Goal: Task Accomplishment & Management: Complete application form

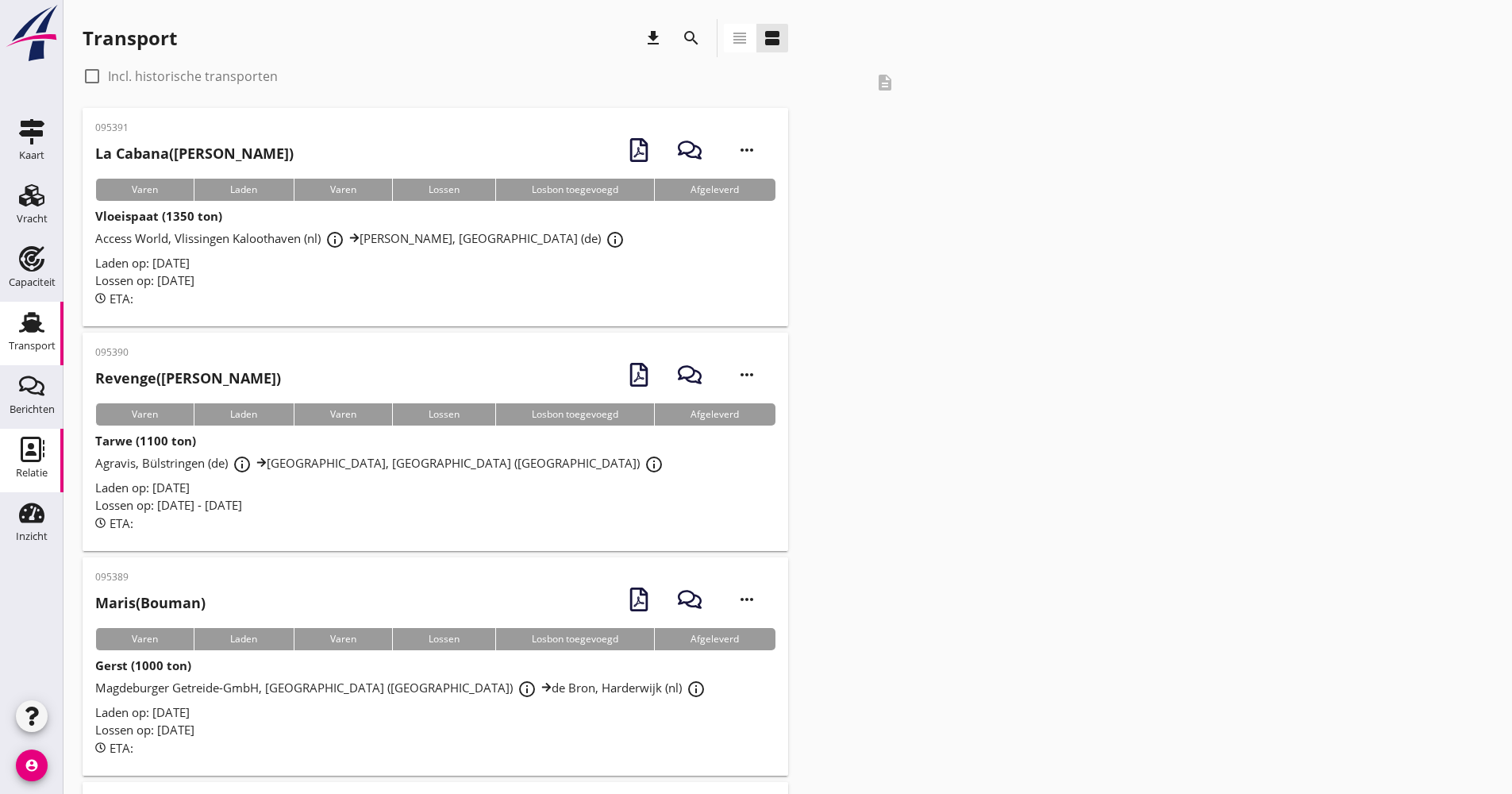
click at [57, 475] on link "Relatie Relatie" at bounding box center [31, 460] width 63 height 63
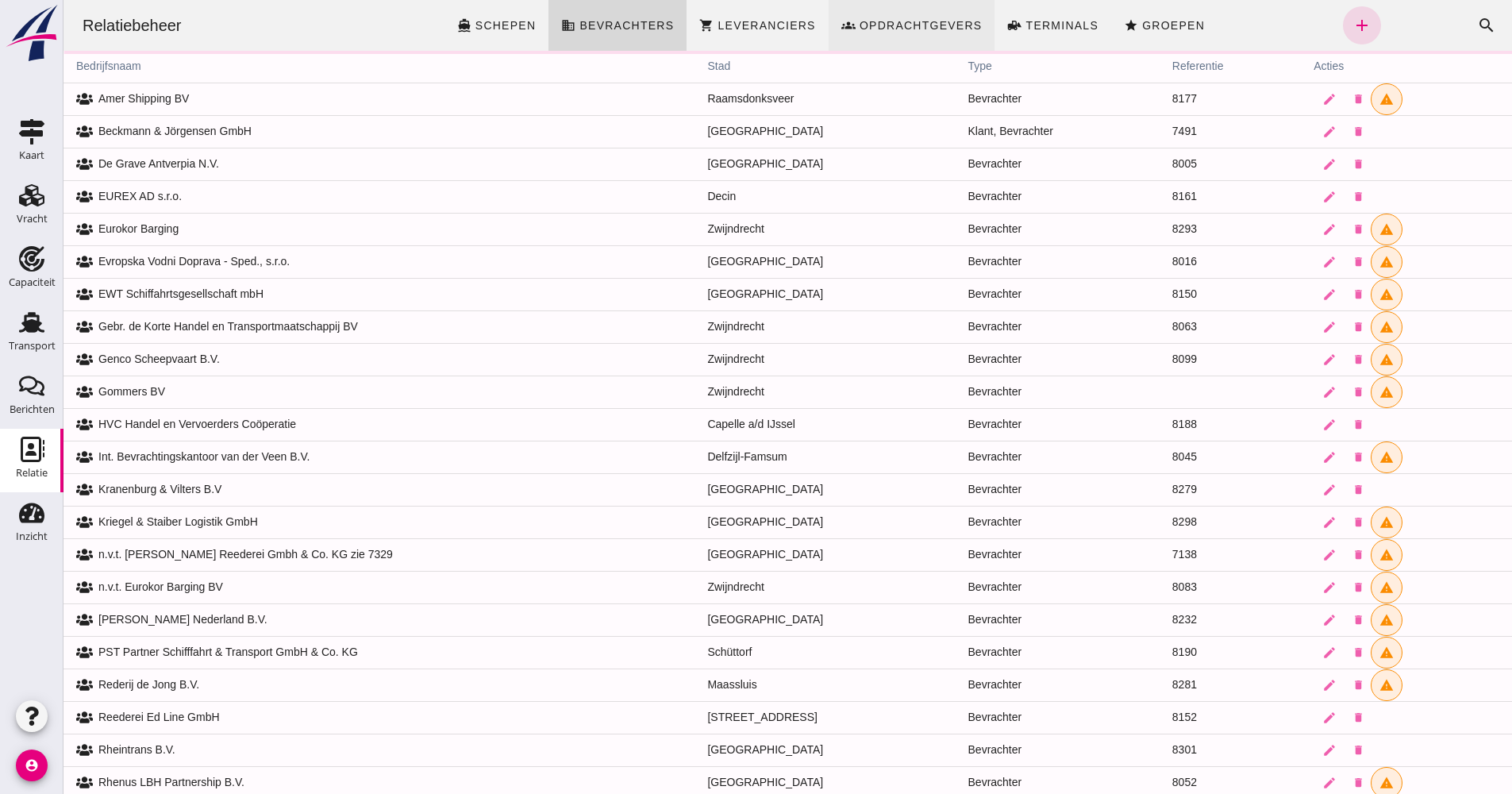
click at [912, 21] on span "Opdrachtgevers" at bounding box center [920, 26] width 124 height 13
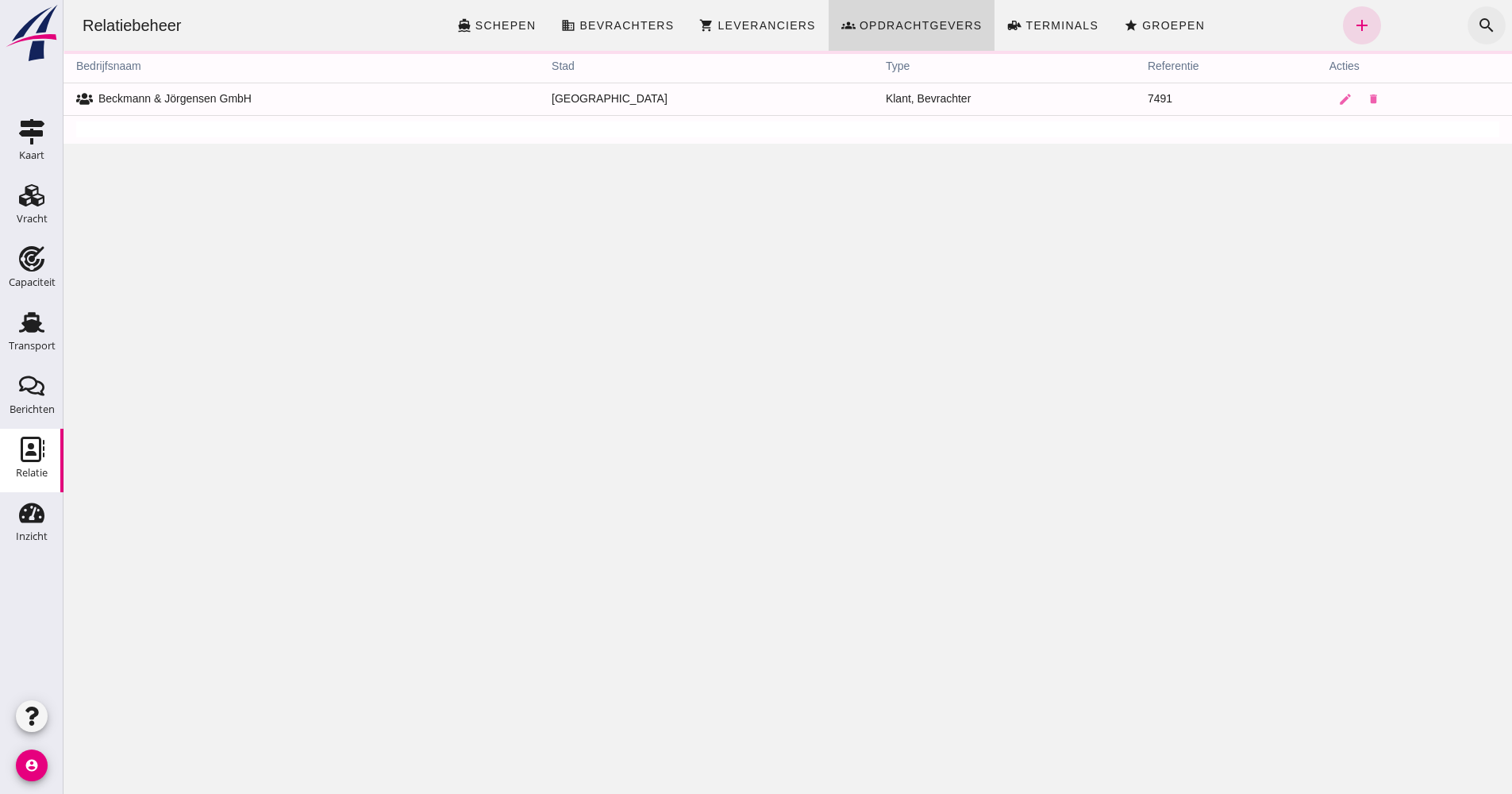
click at [1494, 26] on header "Relatiebeheer directions_boat Schepen business Bevrachters shopping_cart Levera…" at bounding box center [788, 26] width 1449 height 51
click at [1477, 27] on icon "search" at bounding box center [1486, 26] width 19 height 19
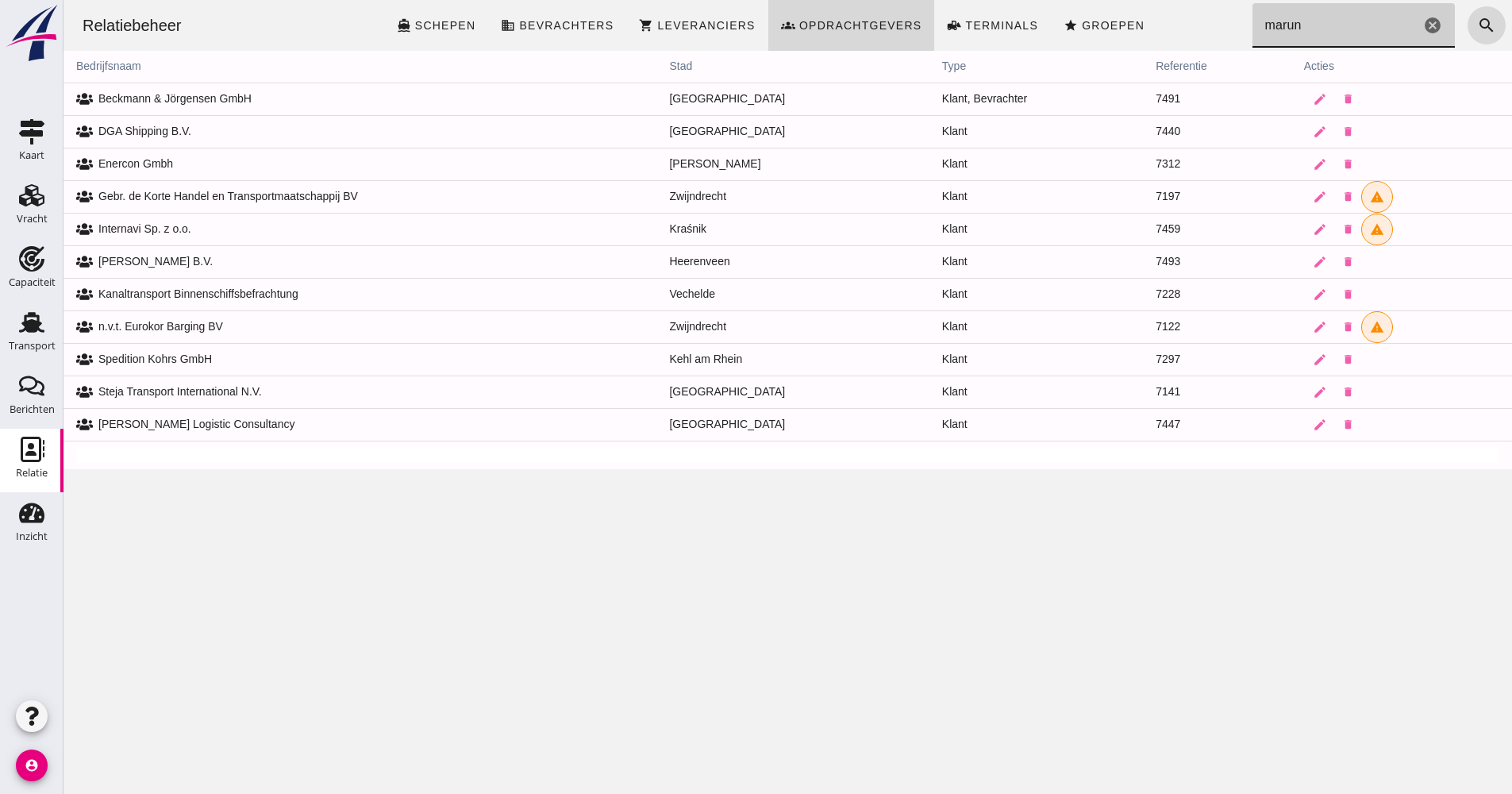
type input "maruna"
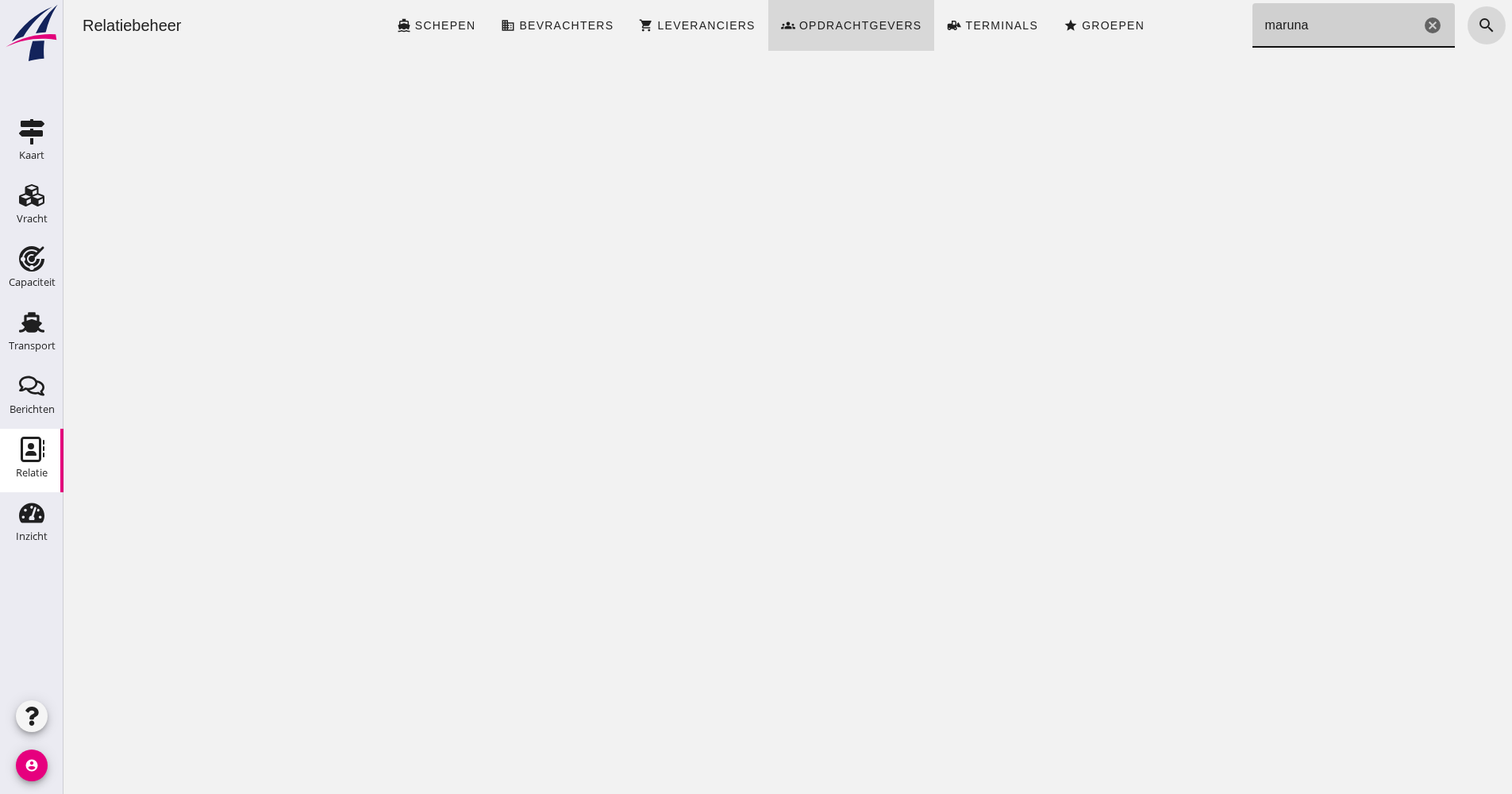
click at [1423, 22] on icon "cancel" at bounding box center [1433, 26] width 19 height 19
click at [1475, 41] on button "search" at bounding box center [1487, 26] width 38 height 38
click at [1477, 30] on icon "search" at bounding box center [1486, 26] width 19 height 19
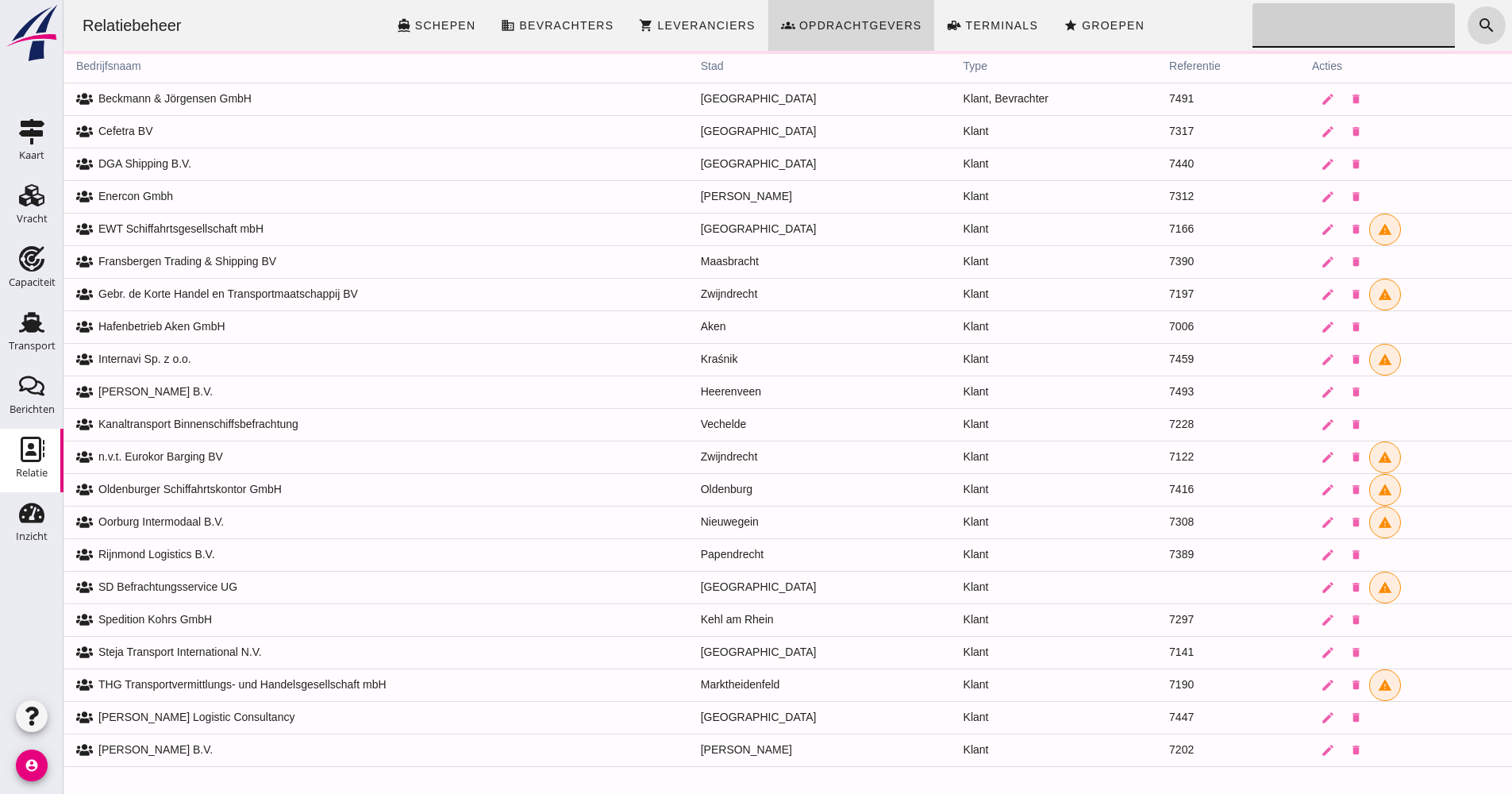
click at [1119, 28] on link "star Groepen" at bounding box center [1103, 26] width 106 height 51
click at [1165, 40] on div "Relatiebeheer directions_boat Schepen business Bevrachters shopping_cart Levera…" at bounding box center [788, 26] width 1436 height 51
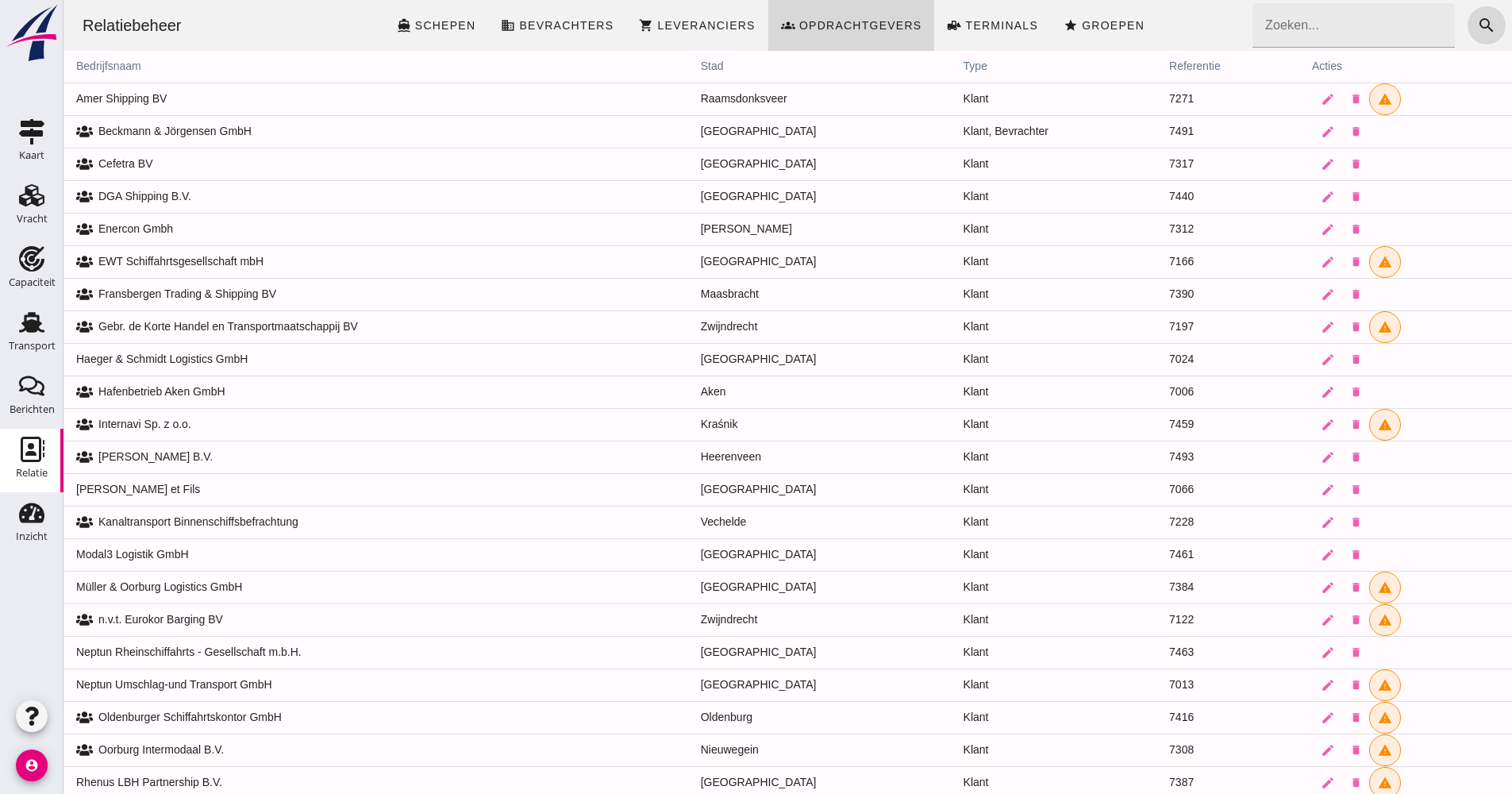
click at [1271, 14] on div "Relatiebeheer directions_boat Schepen business Bevrachters shopping_cart Levera…" at bounding box center [788, 26] width 1436 height 51
drag, startPoint x: 1276, startPoint y: 31, endPoint x: 743, endPoint y: 42, distance: 533.1
click at [1276, 32] on div "Relatiebeheer directions_boat Schepen business Bevrachters shopping_cart Levera…" at bounding box center [788, 26] width 1436 height 51
click at [856, 26] on span "Opdrachtgevers" at bounding box center [860, 26] width 124 height 13
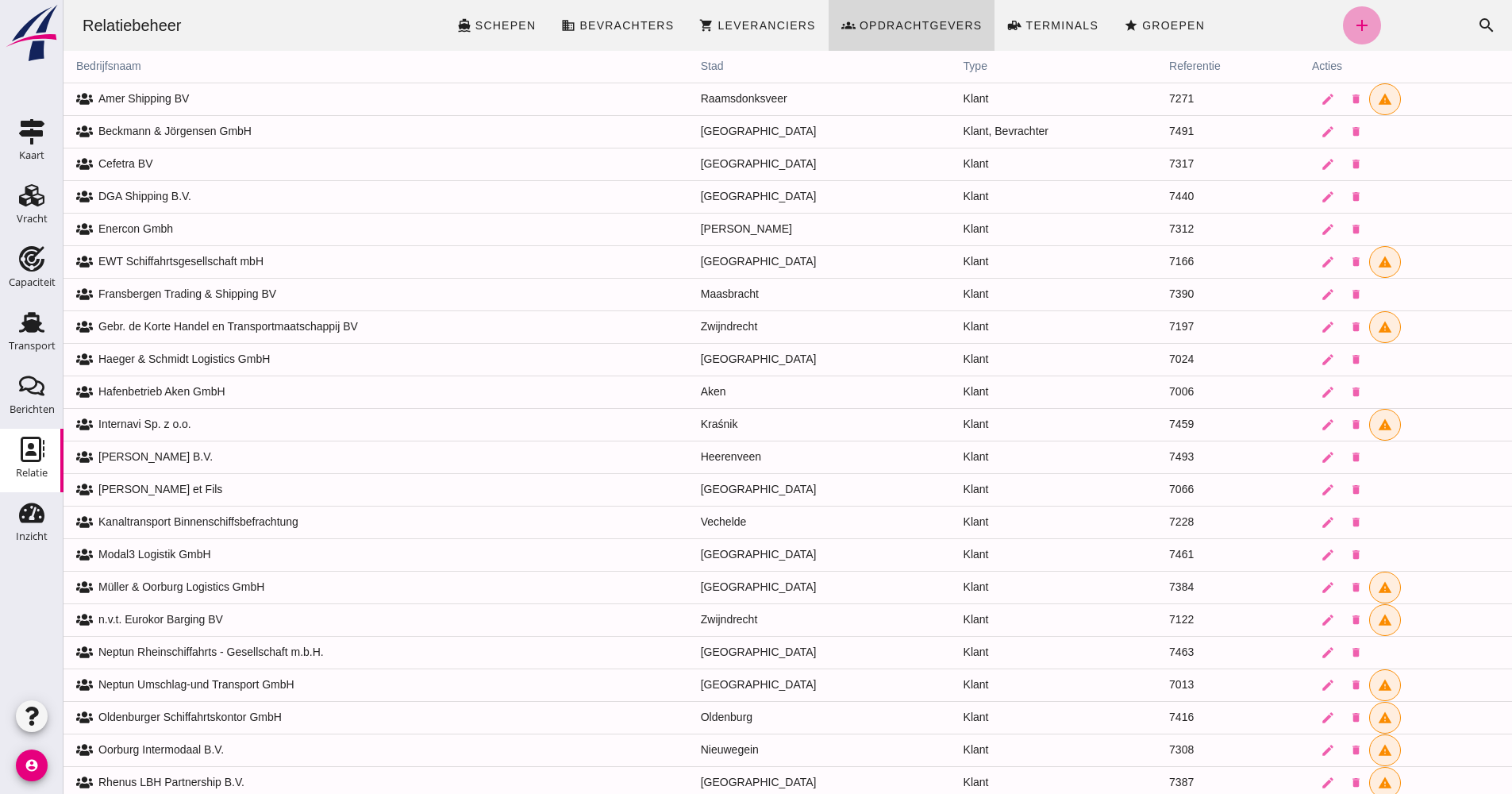
click at [1353, 19] on icon "add" at bounding box center [1362, 26] width 19 height 19
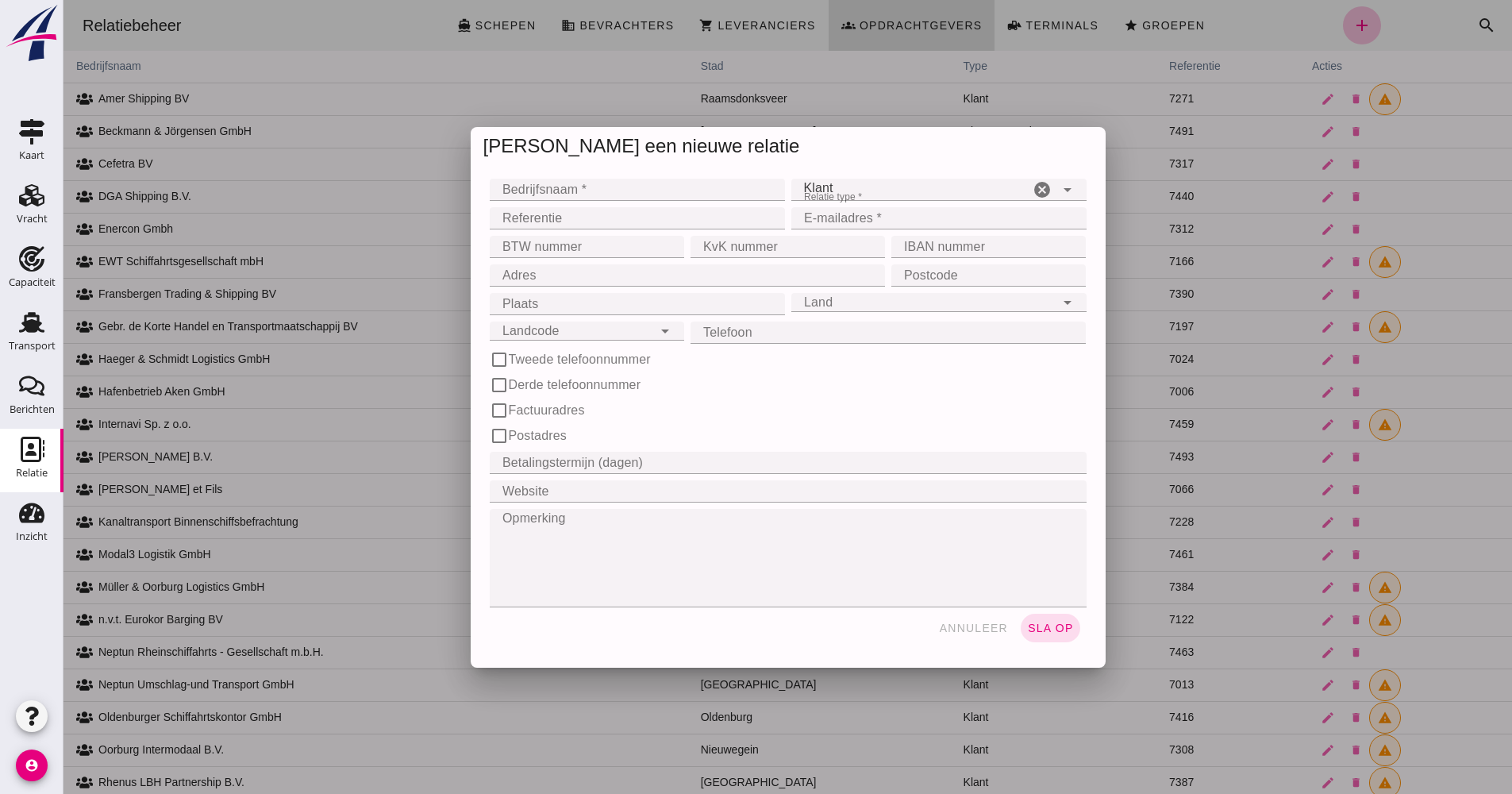
click at [535, 188] on input "Bedrijfsnaam *" at bounding box center [632, 190] width 285 height 22
type input "Maruna Bevrachting B.V."
click at [967, 193] on div "Klant client" at bounding box center [911, 190] width 238 height 22
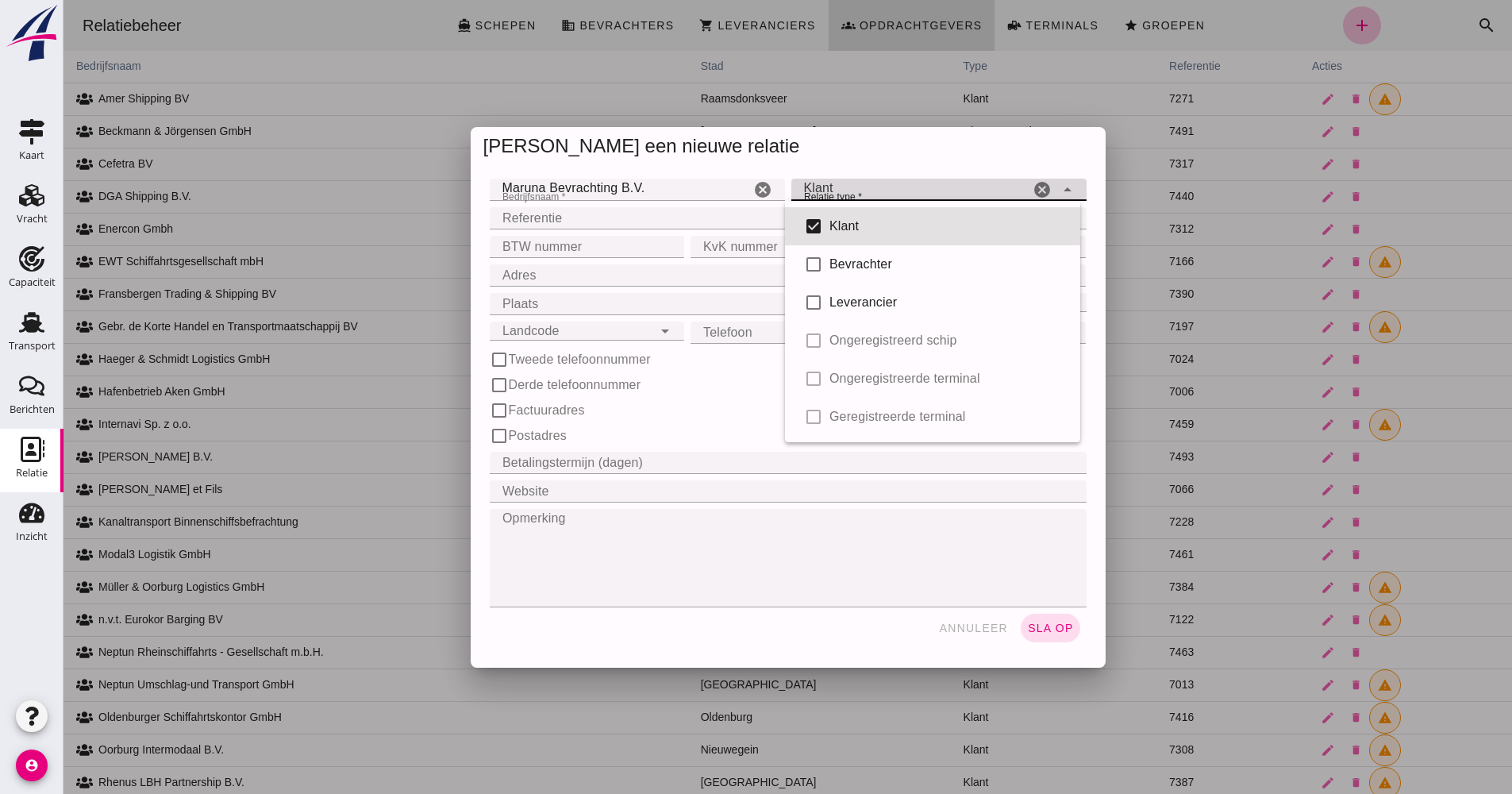
click at [865, 158] on div "Registreer een nieuwe relatie" at bounding box center [788, 146] width 635 height 39
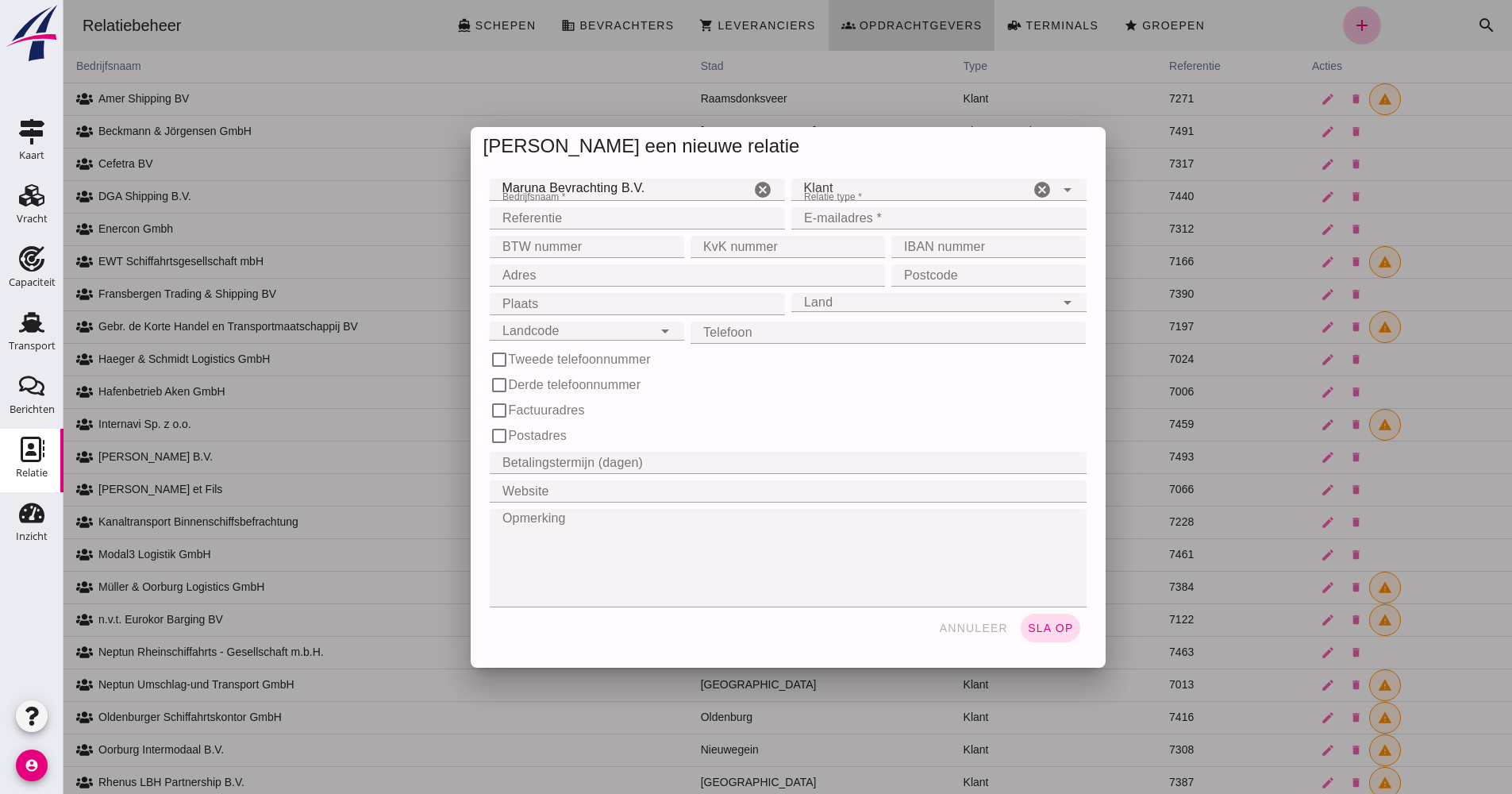
click at [623, 213] on input "Referentie" at bounding box center [632, 218] width 285 height 22
type input "7494"
type input "A"
type input "[EMAIL_ADDRESS][DOMAIN_NAME]"
click at [621, 242] on input "BTW nummer" at bounding box center [582, 247] width 185 height 22
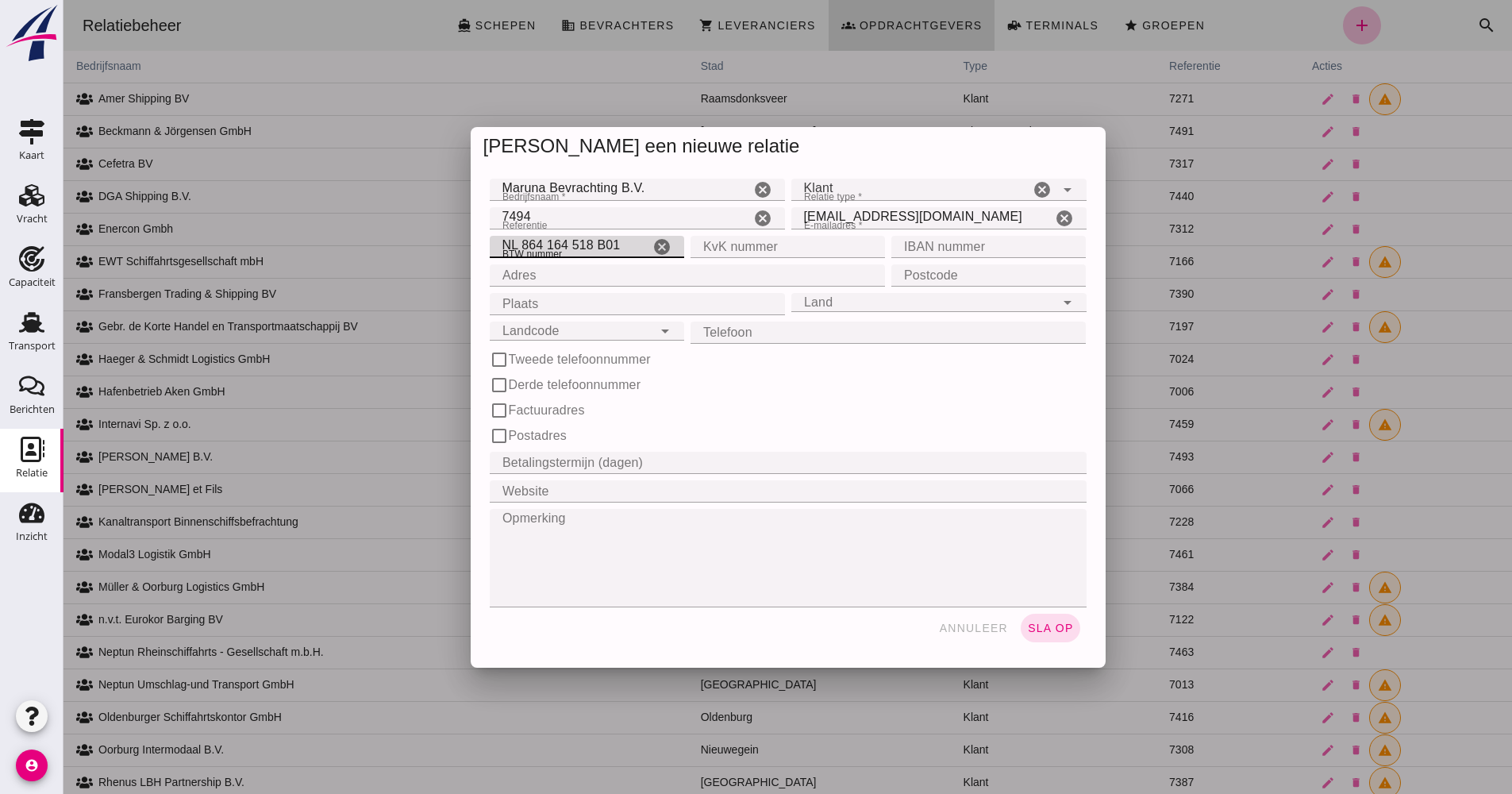
type input "NL 864 164 518 B01"
type input "86975595"
click at [614, 287] on div "Adres Adres cancel" at bounding box center [688, 276] width 402 height 29
click at [612, 285] on input "Adres" at bounding box center [683, 276] width 386 height 22
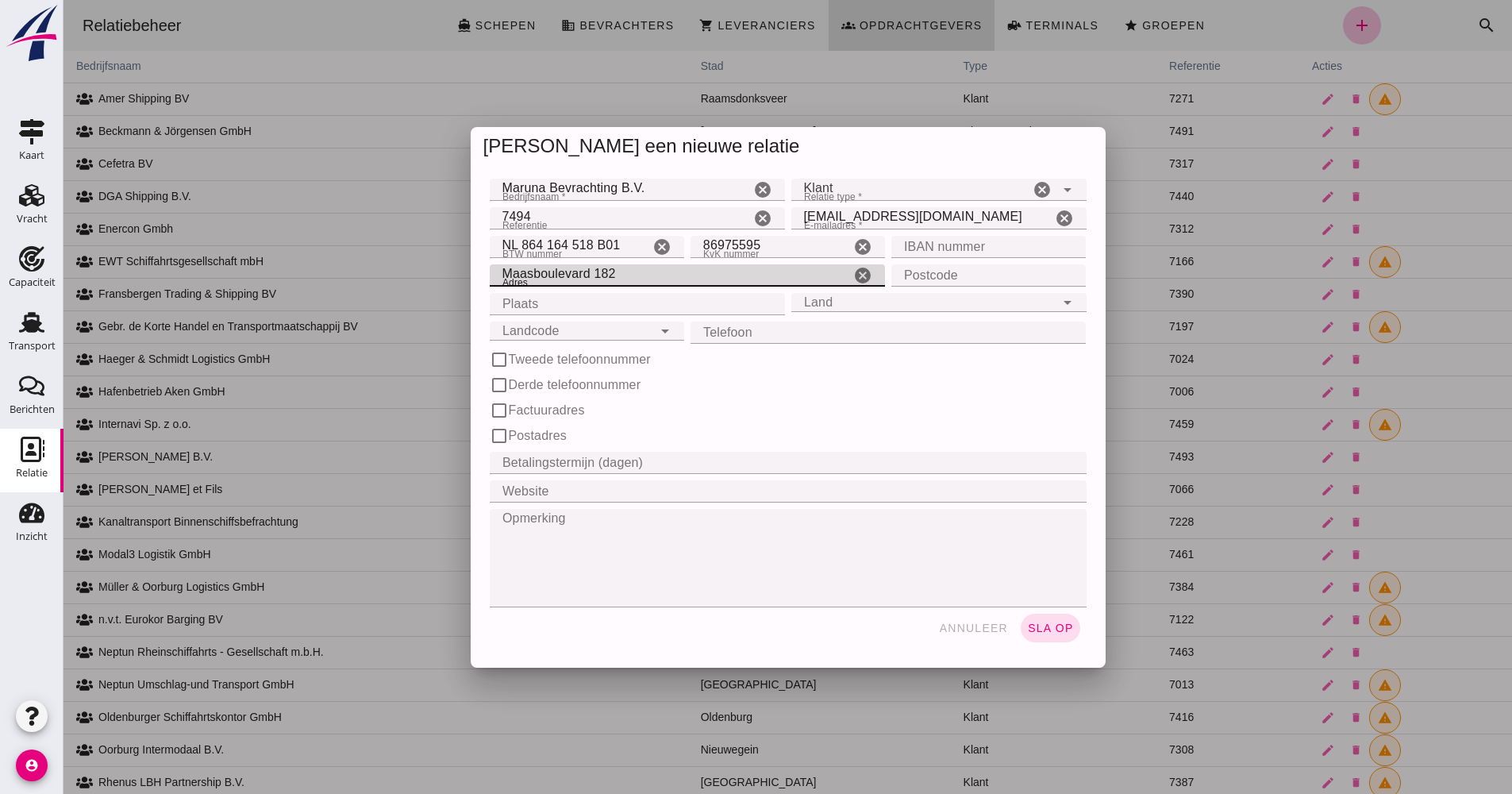
type input "Maasboulevard 182"
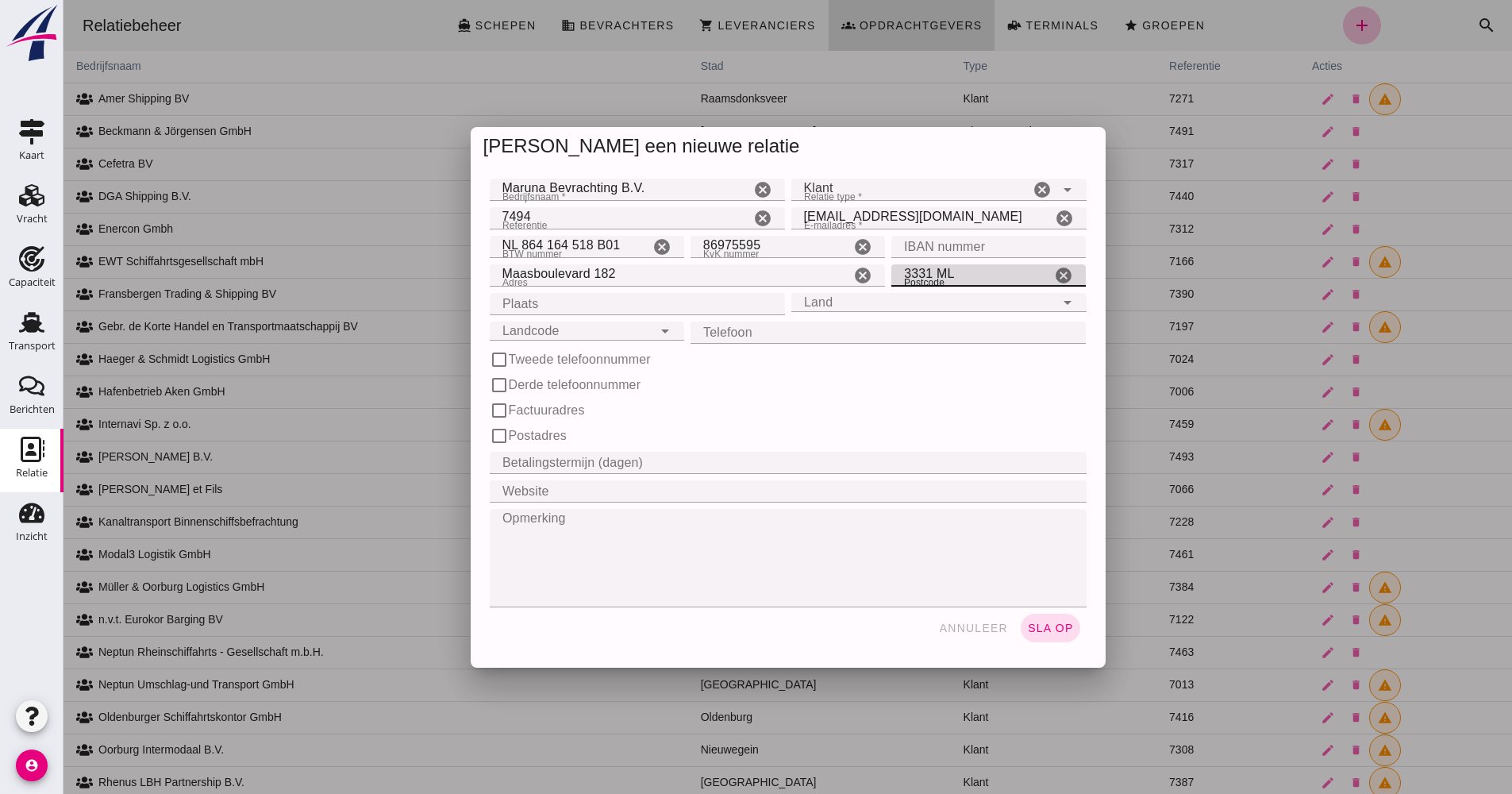
type input "3331 ML"
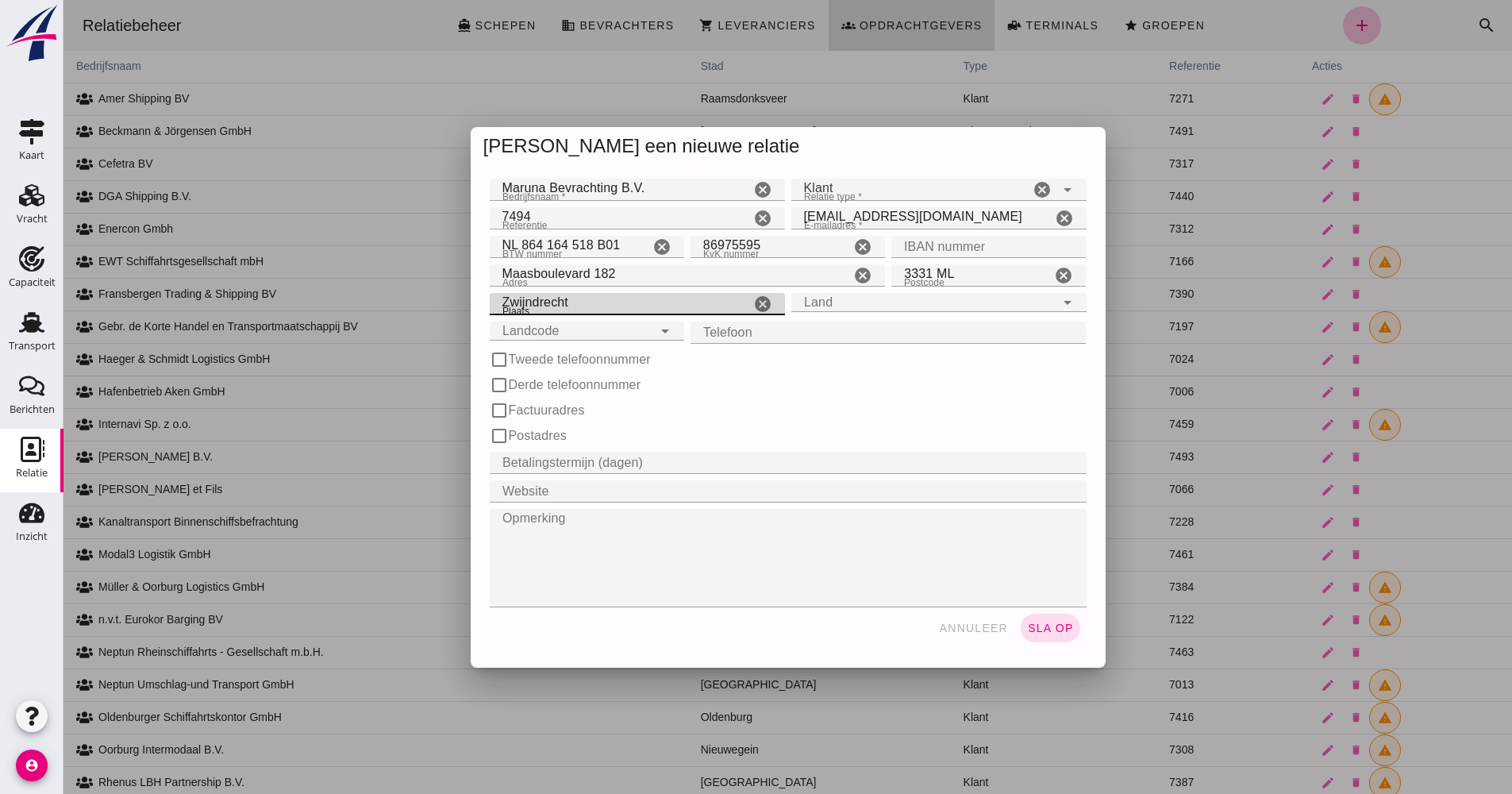
type input "Zwijndrecht"
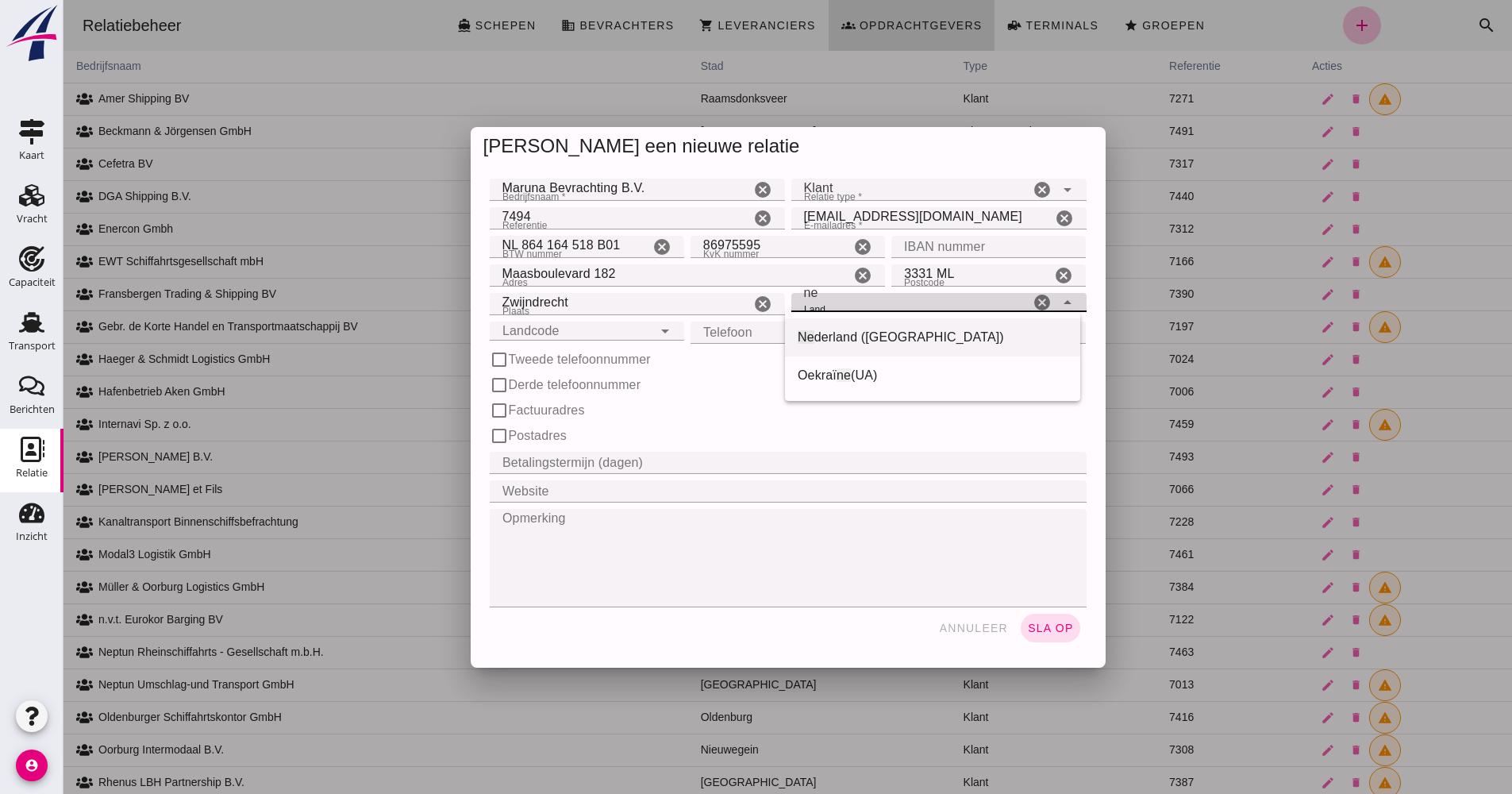
type input "[GEOGRAPHIC_DATA]"
click at [625, 337] on div "Landcode Landcode" at bounding box center [572, 331] width 163 height 19
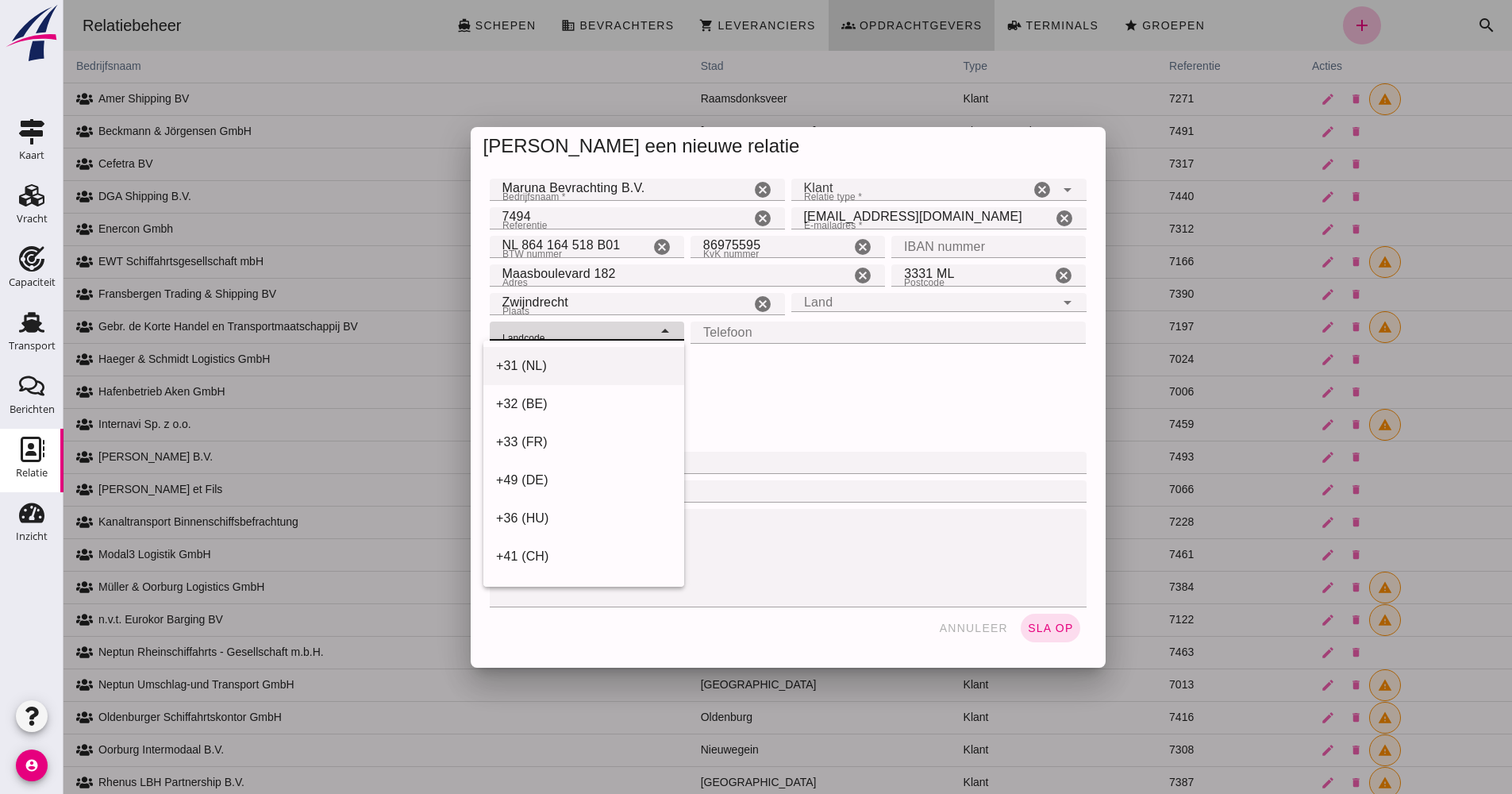
click at [584, 369] on div "+31 (NL)" at bounding box center [583, 366] width 175 height 19
type input "+31 (NL)"
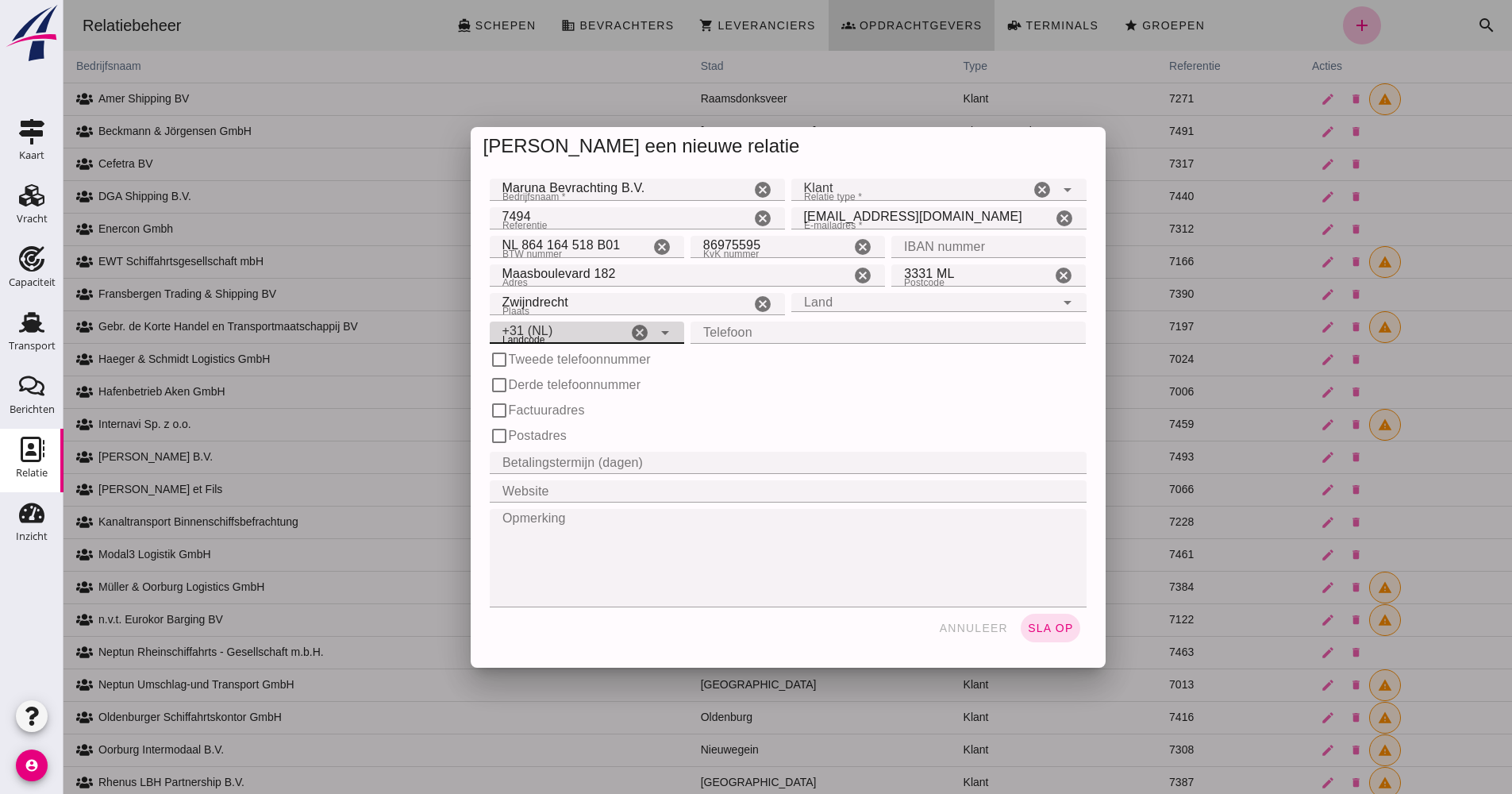
click at [742, 330] on input "Telefoon" at bounding box center [884, 333] width 386 height 22
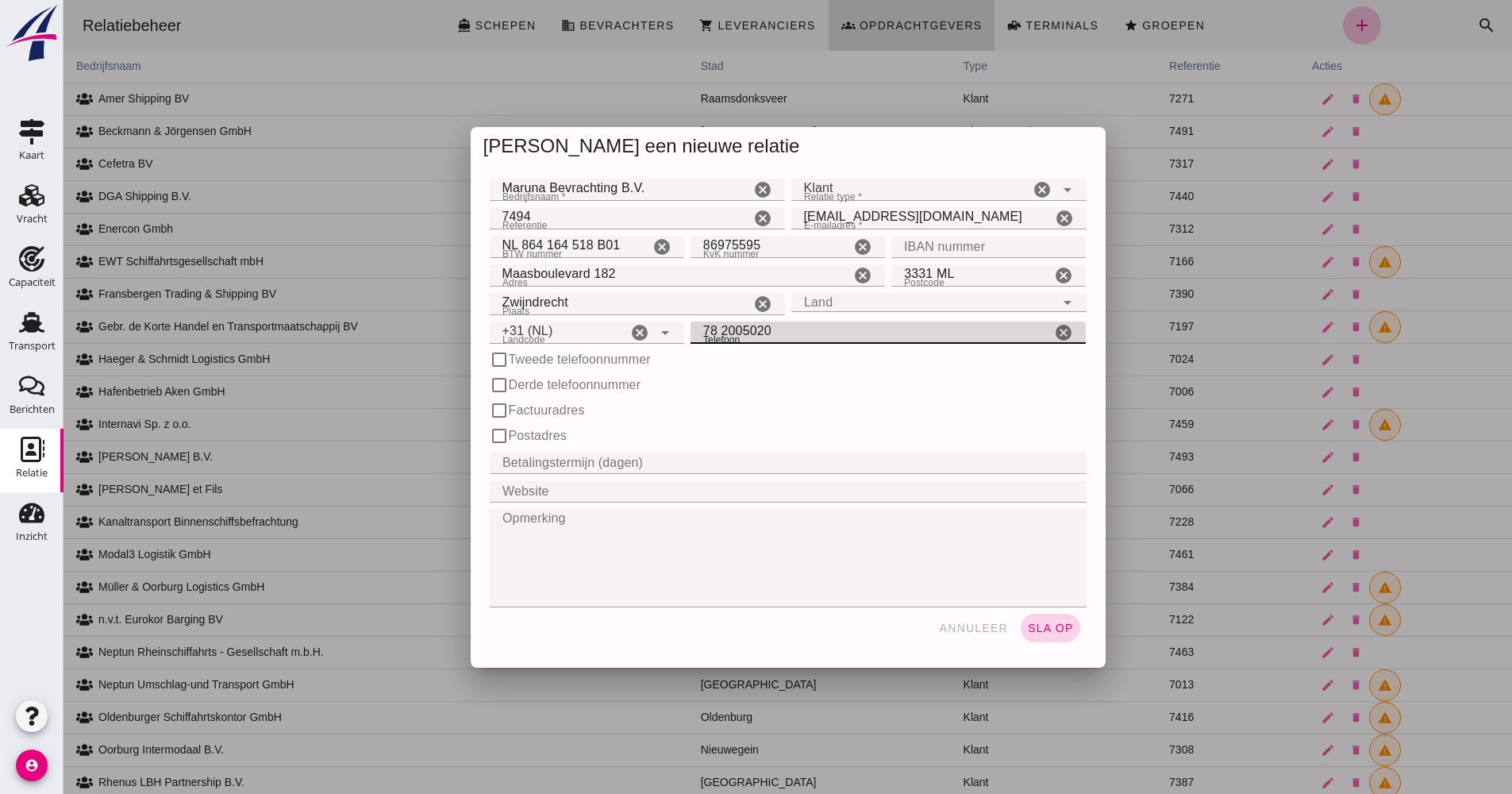
type input "78 2005020"
click at [1042, 636] on button "sla op" at bounding box center [1051, 628] width 59 height 29
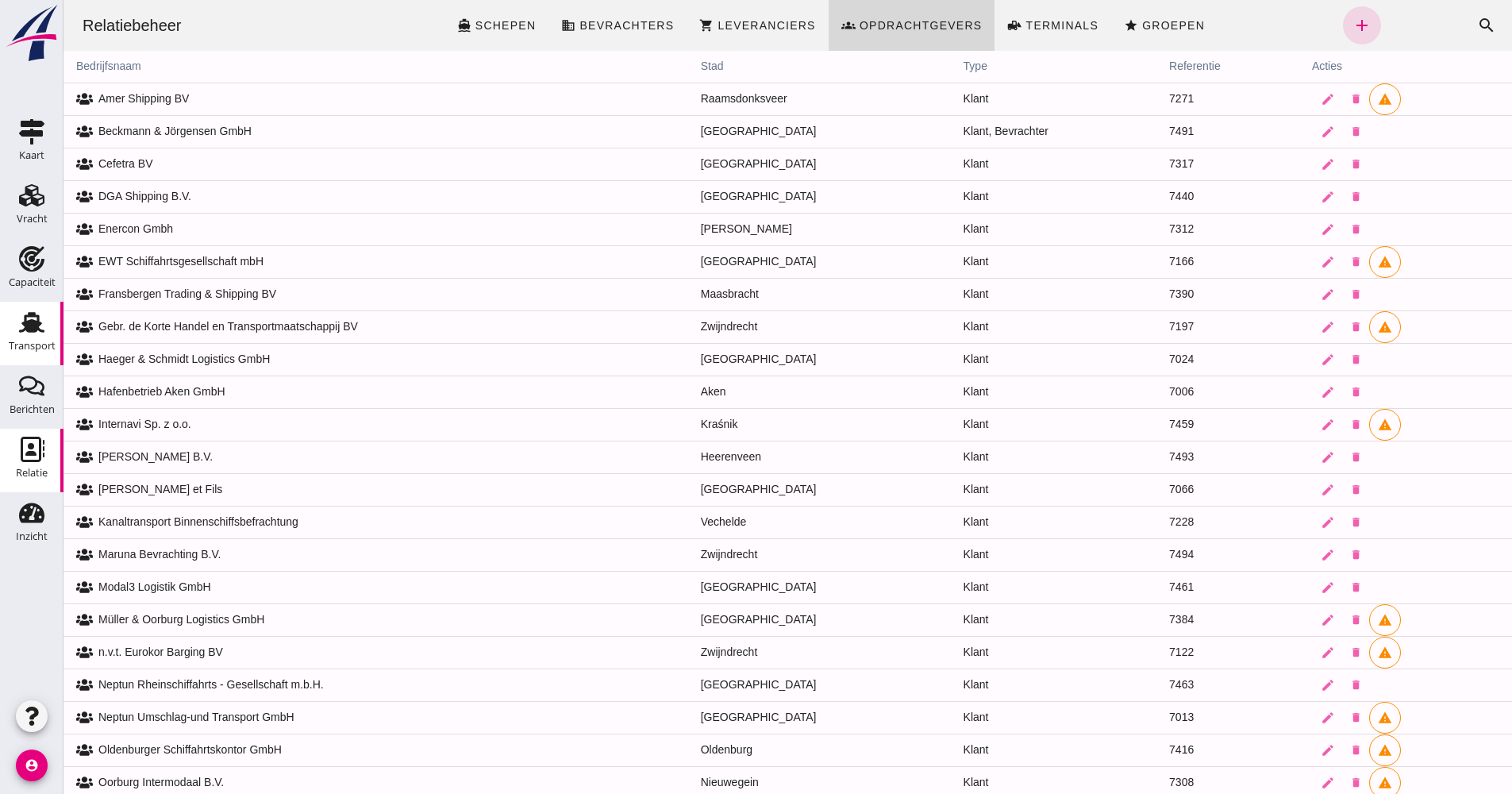
drag, startPoint x: 50, startPoint y: 337, endPoint x: 2, endPoint y: 336, distance: 48.0
click at [50, 337] on div "Transport" at bounding box center [32, 346] width 47 height 22
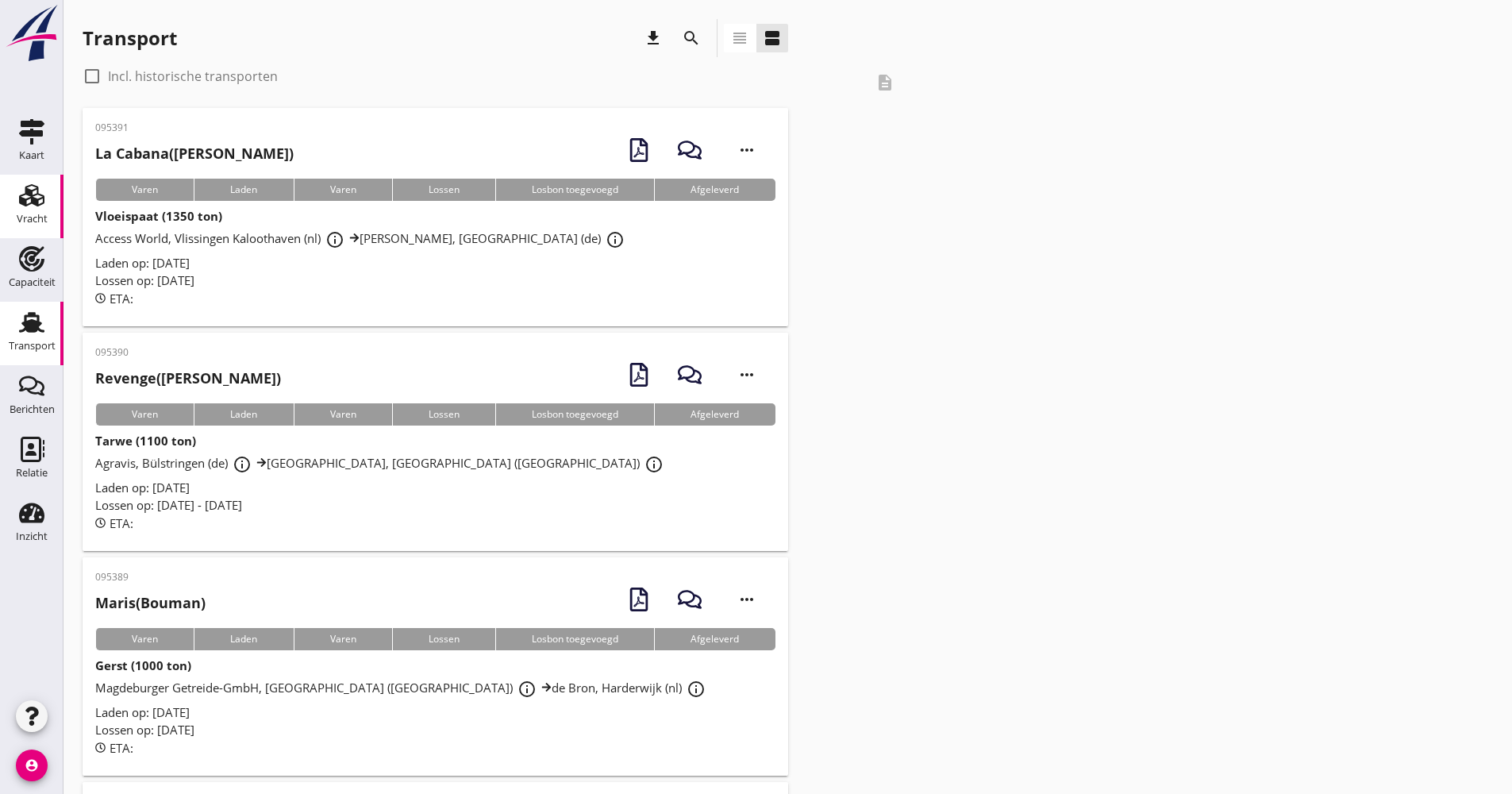
click at [58, 201] on link "Vracht Vracht" at bounding box center [31, 205] width 63 height 63
click at [43, 201] on use at bounding box center [32, 195] width 26 height 22
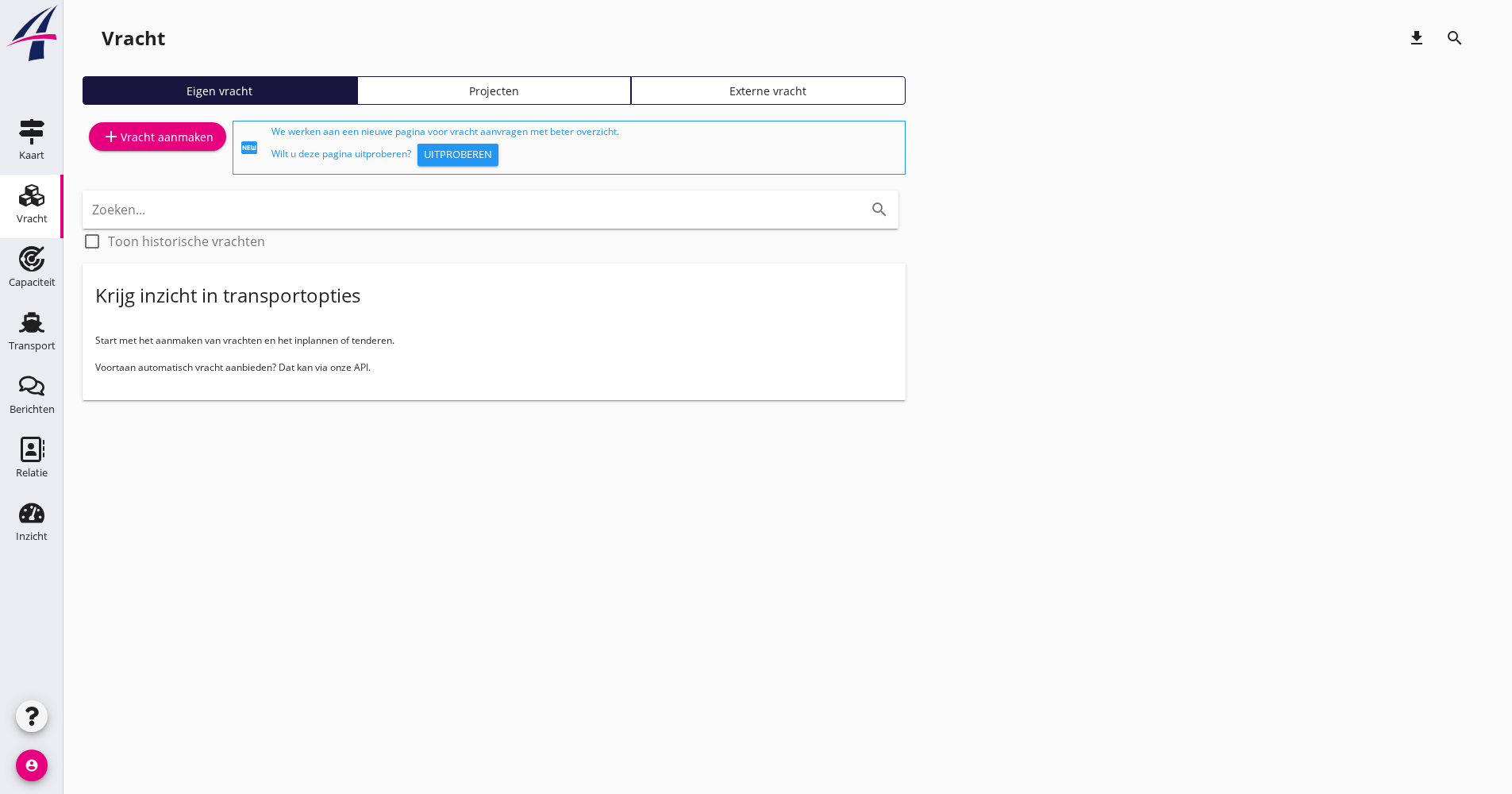
click at [182, 143] on div "add Vracht aanmaken" at bounding box center [158, 137] width 112 height 19
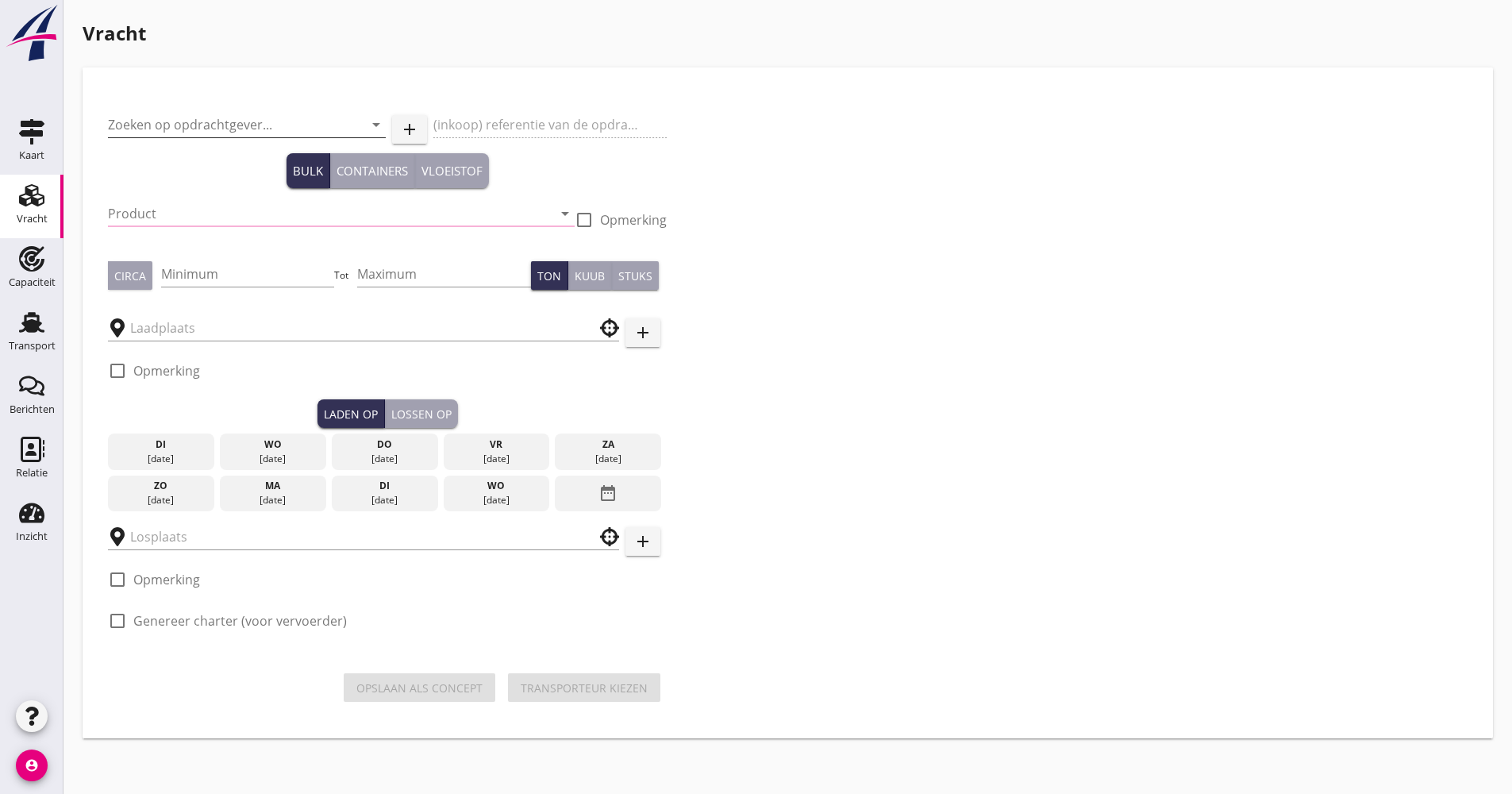
click at [189, 120] on input "Zoeken op opdrachtgever..." at bounding box center [225, 125] width 233 height 26
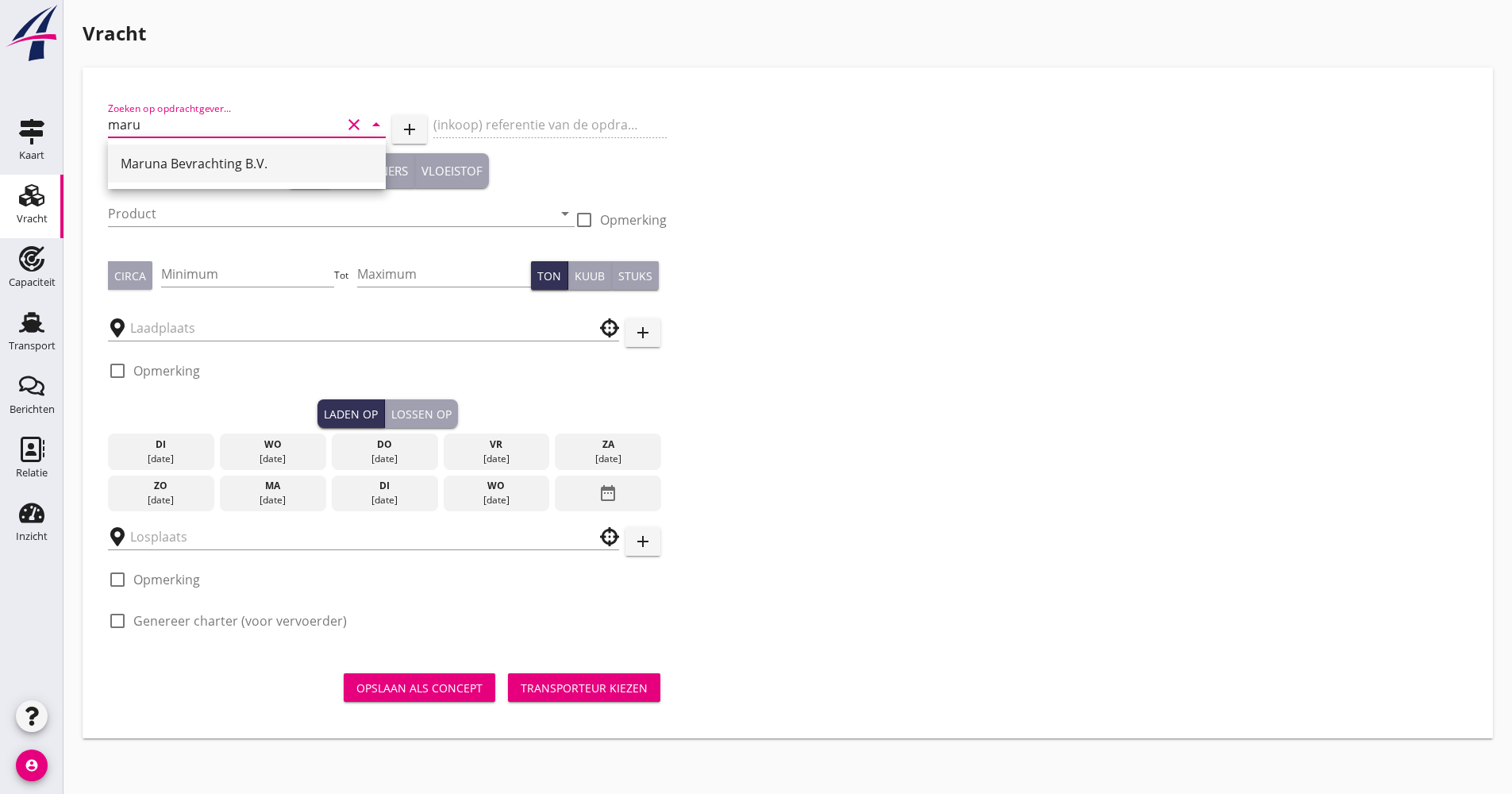
click at [190, 147] on div "Maruna Bevrachting B.V." at bounding box center [247, 164] width 253 height 38
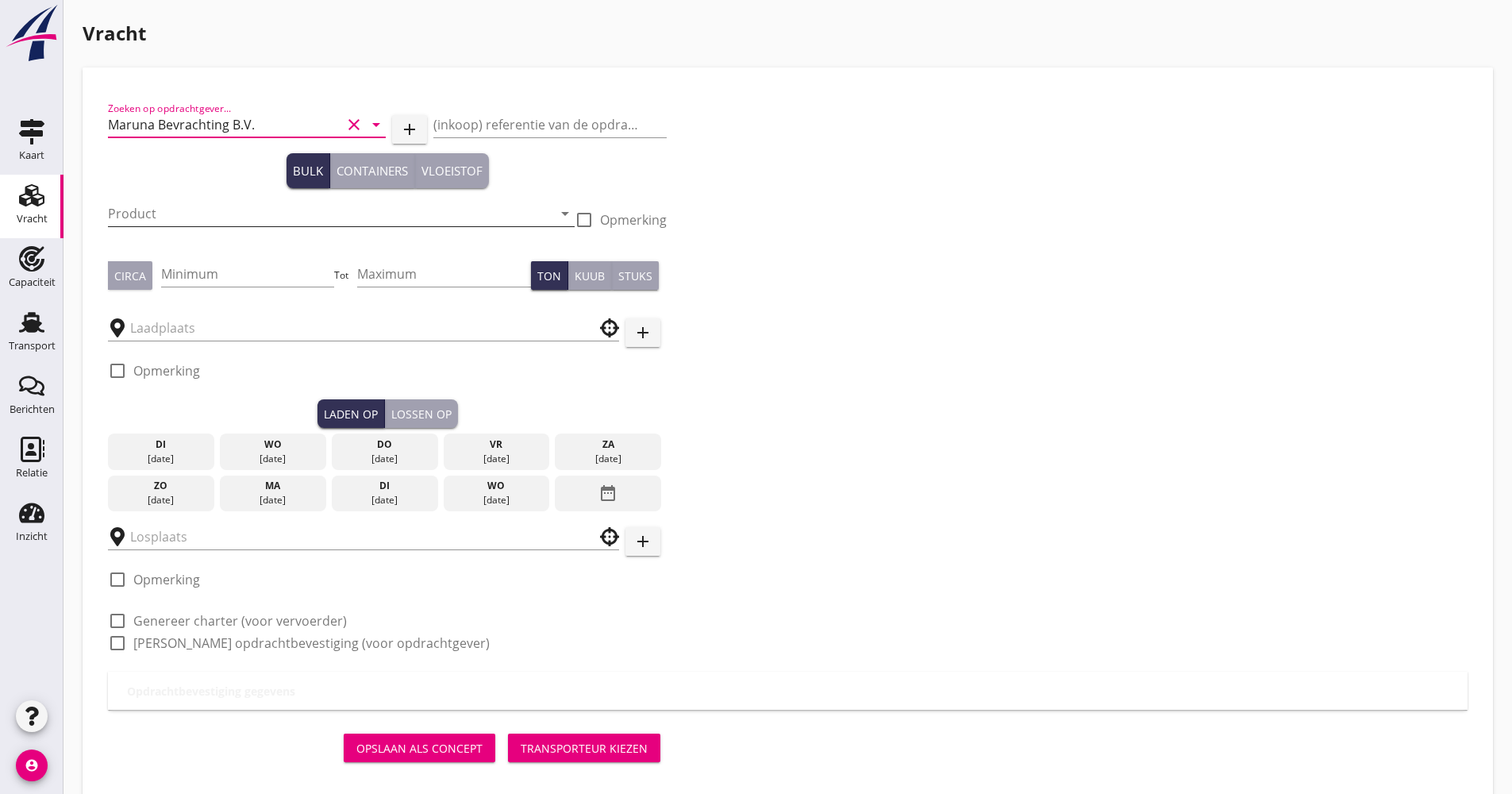
type input "Maruna Bevrachting B.V."
click at [177, 201] on input "Product" at bounding box center [330, 213] width 445 height 26
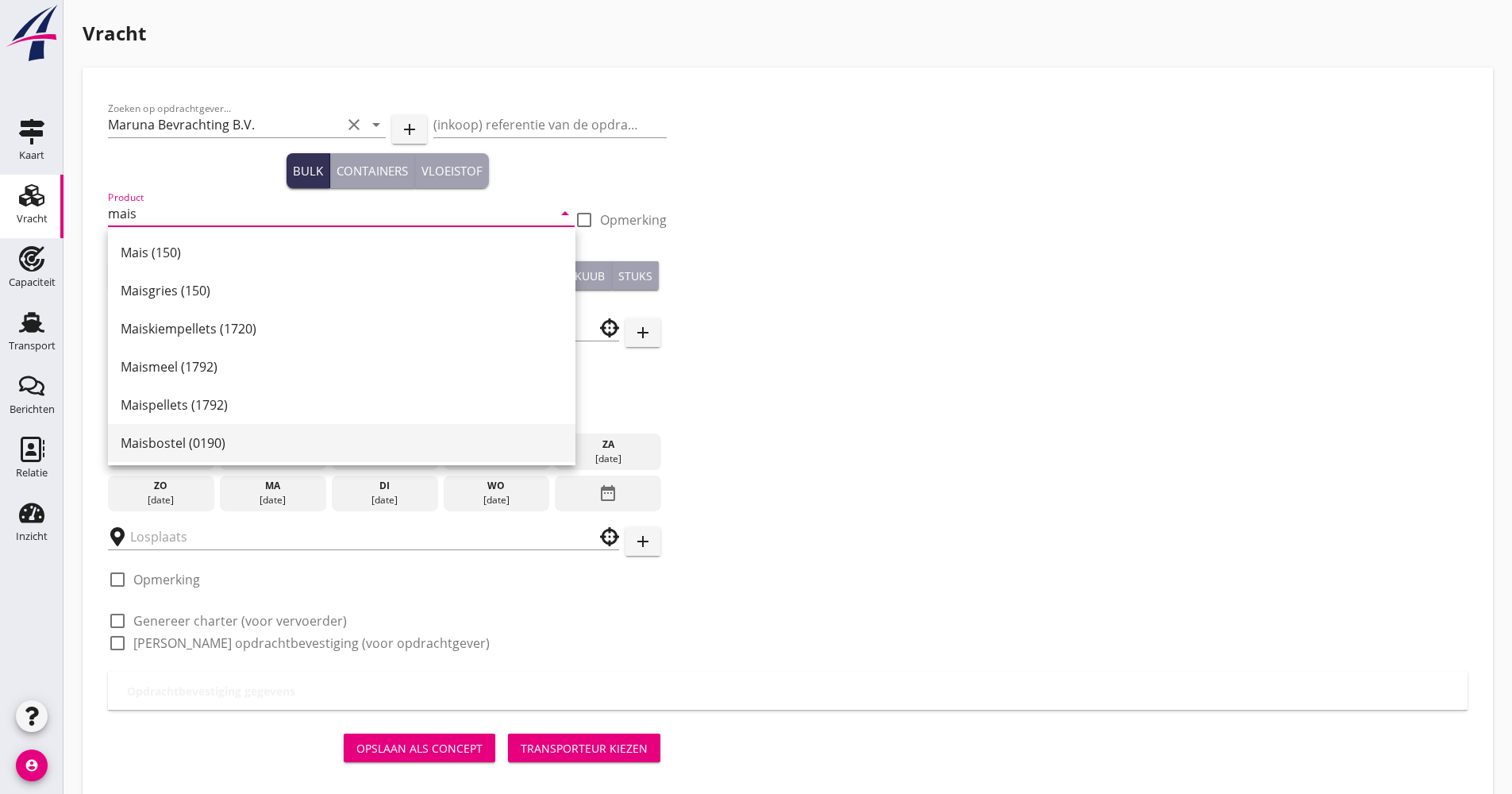
click at [160, 449] on div "Maisbostel (0190)" at bounding box center [341, 443] width 442 height 19
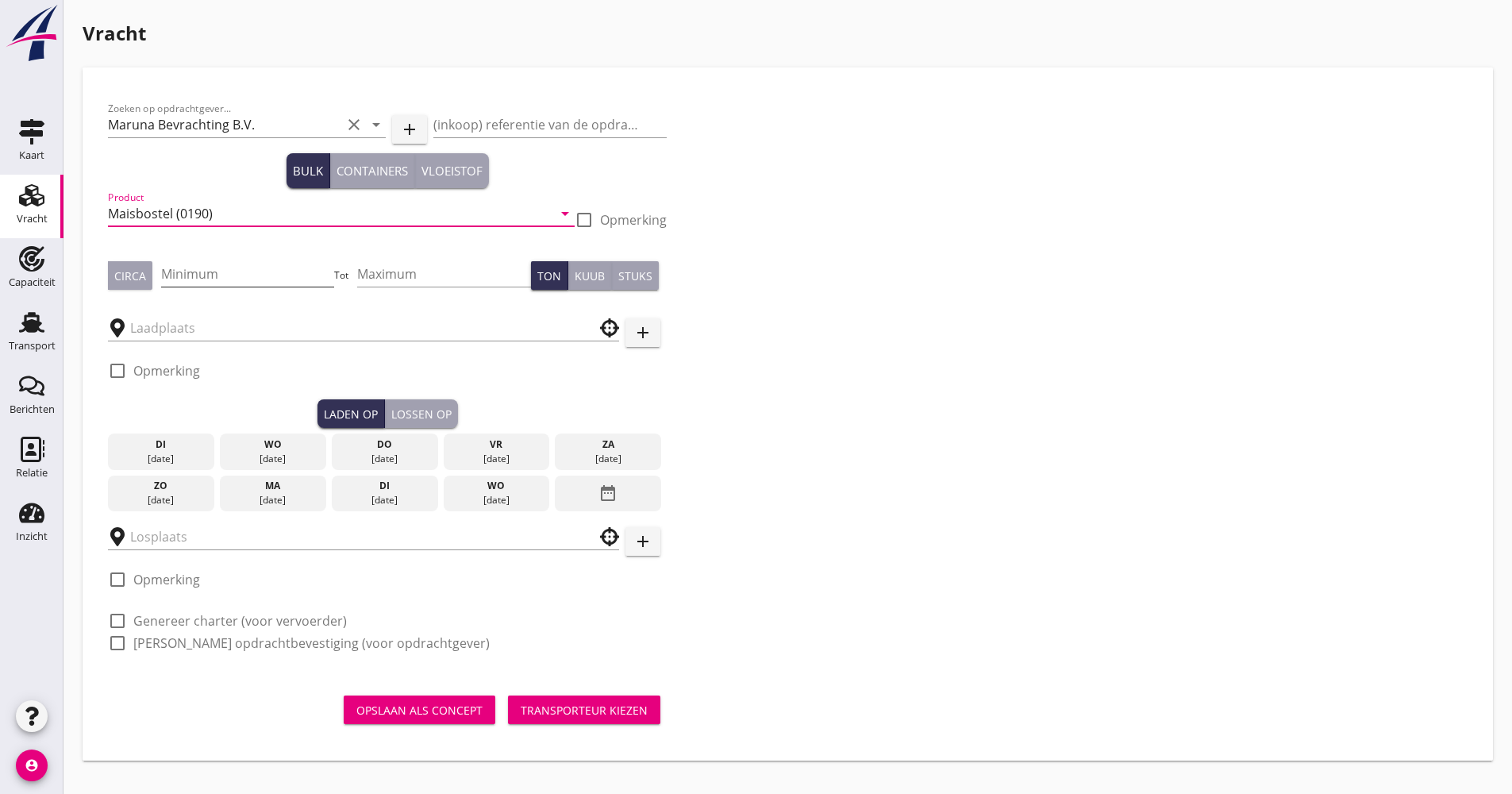
type input "Maisbostel (0190)"
click at [205, 285] on input "Minimum" at bounding box center [248, 274] width 174 height 26
type input "600"
click at [497, 333] on input "text" at bounding box center [353, 328] width 445 height 26
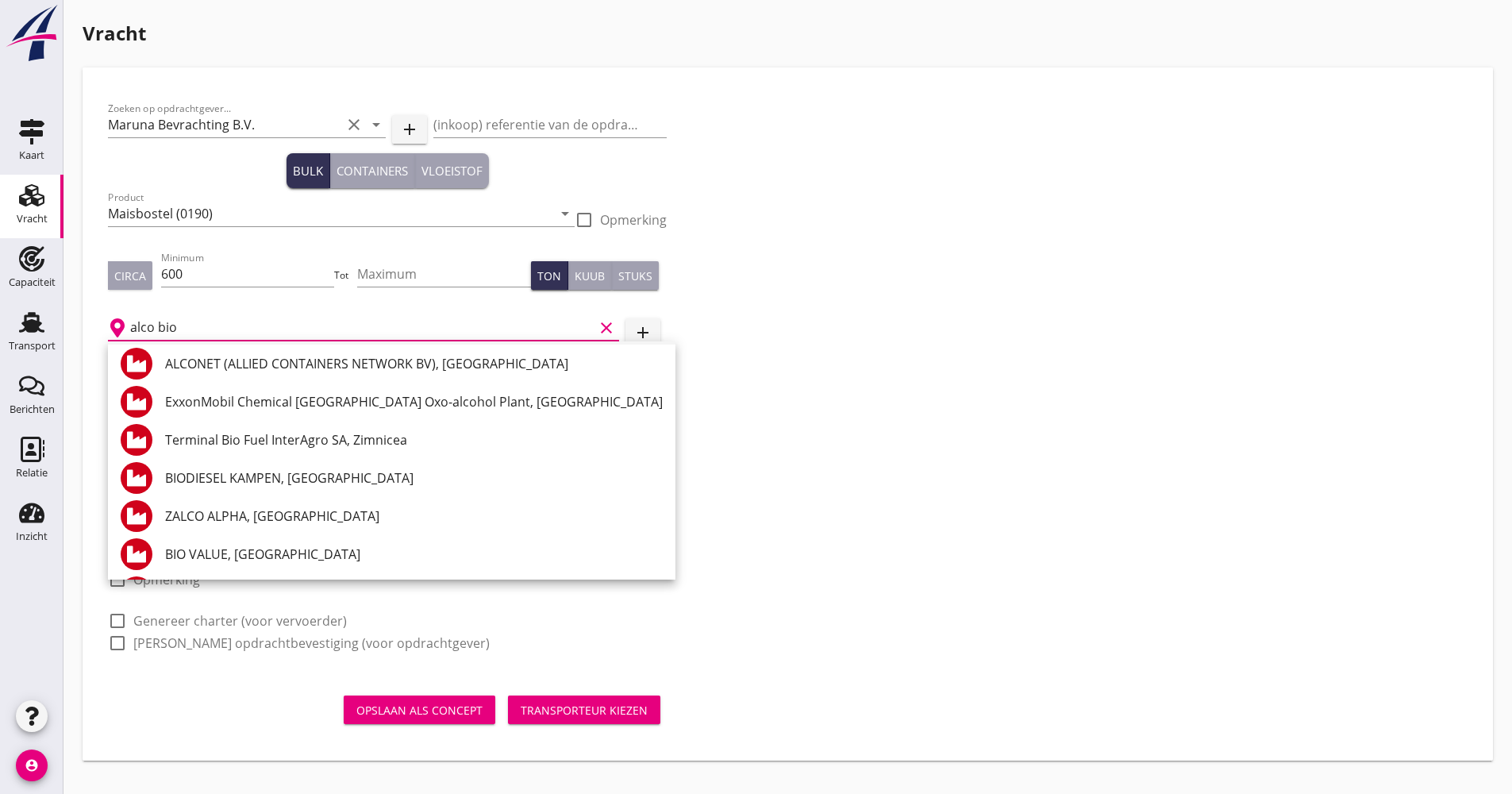
scroll to position [317, 0]
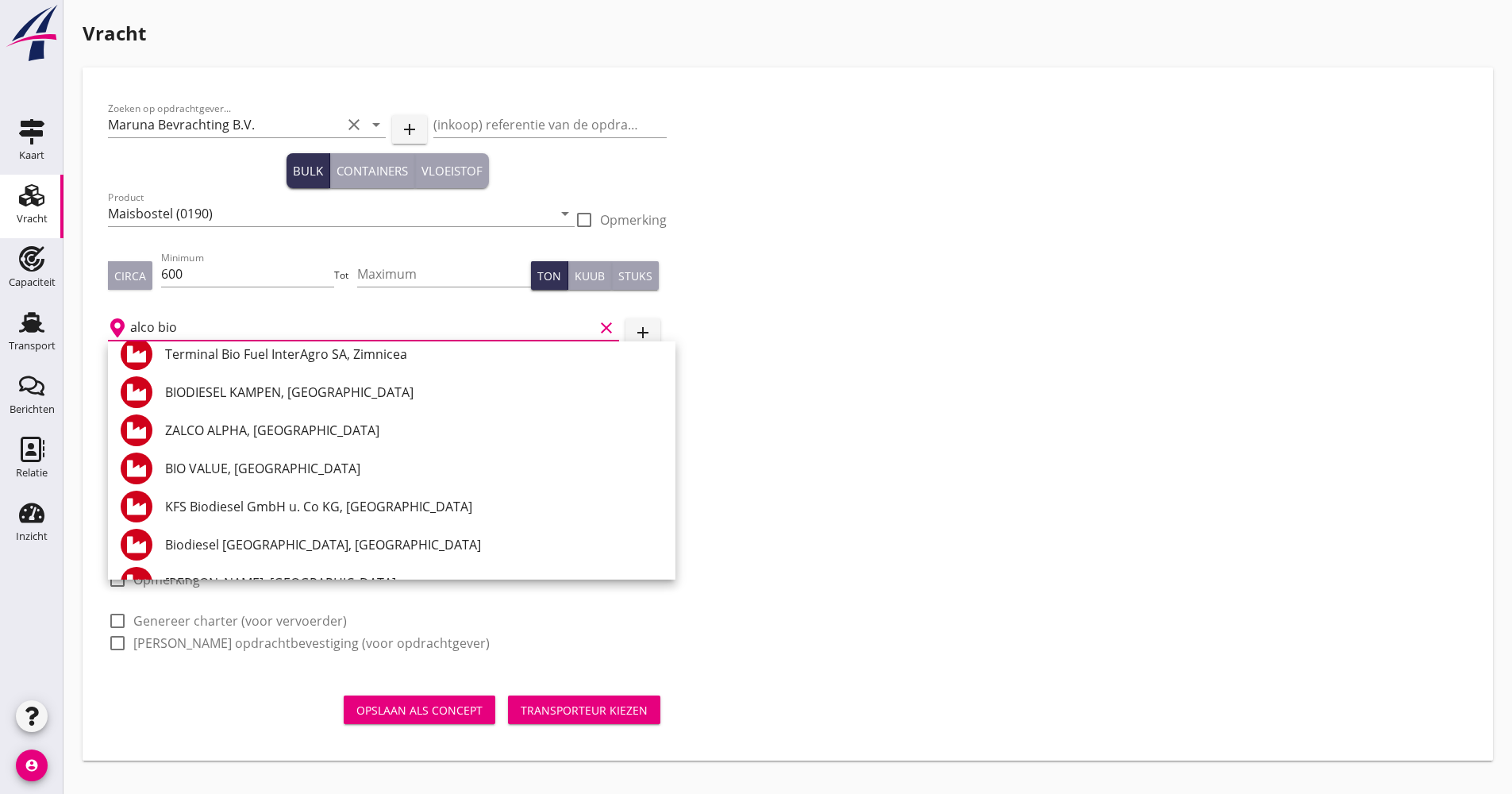
type input "alco bio"
click at [837, 445] on div "Zoeken op opdrachtgever... Maruna Bevrachting B.V. clear arrow_drop_down add (i…" at bounding box center [788, 382] width 1372 height 579
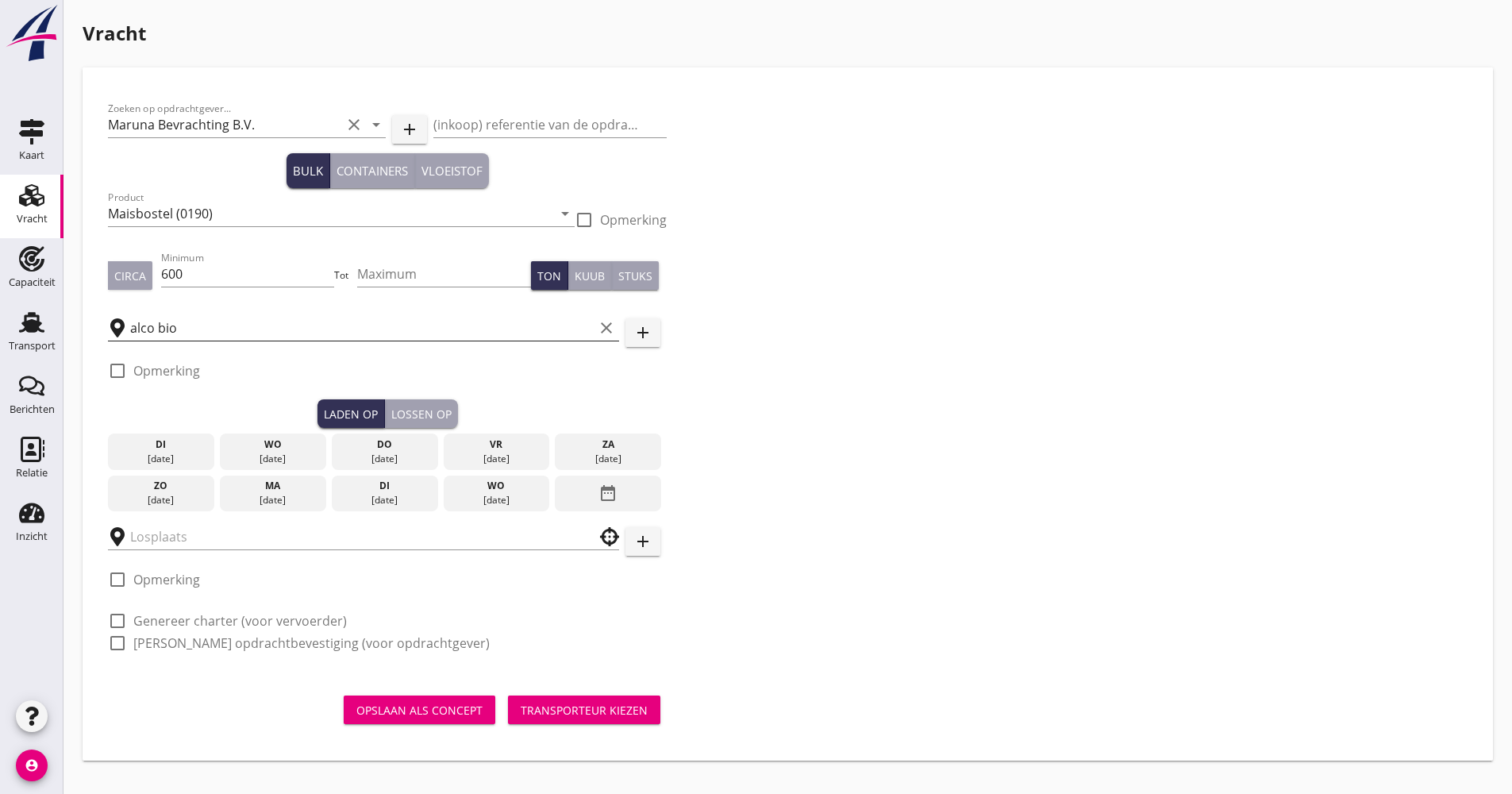
click at [612, 337] on icon "clear" at bounding box center [607, 328] width 19 height 19
click at [628, 333] on button "add" at bounding box center [643, 333] width 35 height 29
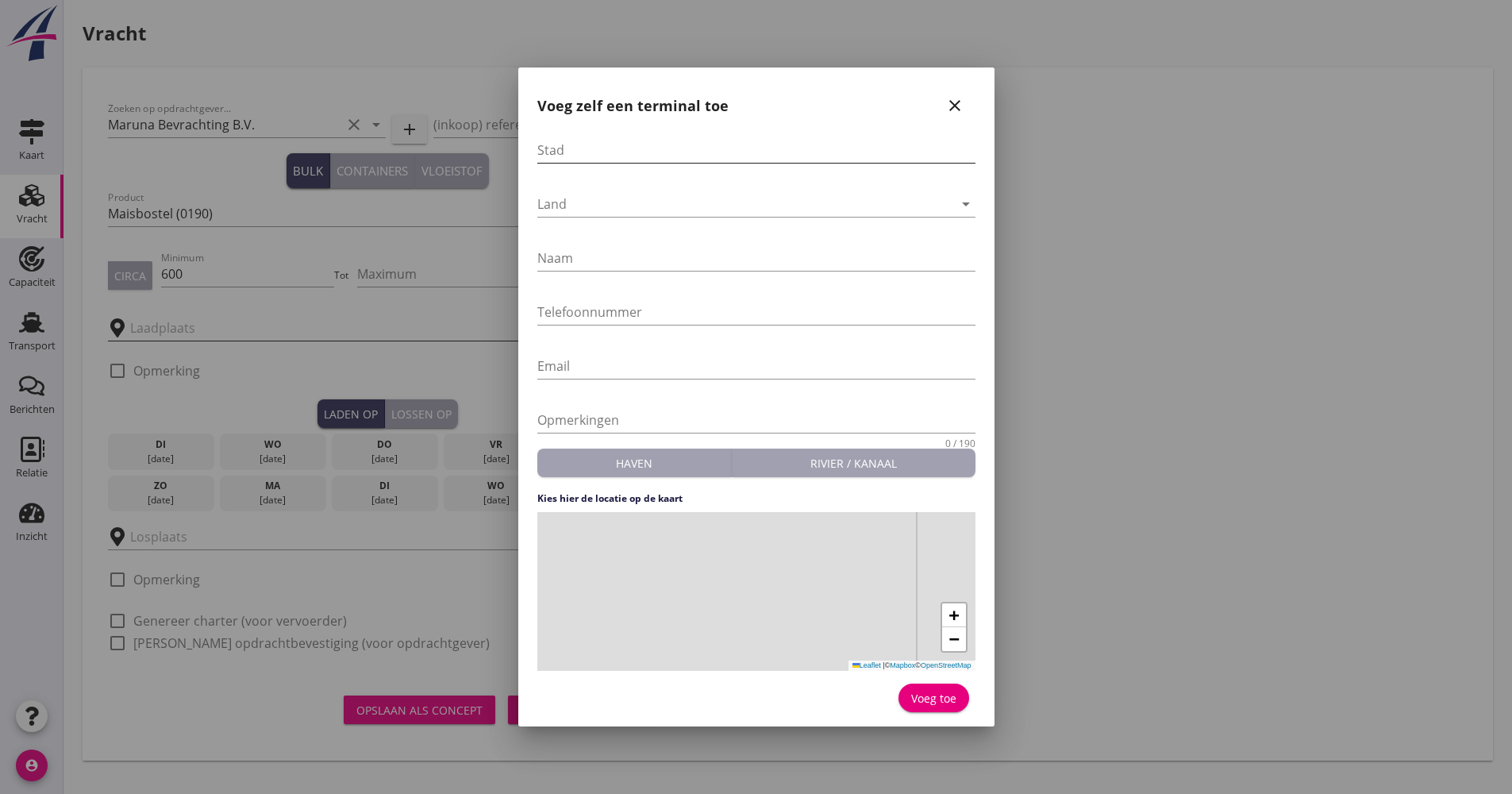
click at [624, 148] on input "Stad" at bounding box center [756, 150] width 438 height 26
type input "[GEOGRAPHIC_DATA], [GEOGRAPHIC_DATA]"
type input "Alco Bio Fuel"
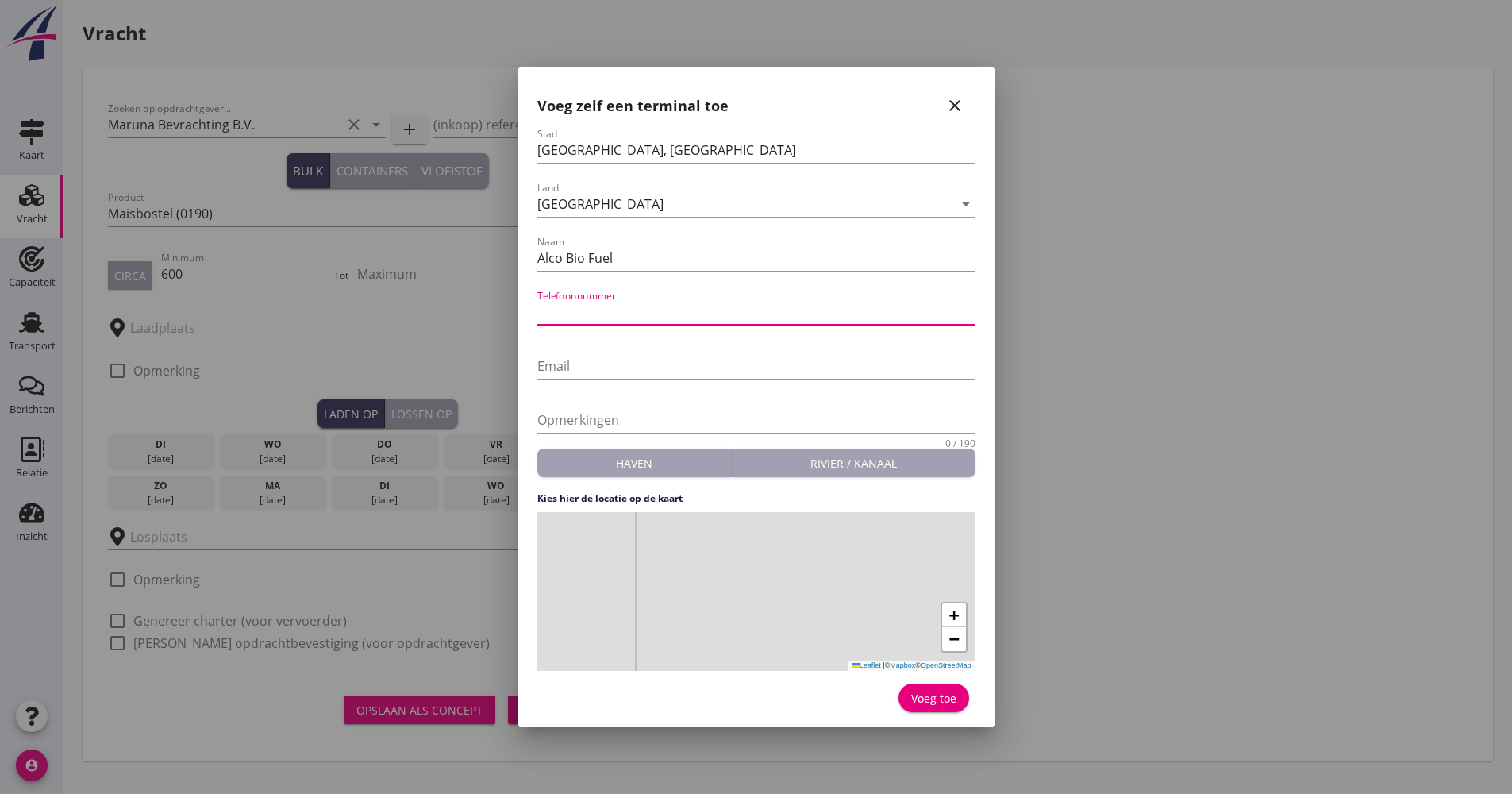
paste input "[PHONE_NUMBER] / [PHONE_NUMBER]"
click at [633, 313] on input "[PHONE_NUMBER] / [PHONE_NUMBER]" at bounding box center [756, 312] width 438 height 26
type input "[PHONE_NUMBER] of [PHONE_NUMBER]"
click at [759, 589] on div "+ − Leaflet | © Mapbox © OpenStreetMap" at bounding box center [756, 591] width 438 height 159
click at [928, 696] on div "Voeg toe" at bounding box center [934, 698] width 46 height 17
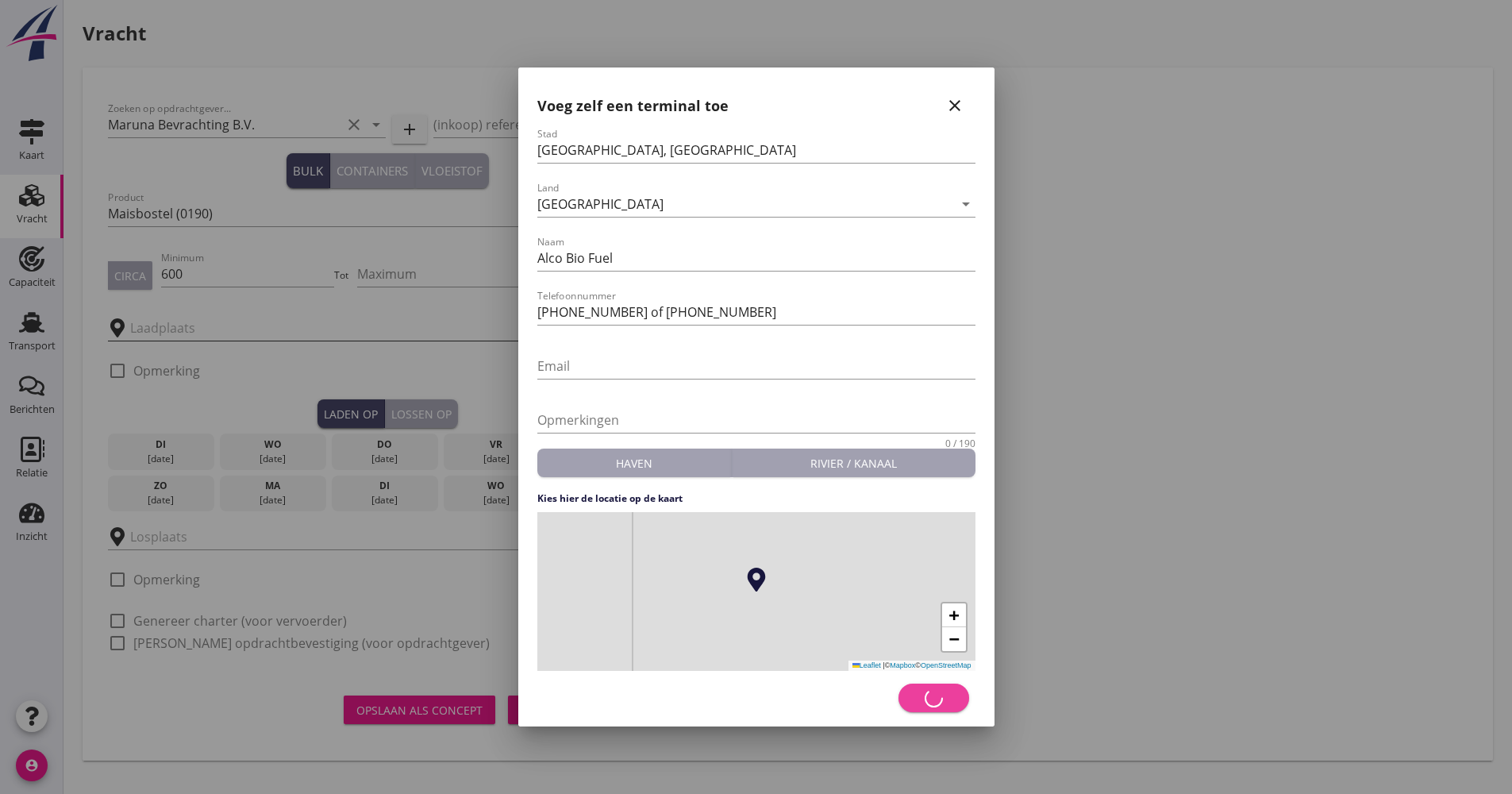
type input "Alco Bio Fuel"
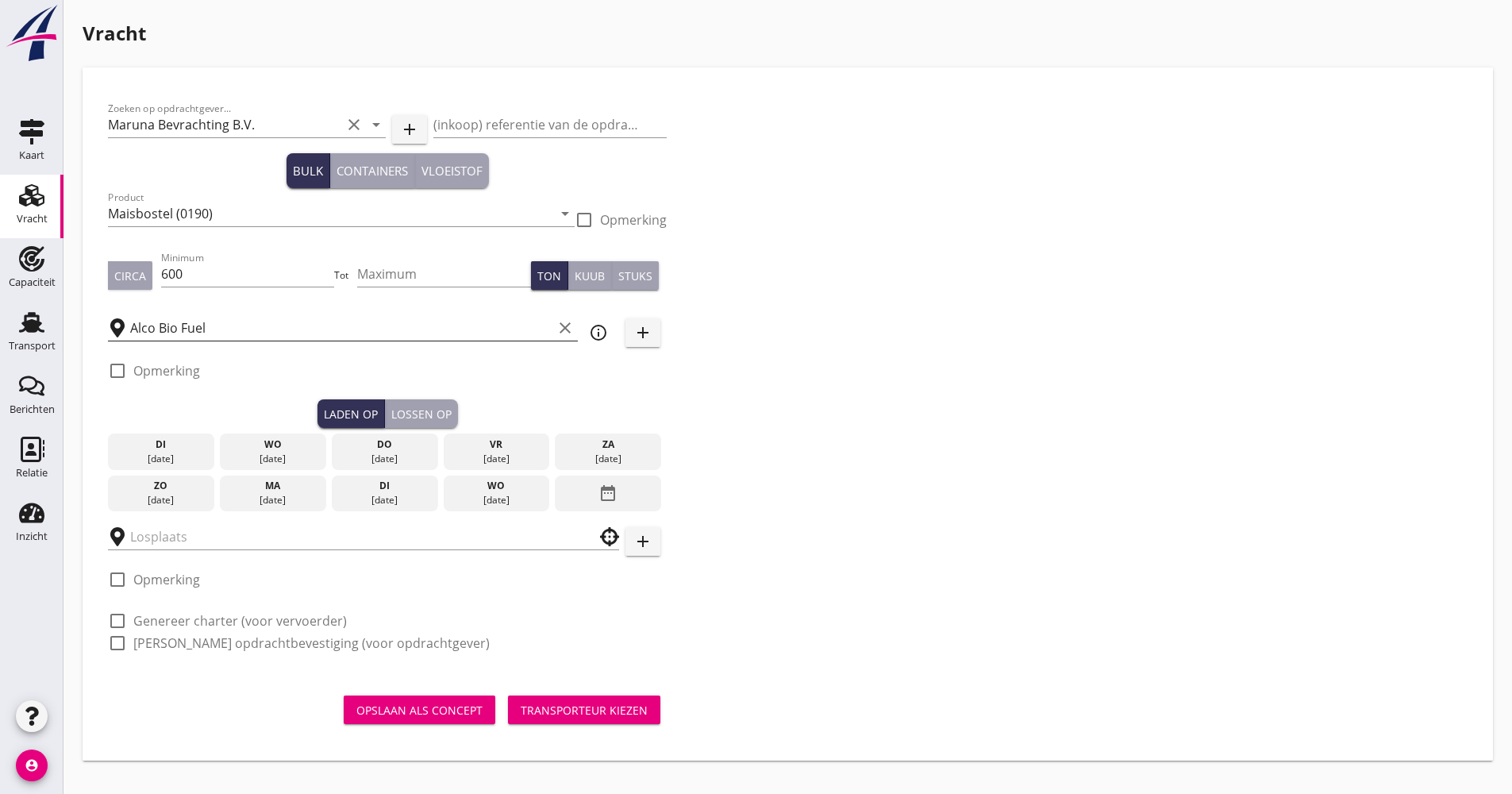
click at [177, 490] on div "zo" at bounding box center [161, 486] width 98 height 14
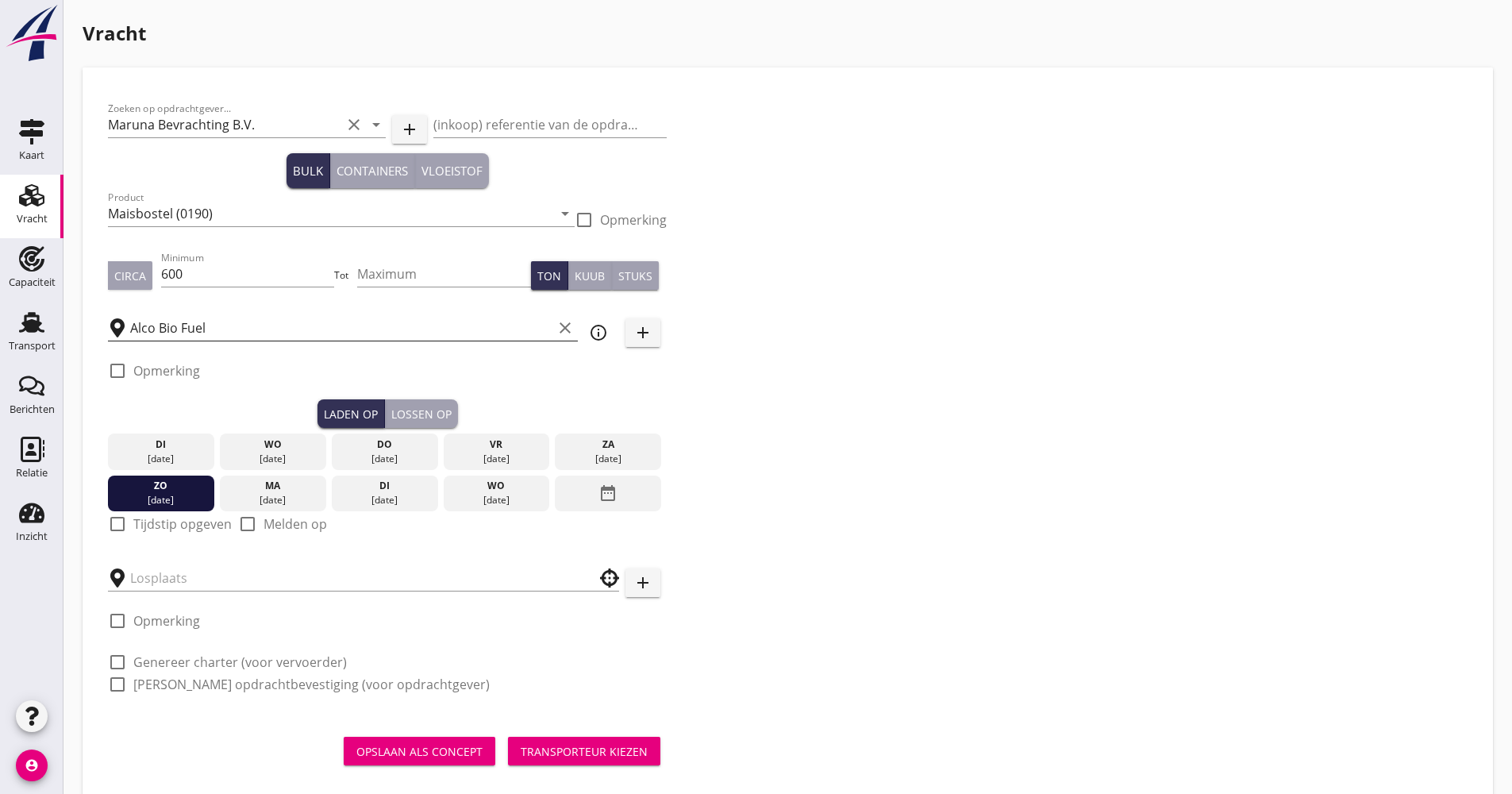
click at [149, 523] on label "Tijdstip opgeven" at bounding box center [182, 524] width 98 height 16
checkbox input "true"
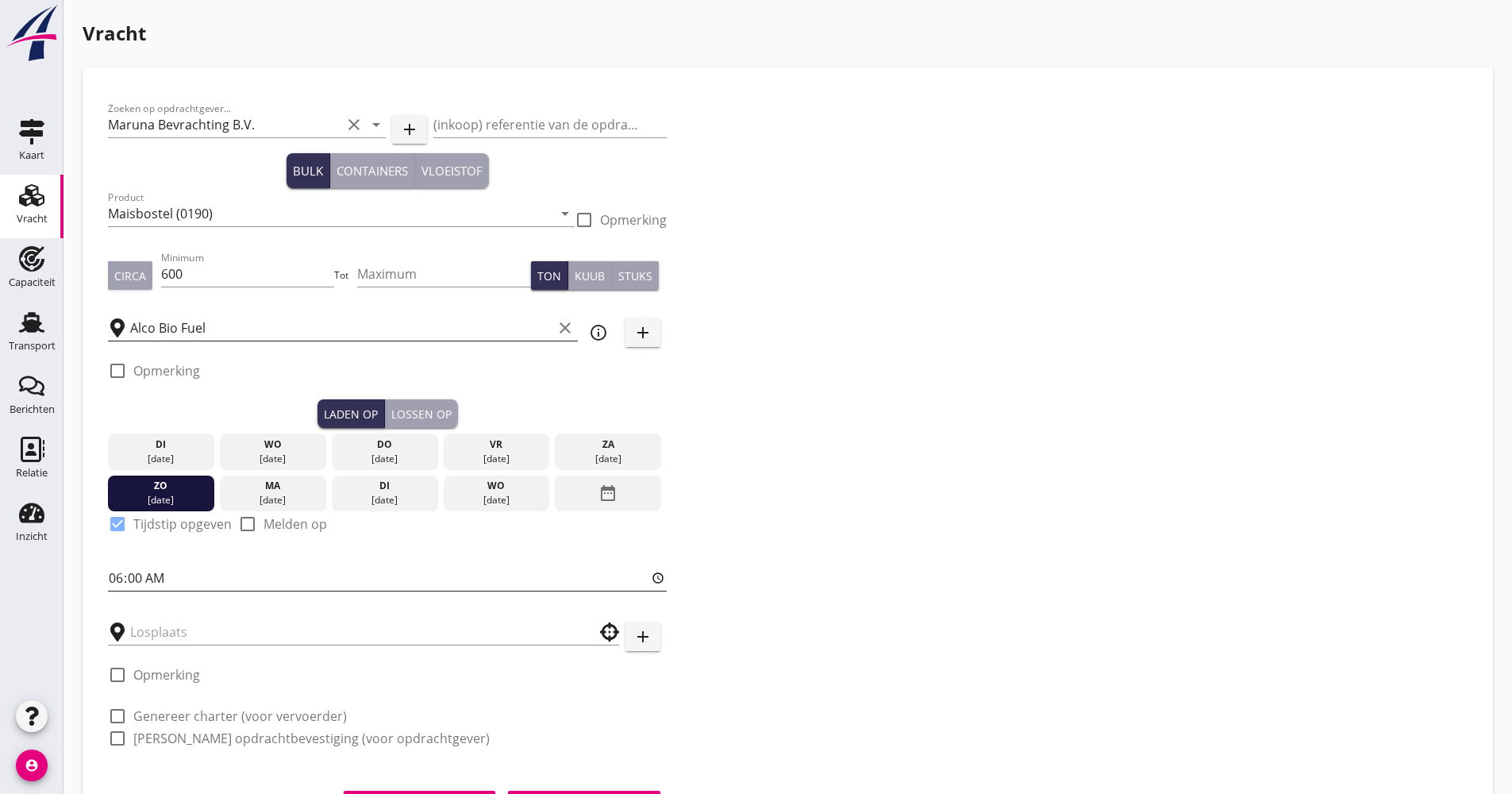
click at [121, 578] on input "06:00" at bounding box center [387, 578] width 559 height 26
type input "12:00"
click at [182, 634] on input "text" at bounding box center [353, 632] width 445 height 26
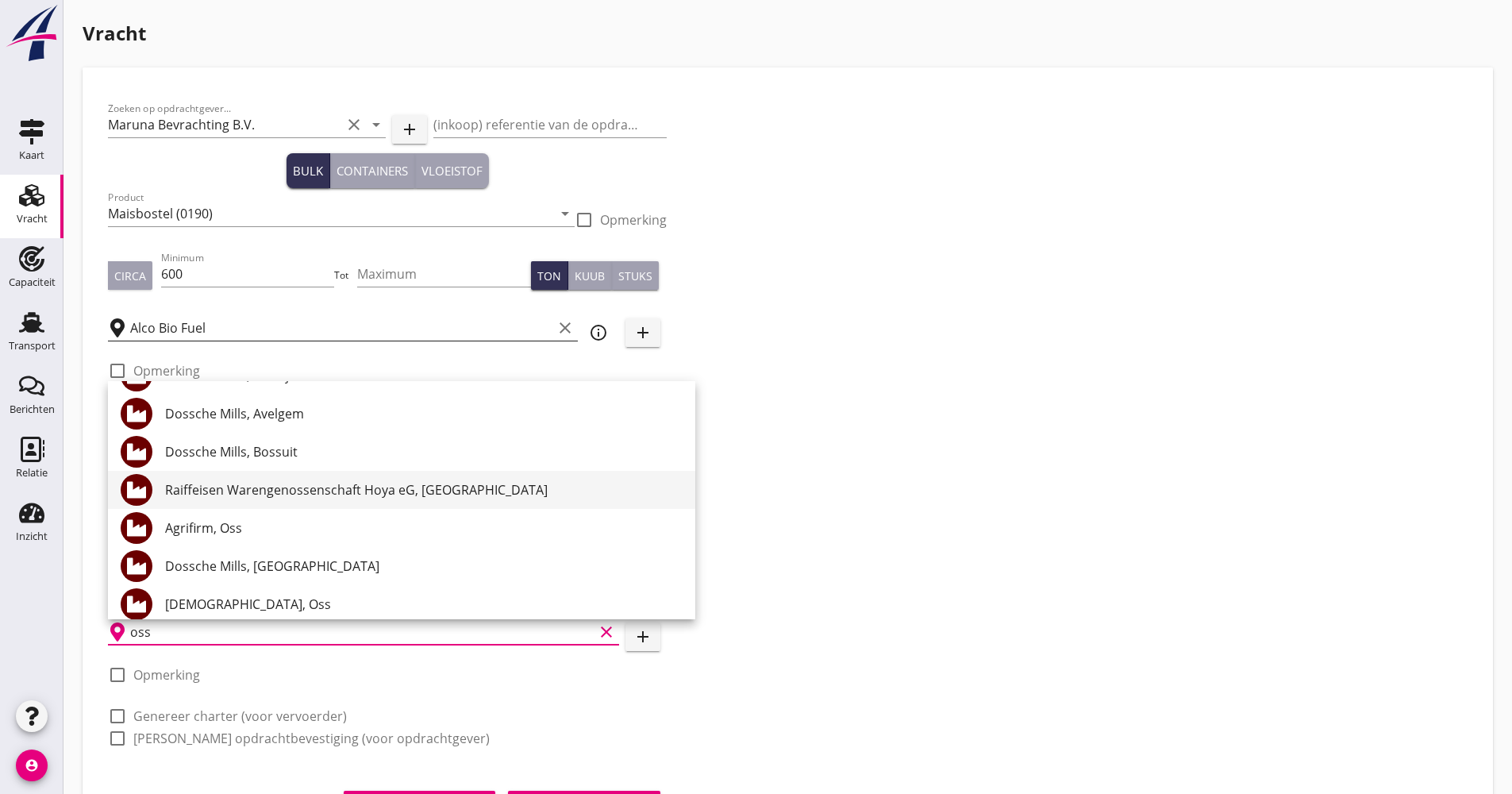
scroll to position [238, 0]
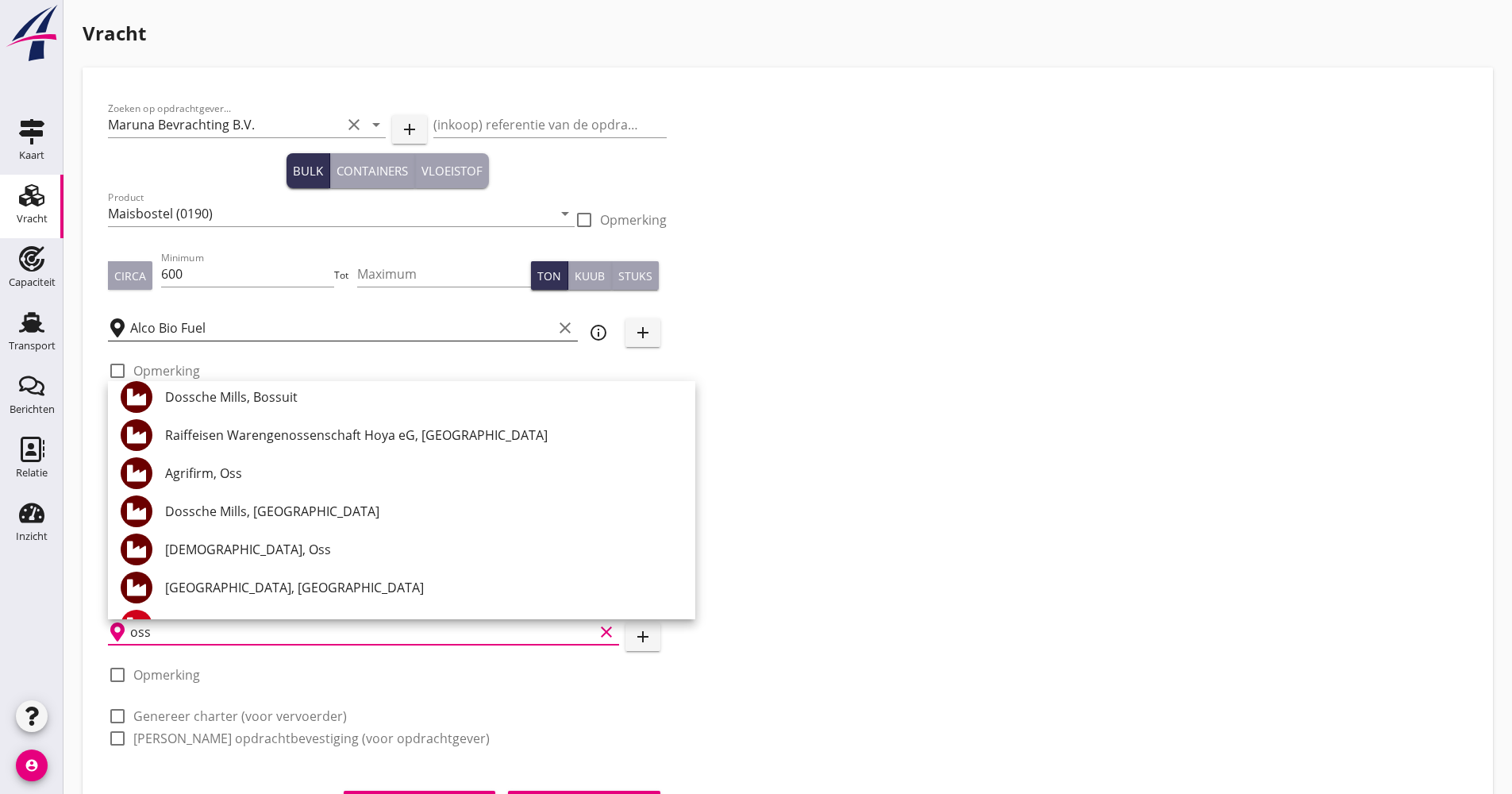
click at [269, 464] on div "Agrifirm, Oss" at bounding box center [423, 473] width 517 height 19
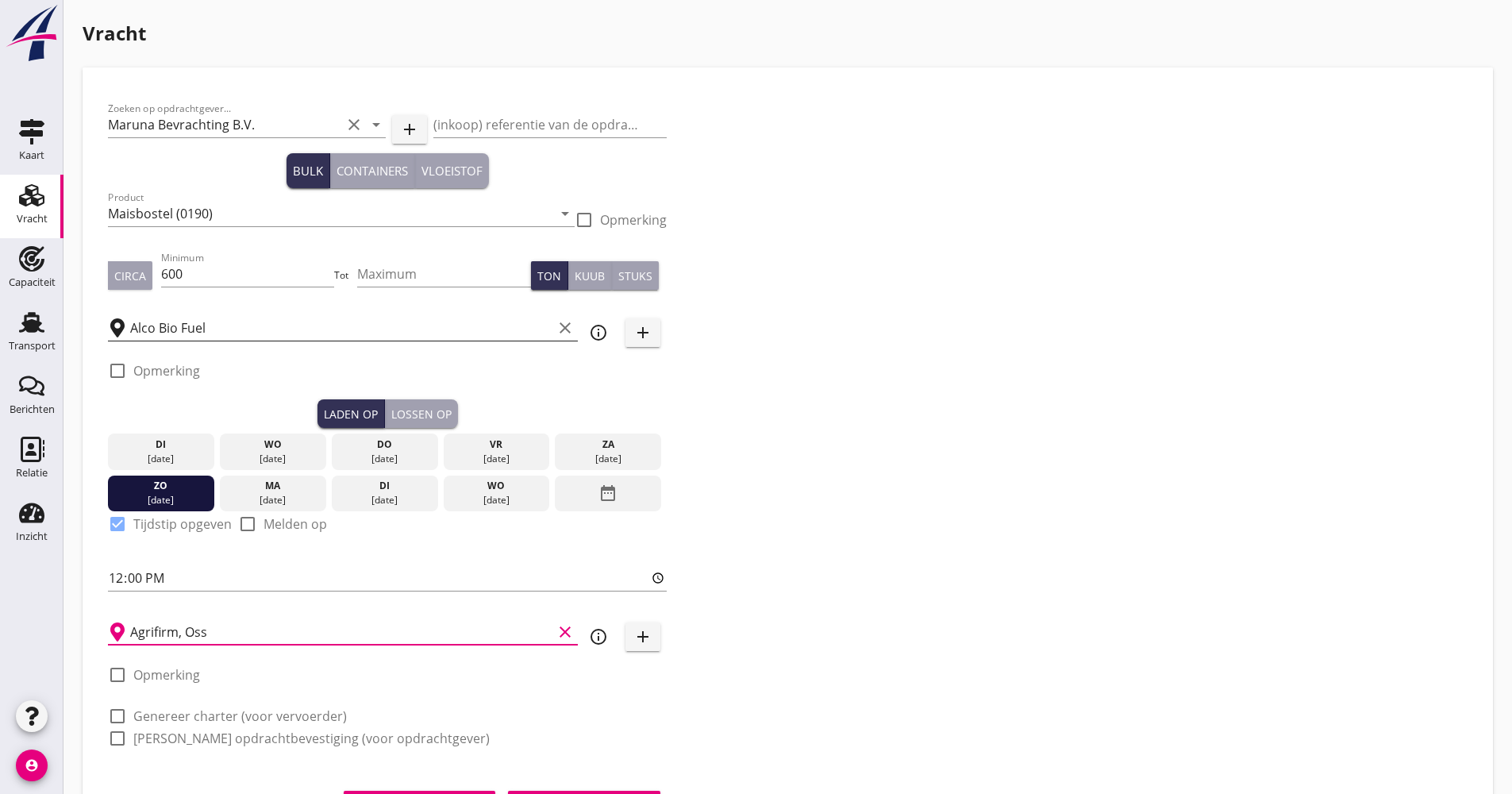
type input "Agrifirm, Oss"
click at [420, 422] on button "Lossen op" at bounding box center [421, 413] width 73 height 29
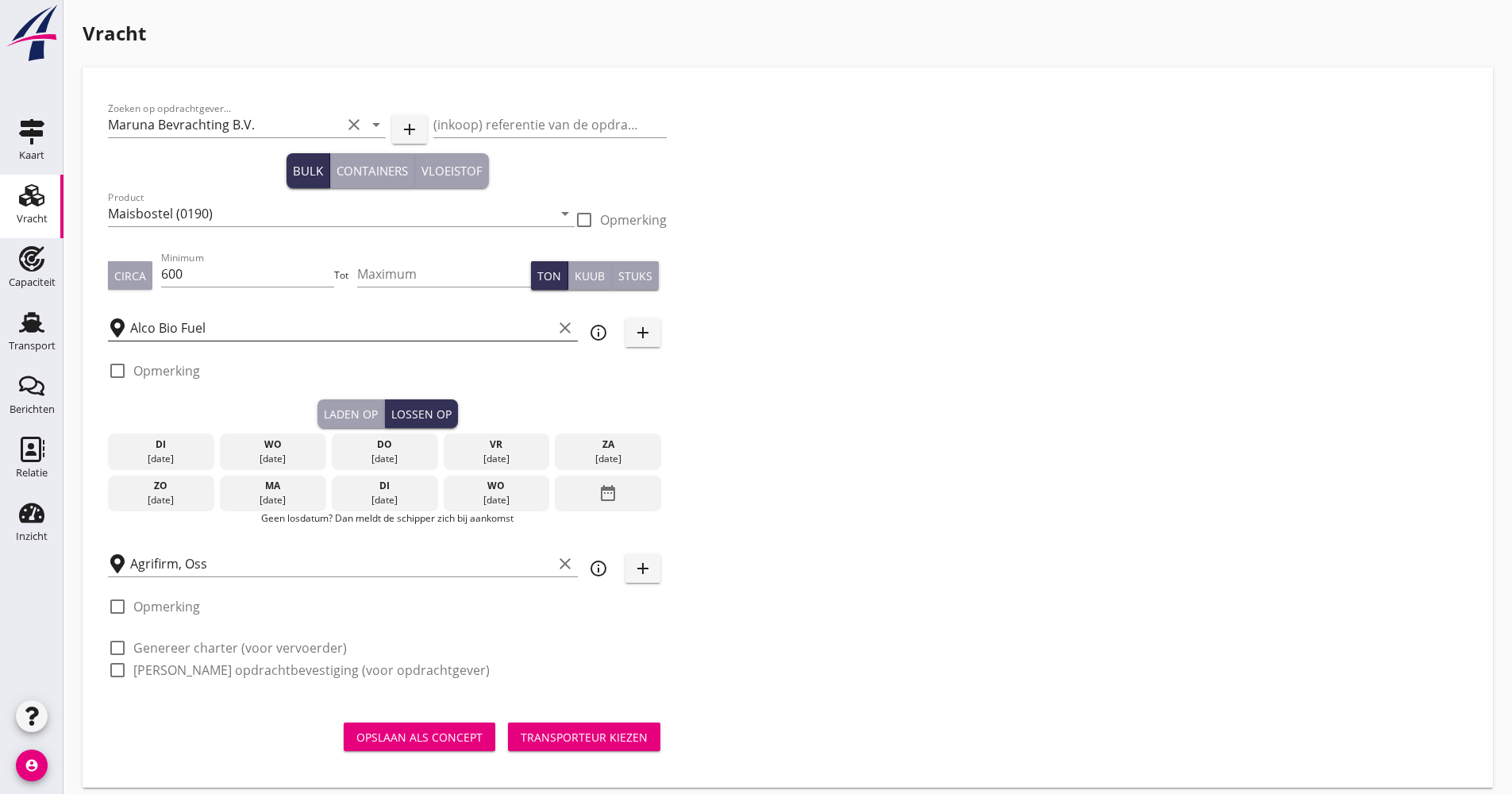
click at [580, 491] on div "date_range" at bounding box center [608, 494] width 106 height 37
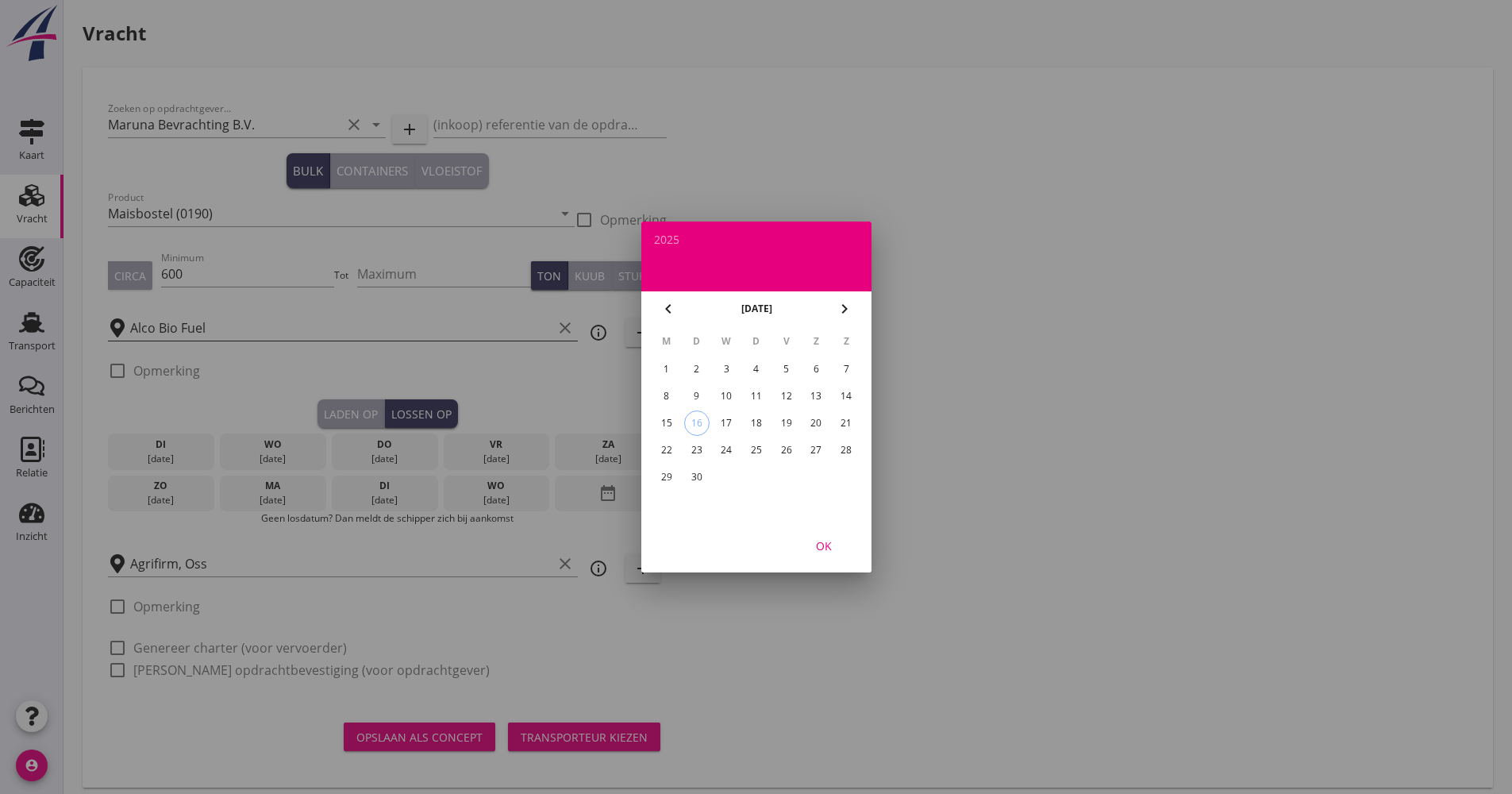
click at [417, 493] on div at bounding box center [756, 397] width 1512 height 794
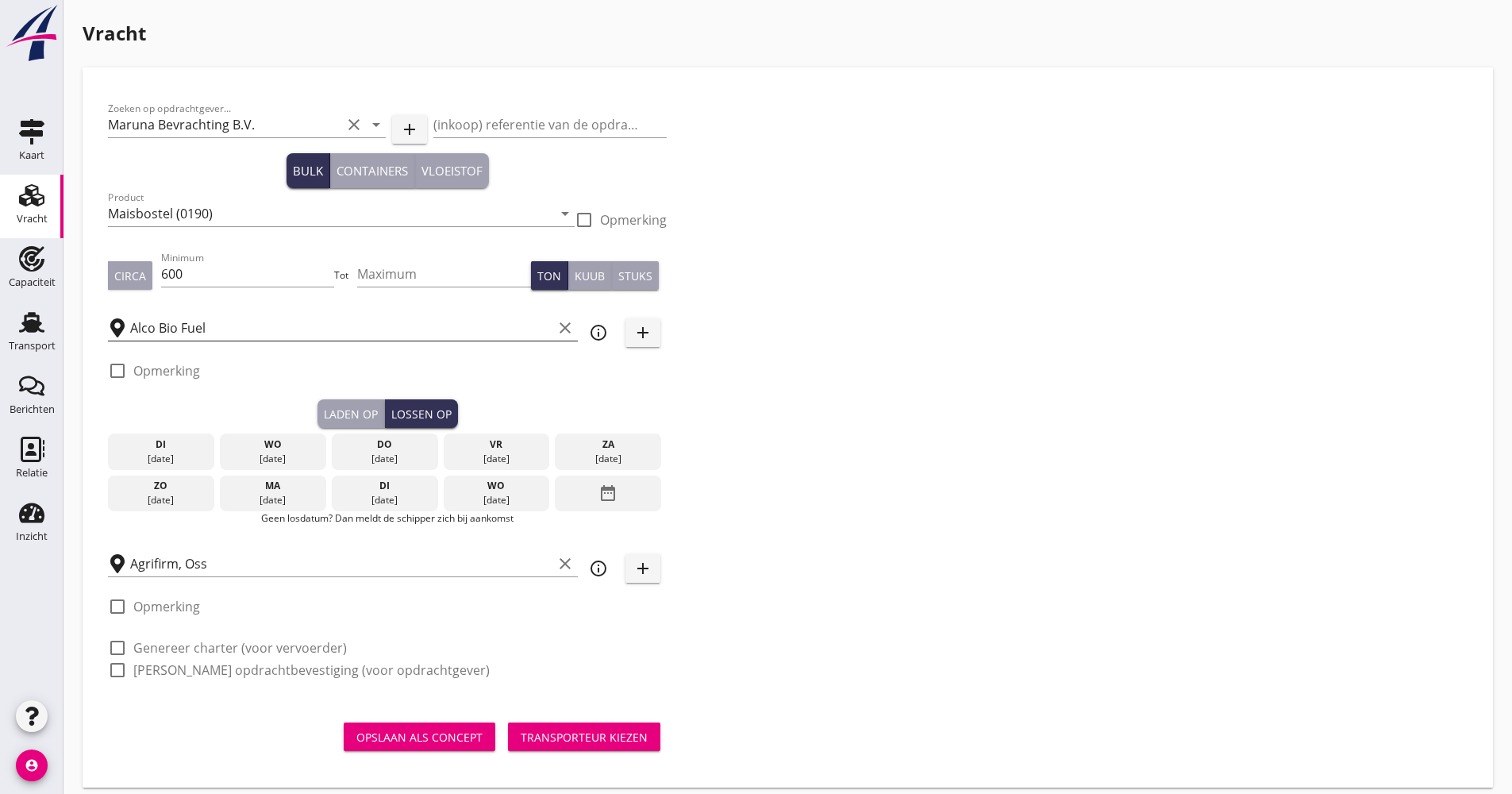
click at [384, 493] on div "[DATE]" at bounding box center [385, 500] width 98 height 14
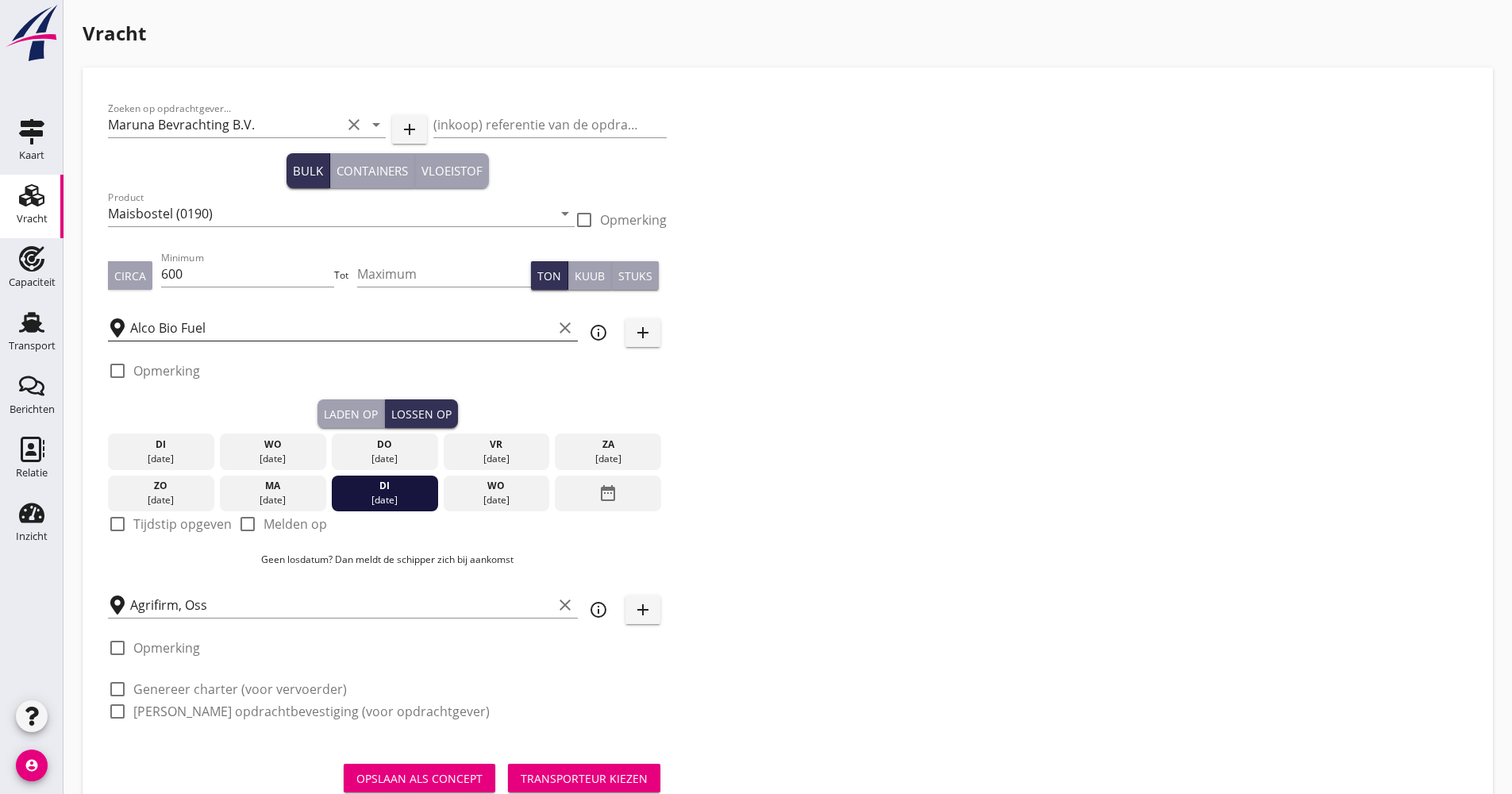
click at [131, 525] on div "check_box_outline_blank Tijdstip opgeven" at bounding box center [170, 524] width 124 height 19
click at [137, 519] on label "Tijdstip opgeven" at bounding box center [182, 524] width 98 height 16
checkbox input "true"
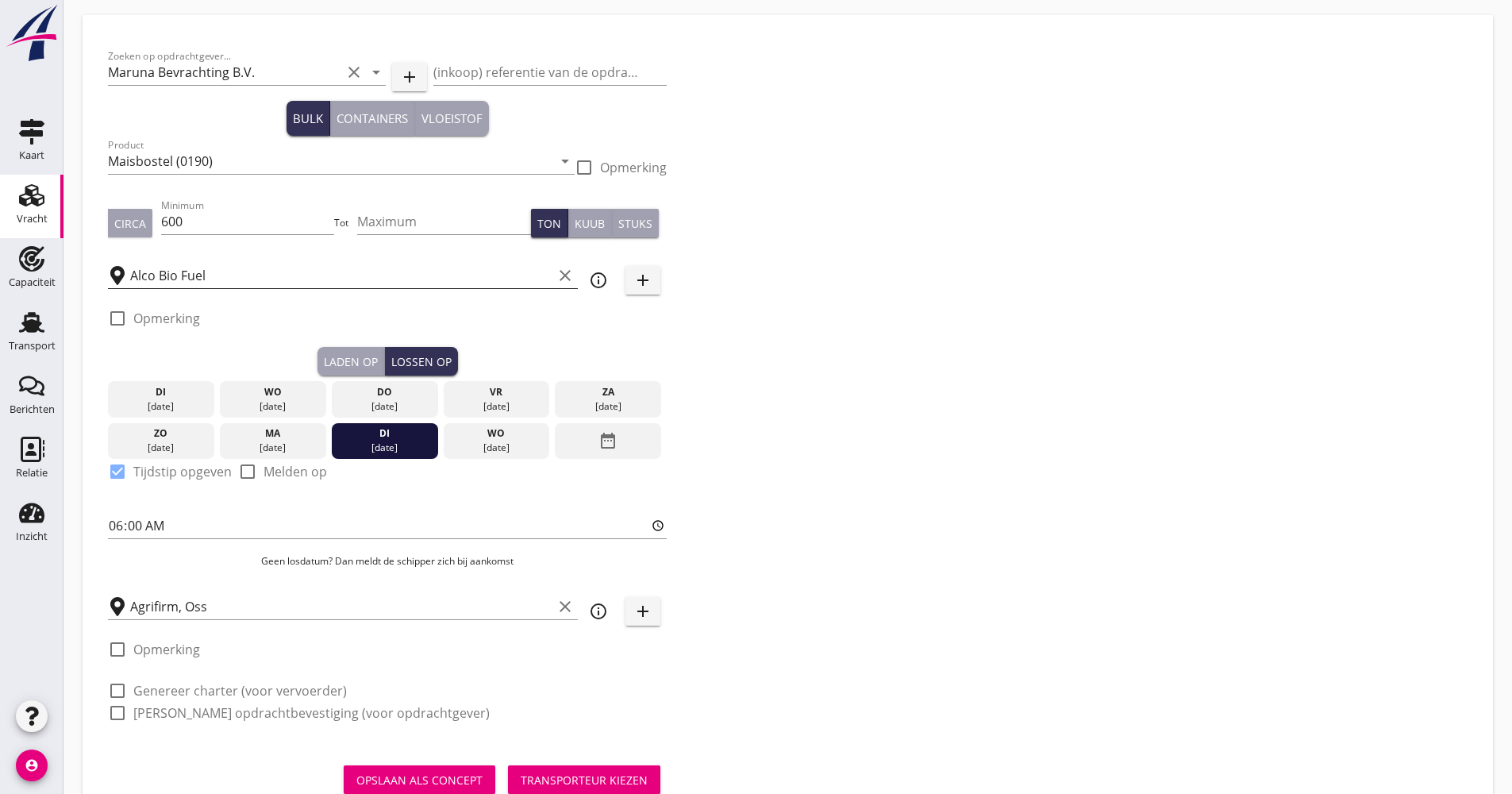
scroll to position [108, 0]
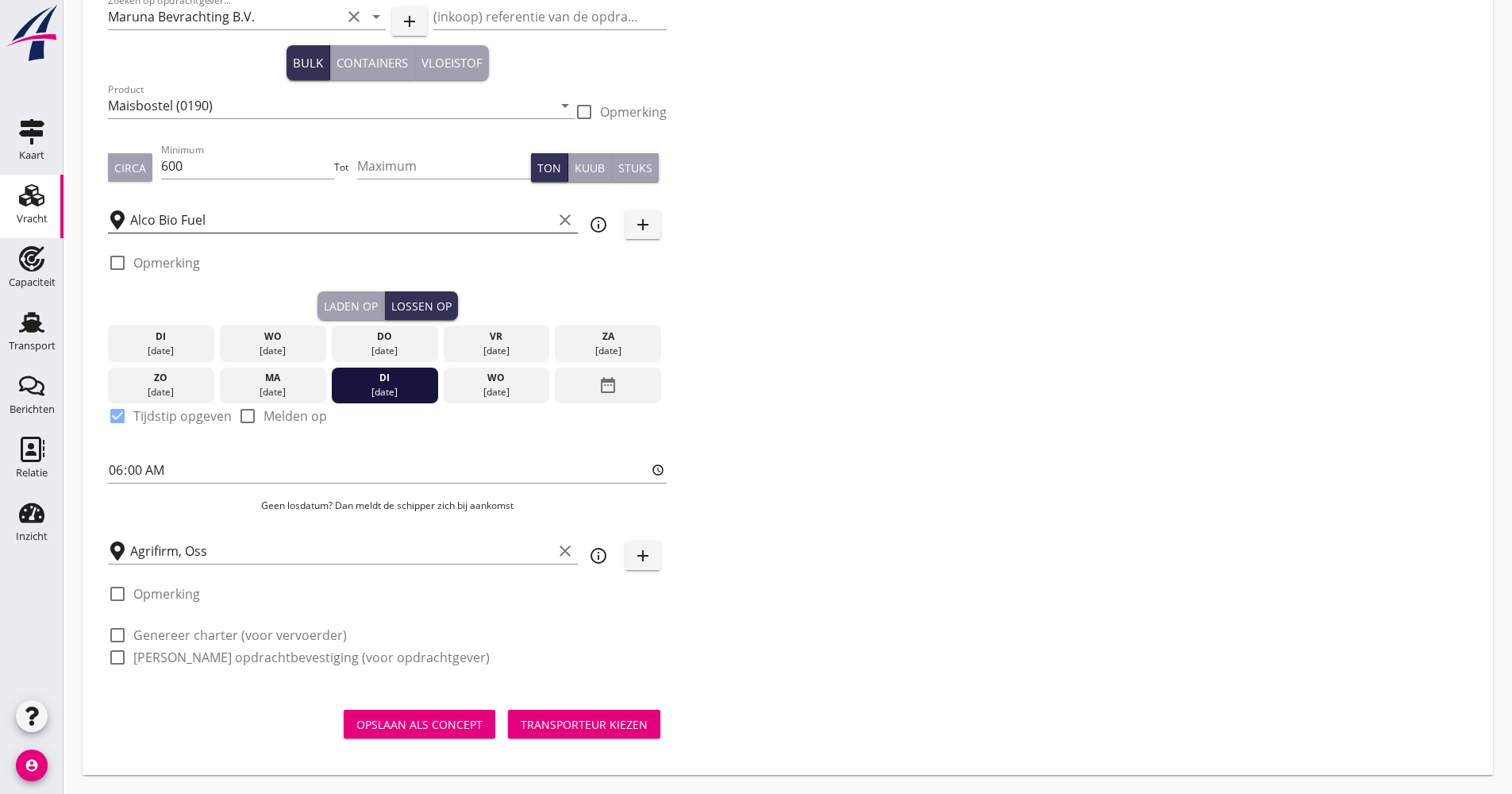
click at [178, 632] on label "Genereer charter (voor vervoerder)" at bounding box center [240, 635] width 213 height 16
checkbox input "true"
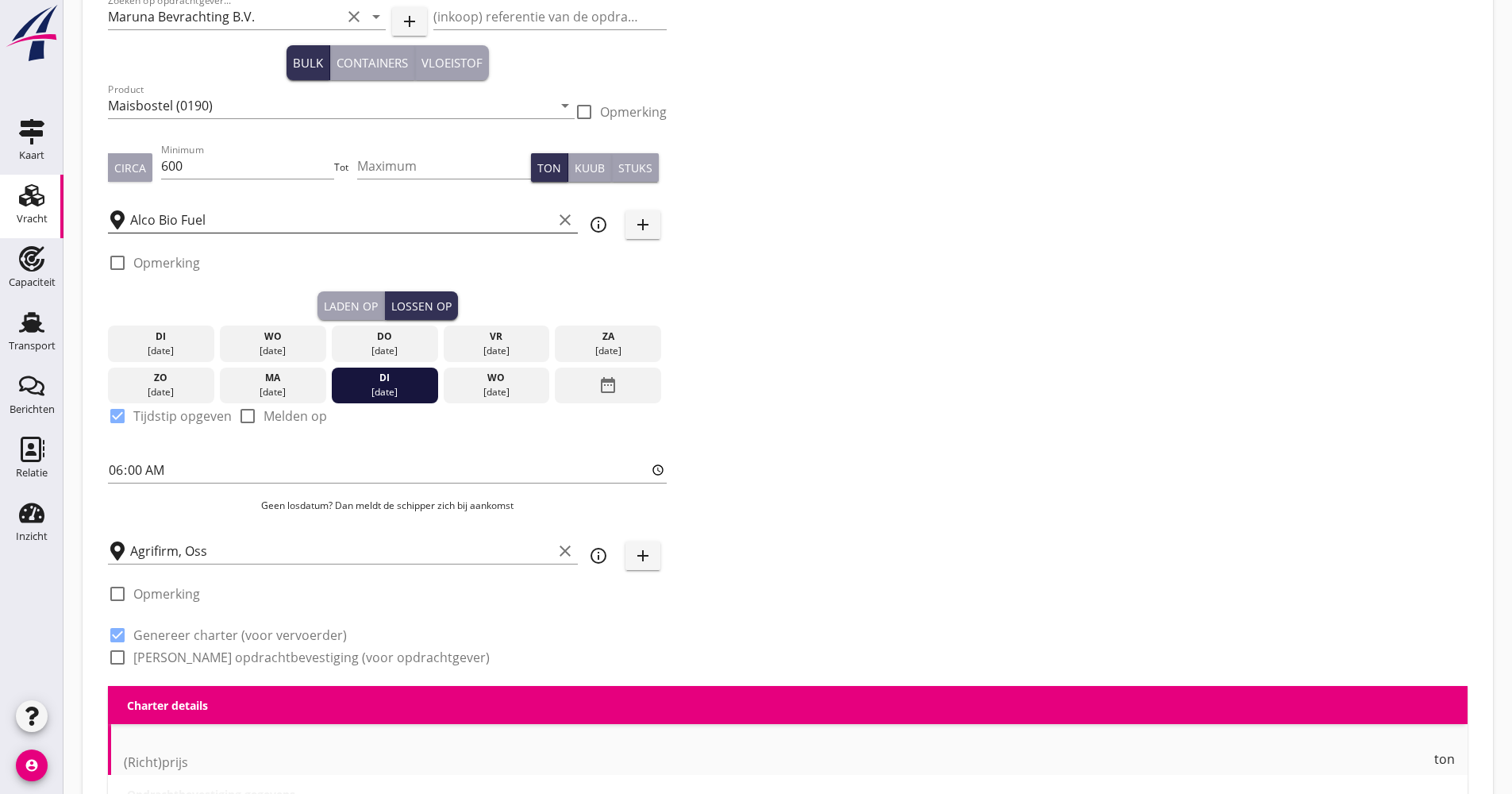
checkbox input "true"
drag, startPoint x: 178, startPoint y: 656, endPoint x: 181, endPoint y: 644, distance: 12.4
click at [178, 657] on label "[PERSON_NAME] opdrachtbevestiging (voor opdrachtgever)" at bounding box center [312, 657] width 357 height 16
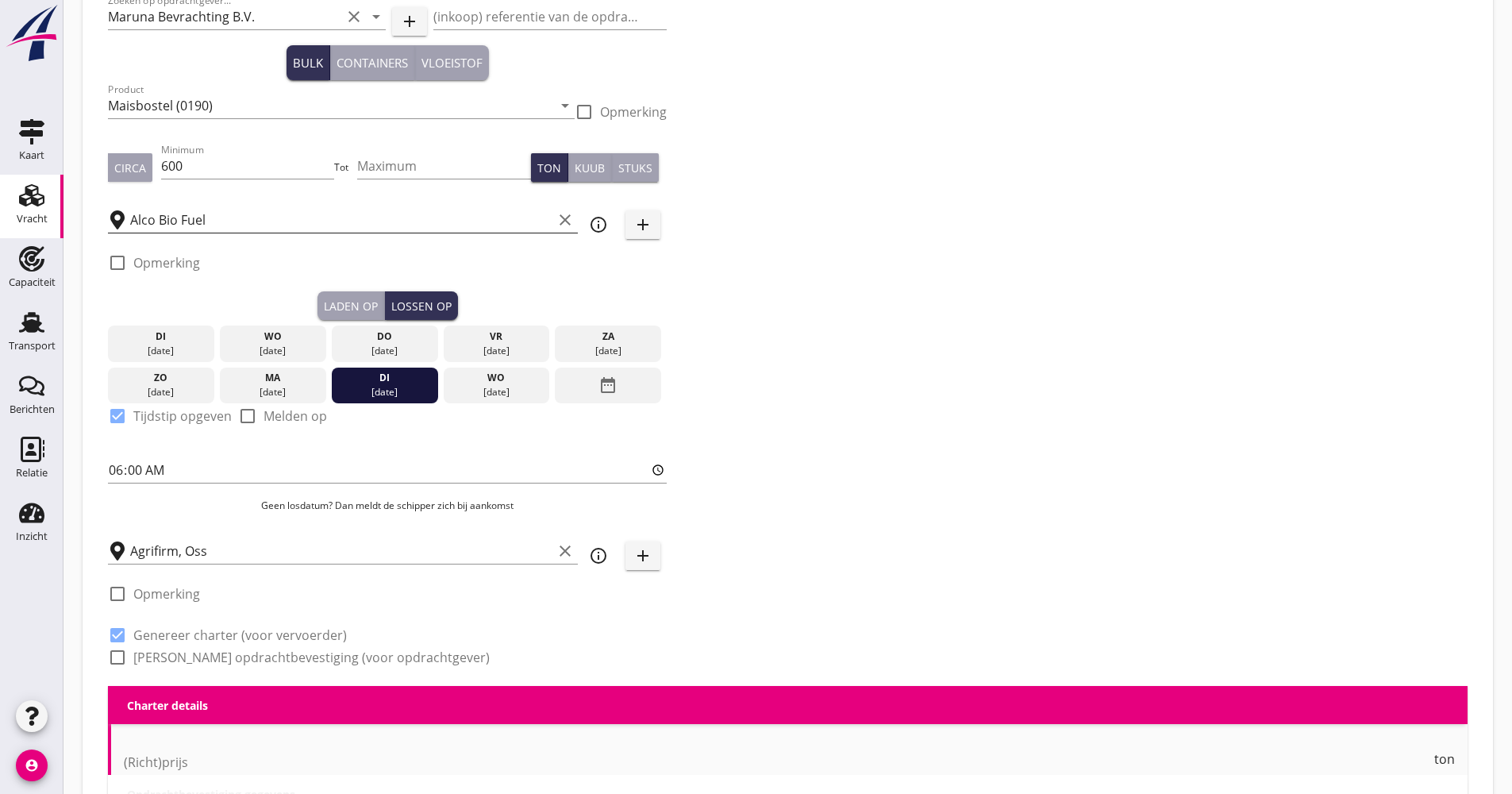
checkbox input "true"
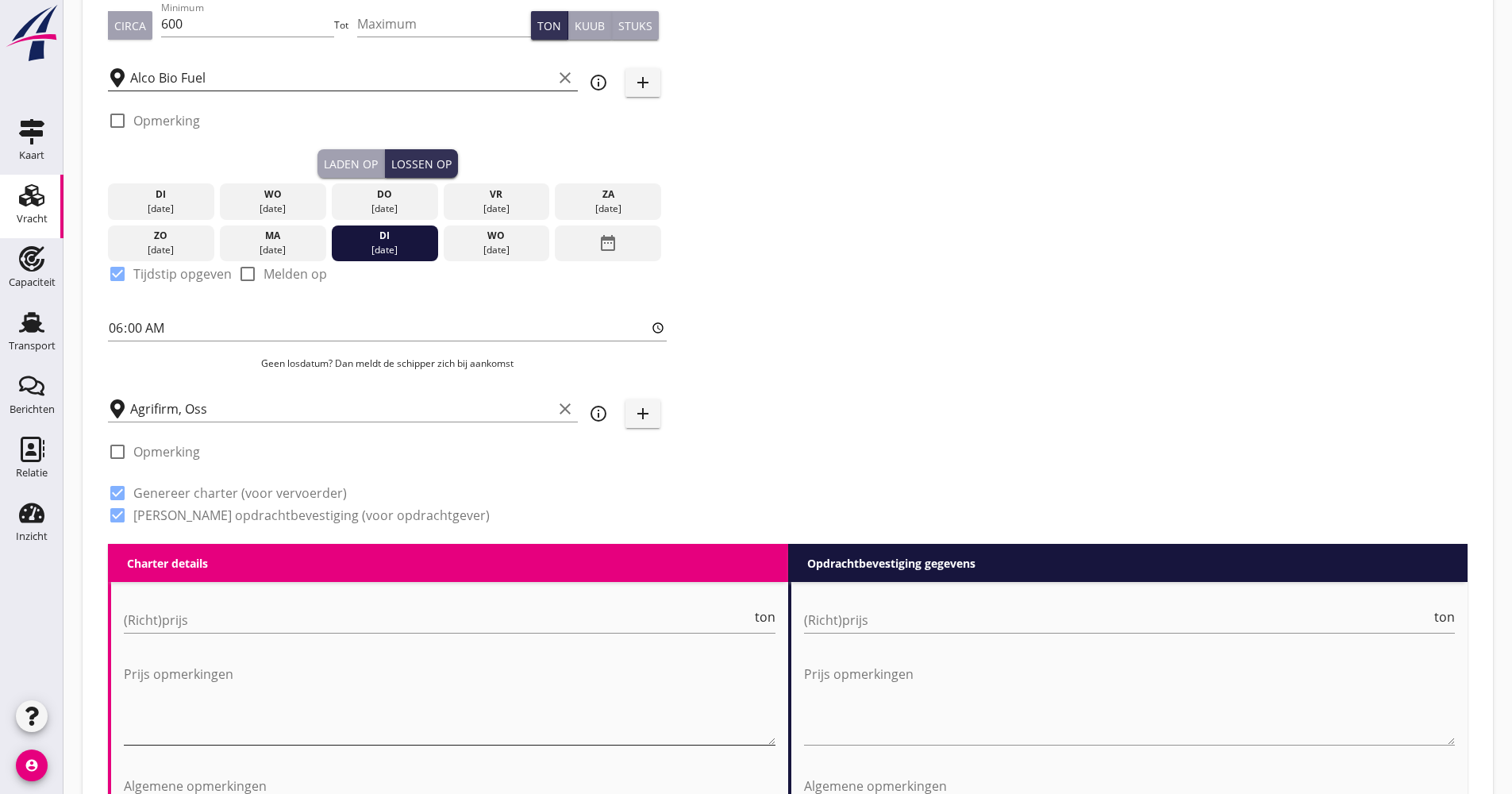
scroll to position [346, 0]
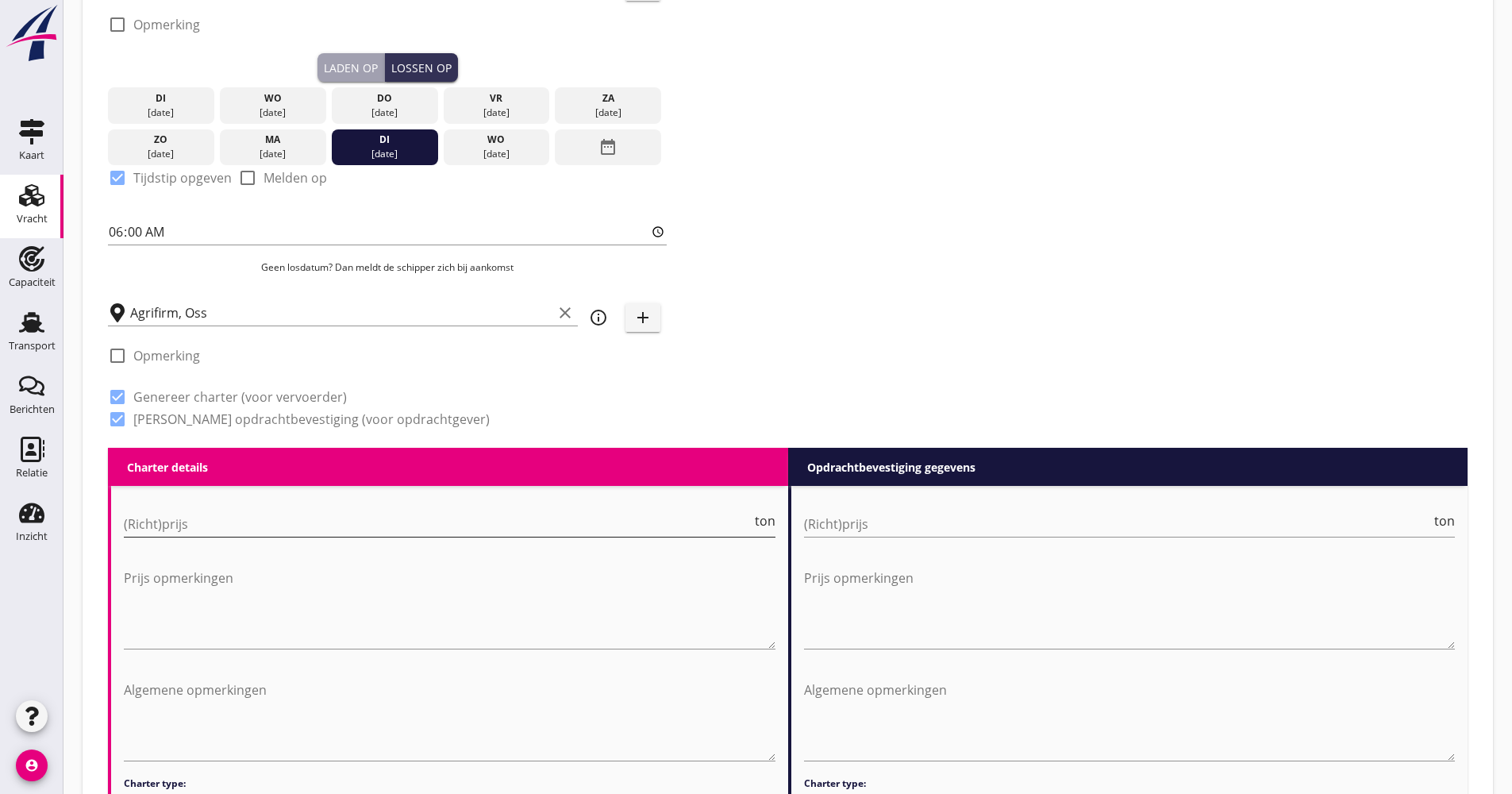
click at [193, 530] on input "(Richt)prijs" at bounding box center [437, 524] width 628 height 26
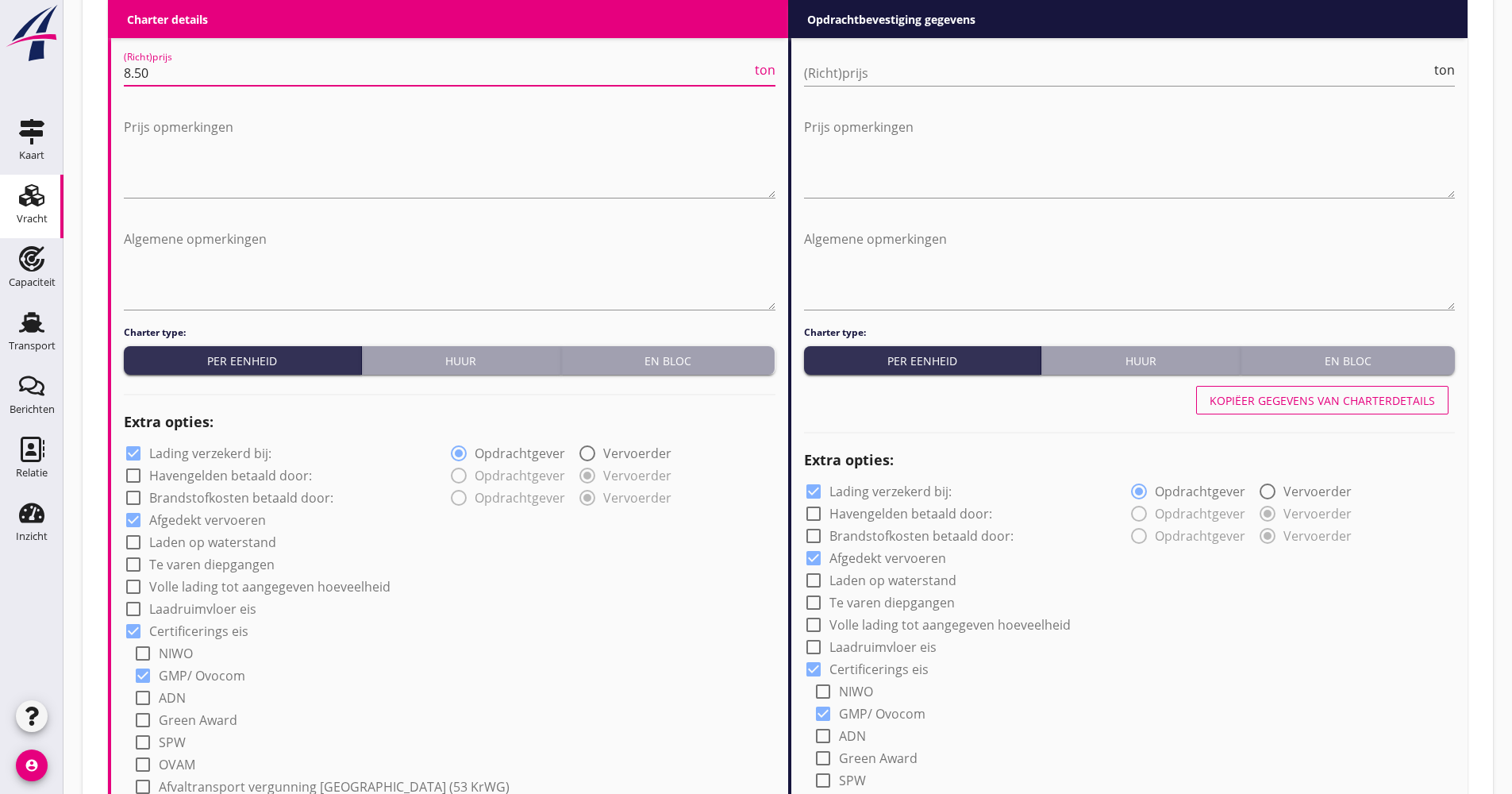
scroll to position [822, 0]
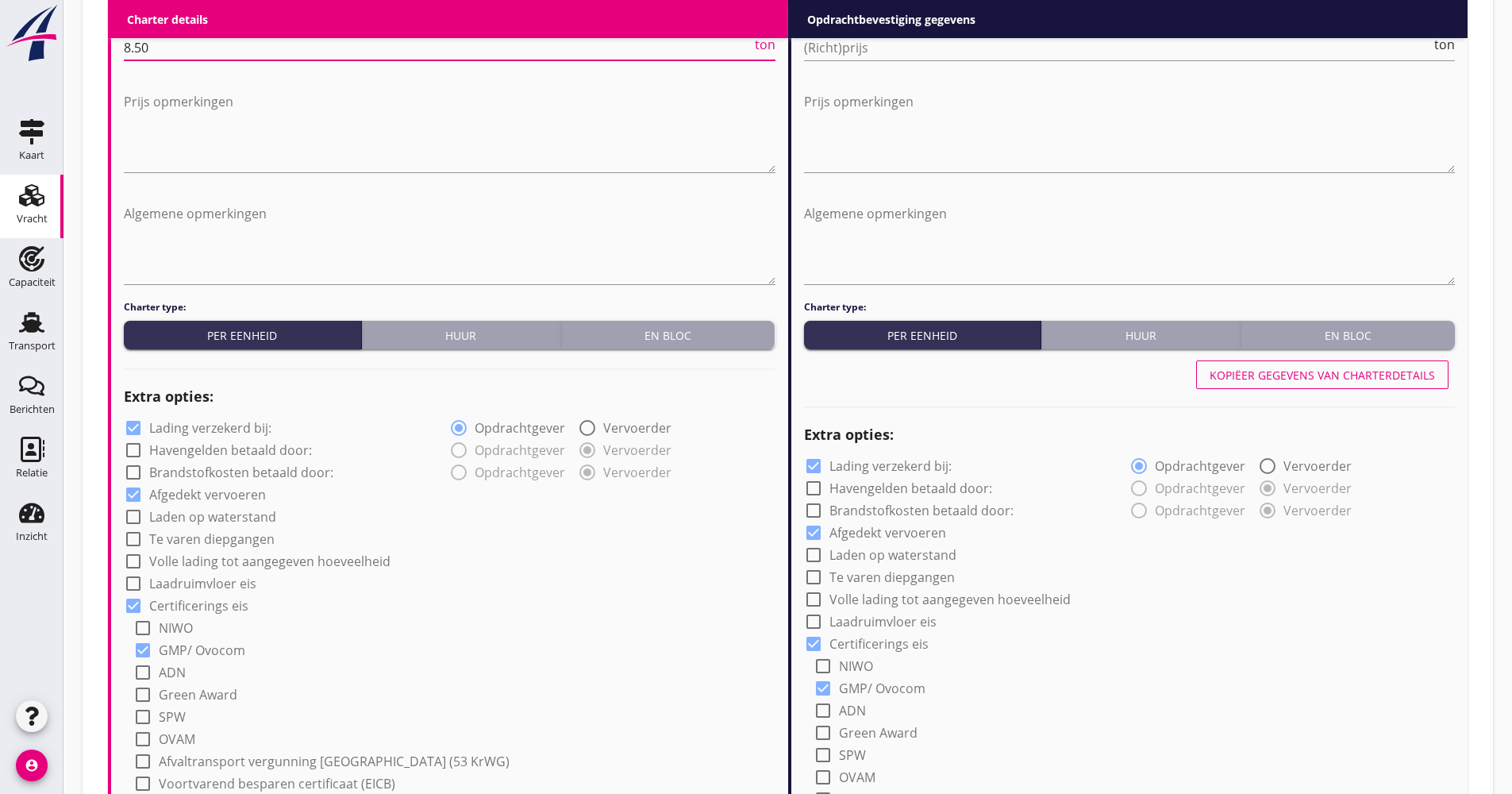
type input "8.50"
click at [215, 424] on label "Lading verzekerd bij:" at bounding box center [210, 428] width 122 height 16
checkbox input "false"
click at [209, 555] on label "Volle lading tot aangegeven hoeveelheid" at bounding box center [270, 561] width 241 height 16
checkbox input "true"
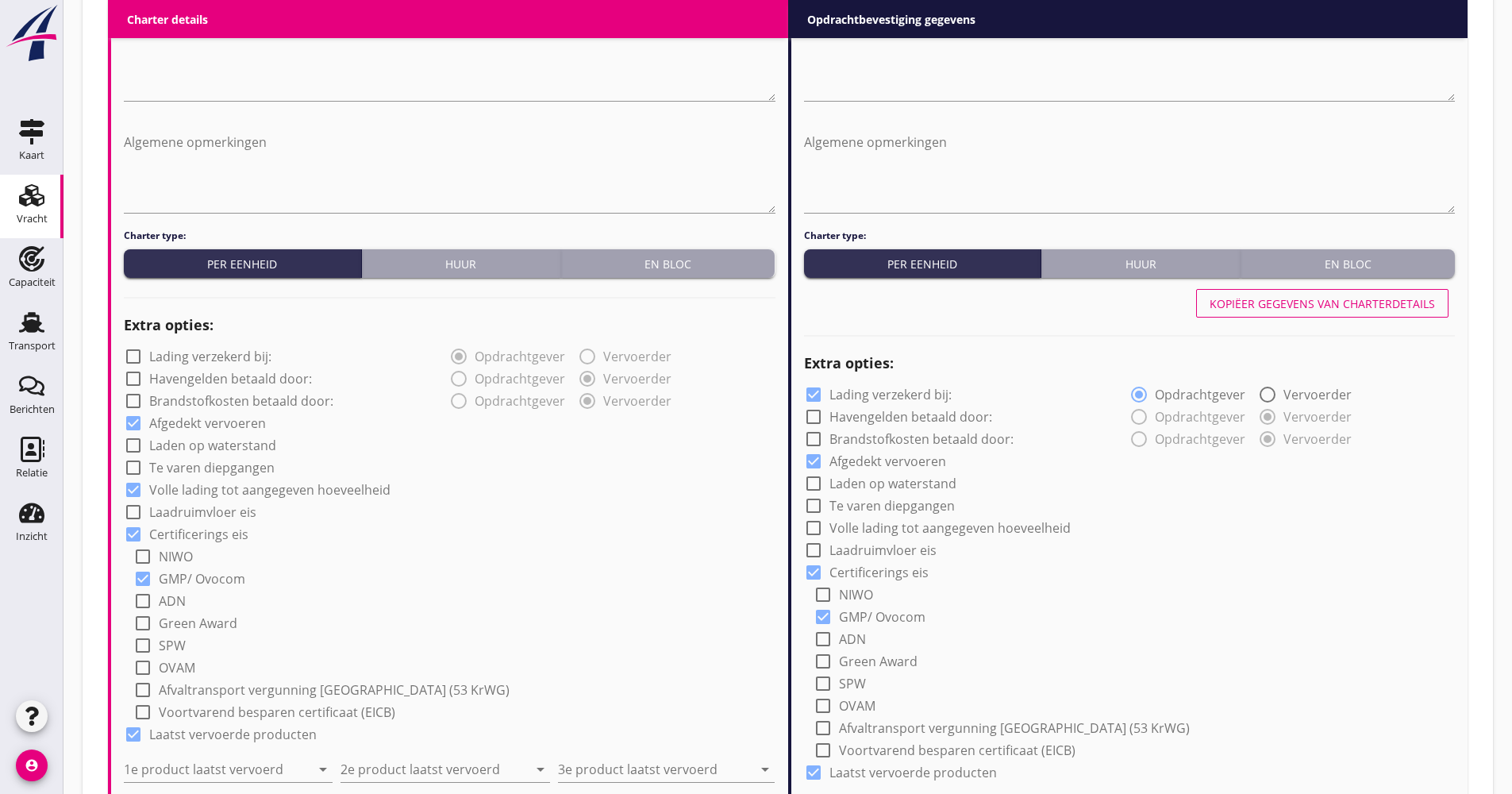
scroll to position [1060, 0]
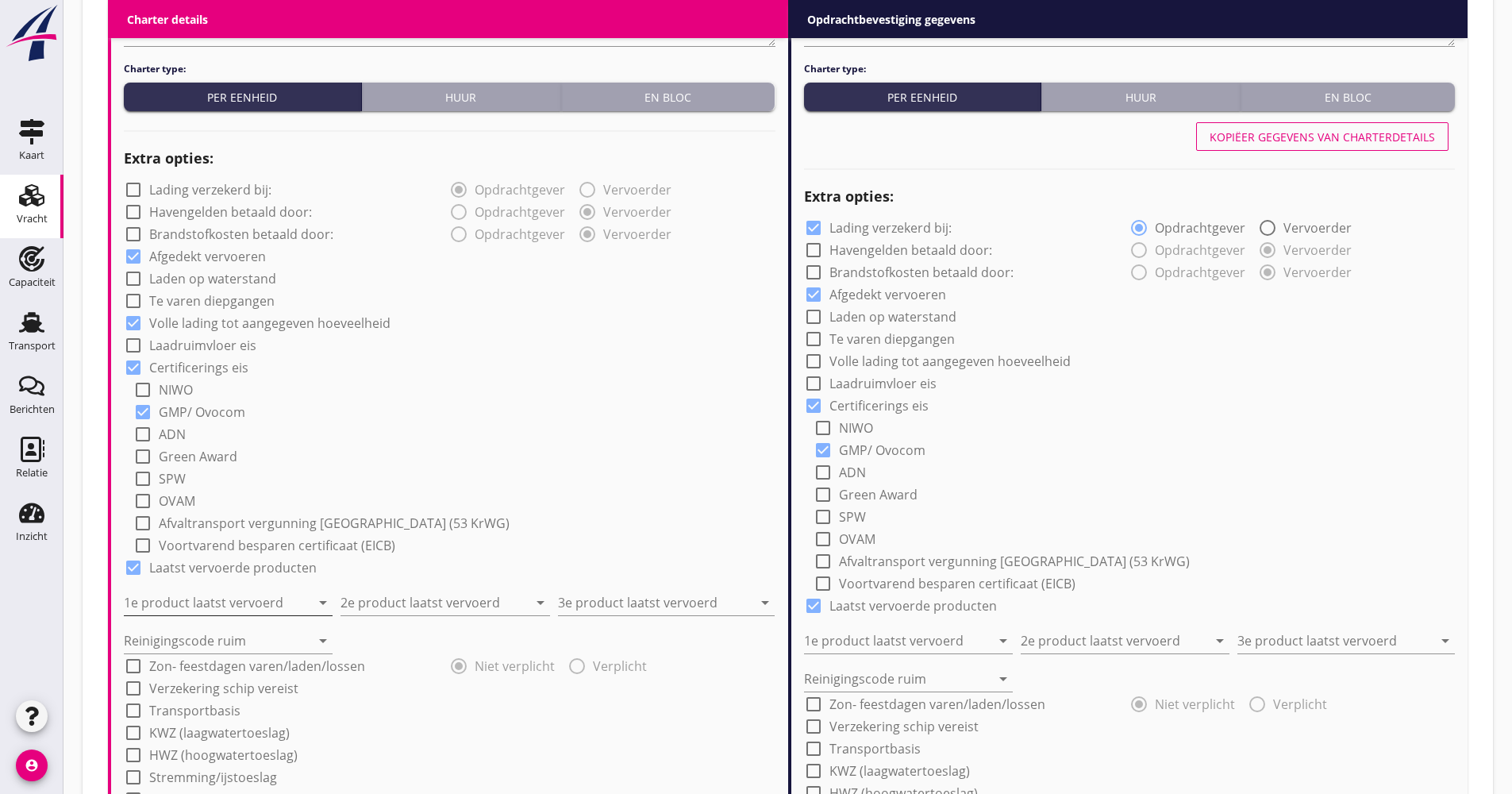
click at [189, 593] on input "1e product laatst vervoerd" at bounding box center [217, 603] width 186 height 26
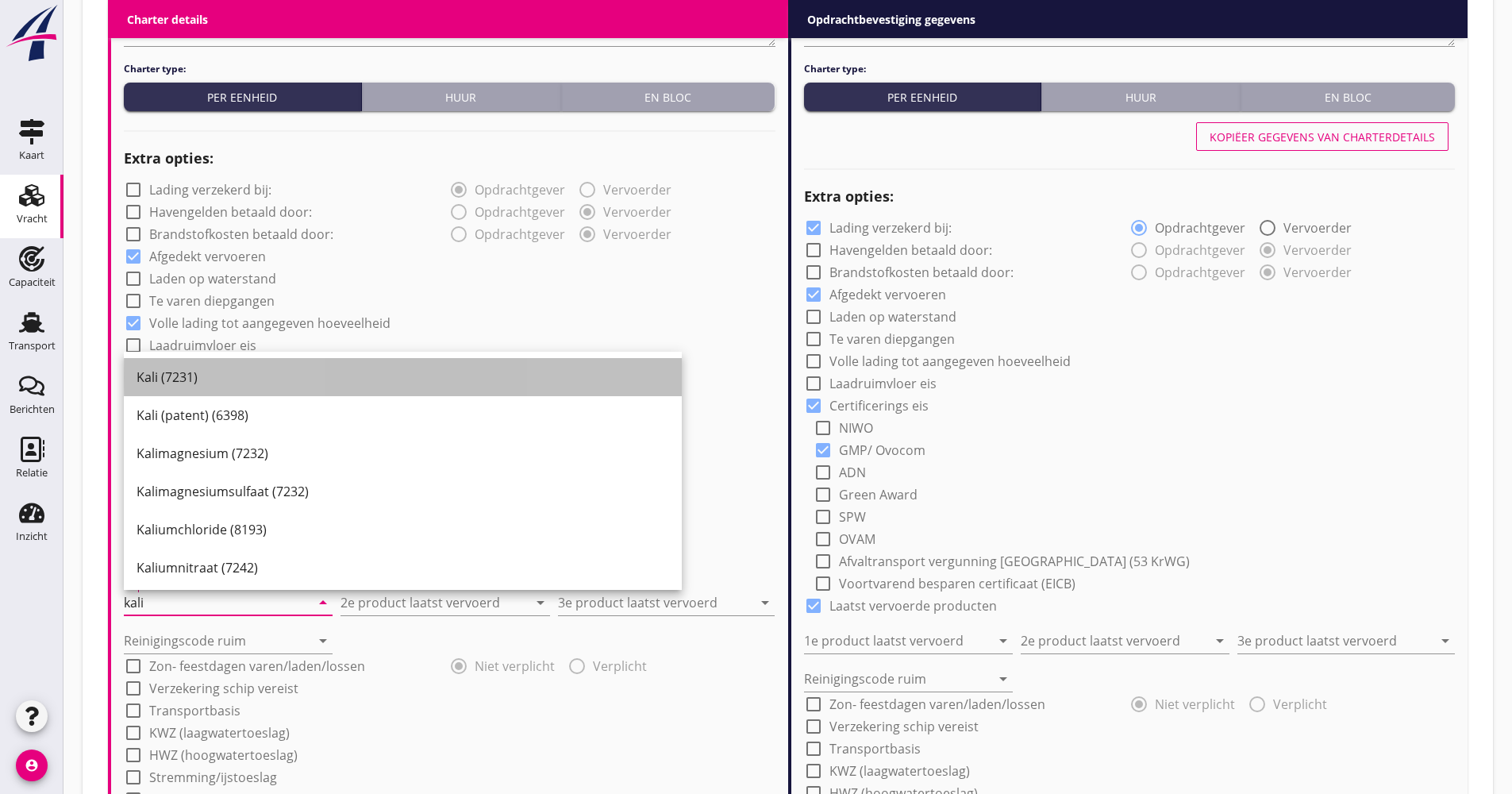
click at [213, 376] on div "Kali (7231)" at bounding box center [403, 377] width 533 height 19
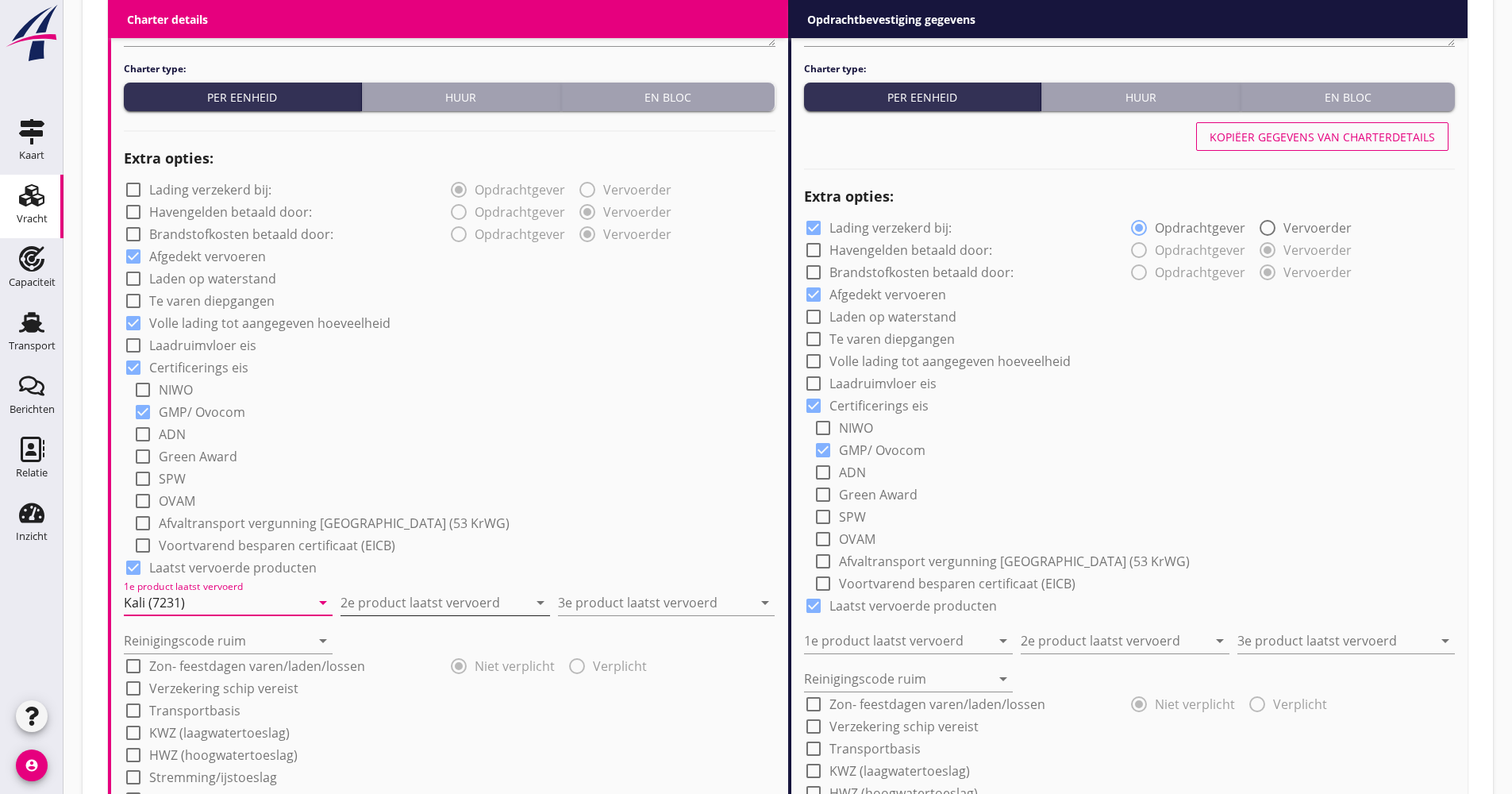
type input "Kali (7231)"
click at [385, 603] on input "2e product laatst vervoerd" at bounding box center [433, 603] width 186 height 26
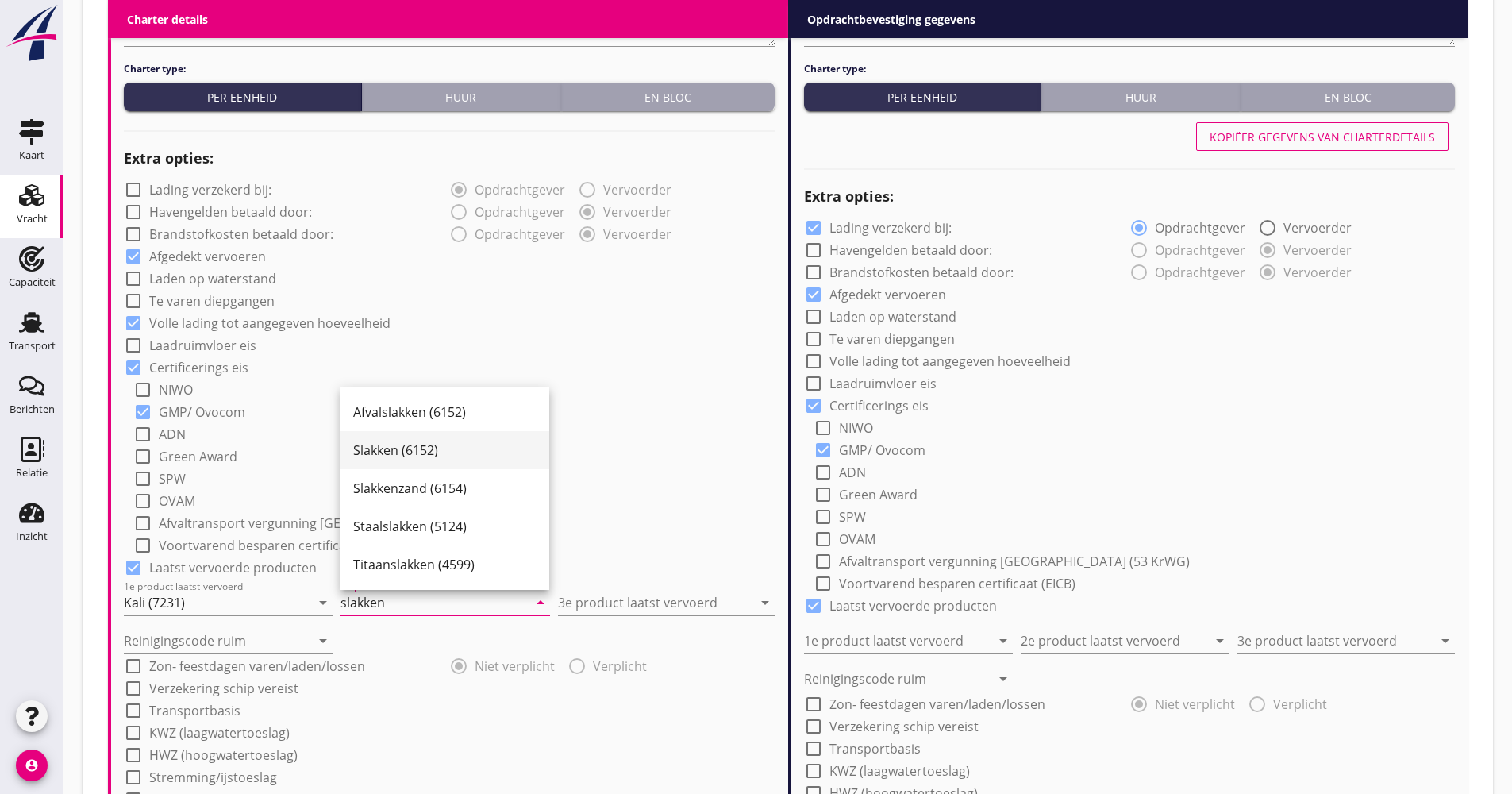
click at [402, 461] on div "Slakken (6152)" at bounding box center [445, 450] width 183 height 38
type input "Slakken (6152)"
click at [577, 607] on input "3e product laatst vervoerd" at bounding box center [655, 603] width 194 height 26
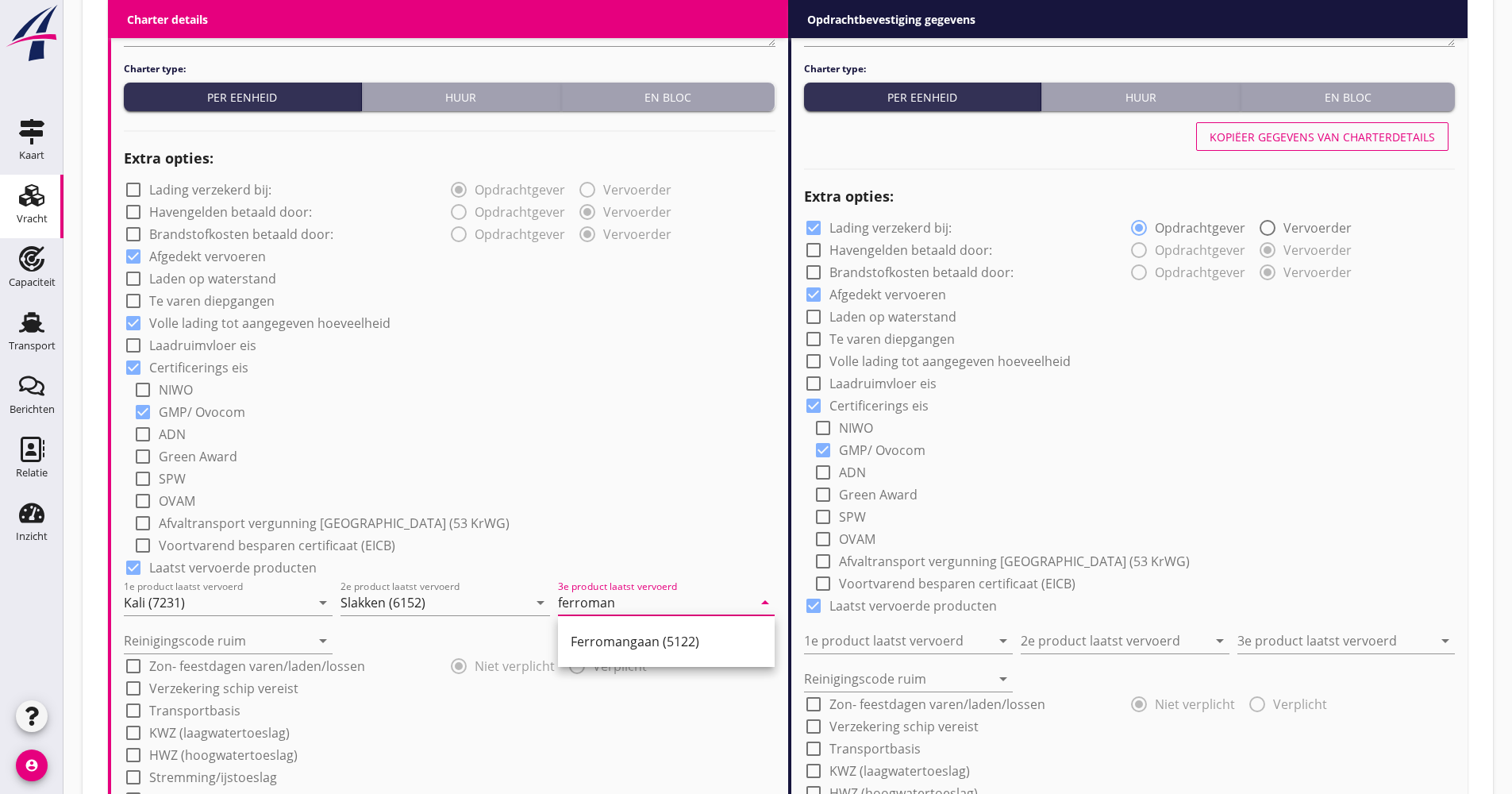
click at [611, 648] on div "Ferromangaan (5122)" at bounding box center [666, 641] width 191 height 19
type input "Ferromangaan (5122)"
click at [241, 635] on input "Reinigingscode ruim" at bounding box center [217, 640] width 186 height 26
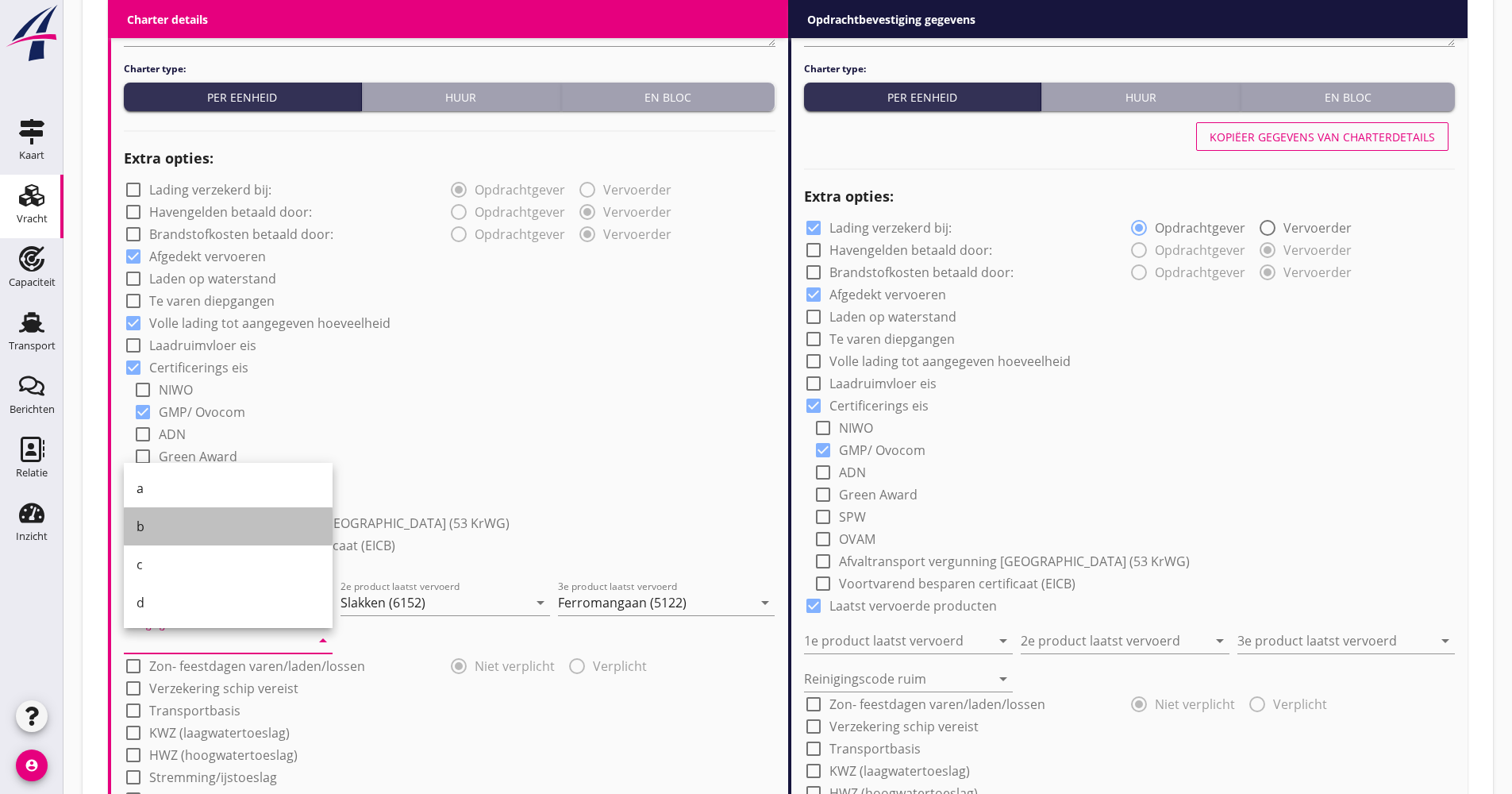
click at [167, 537] on div "b" at bounding box center [228, 526] width 183 height 38
type input "b"
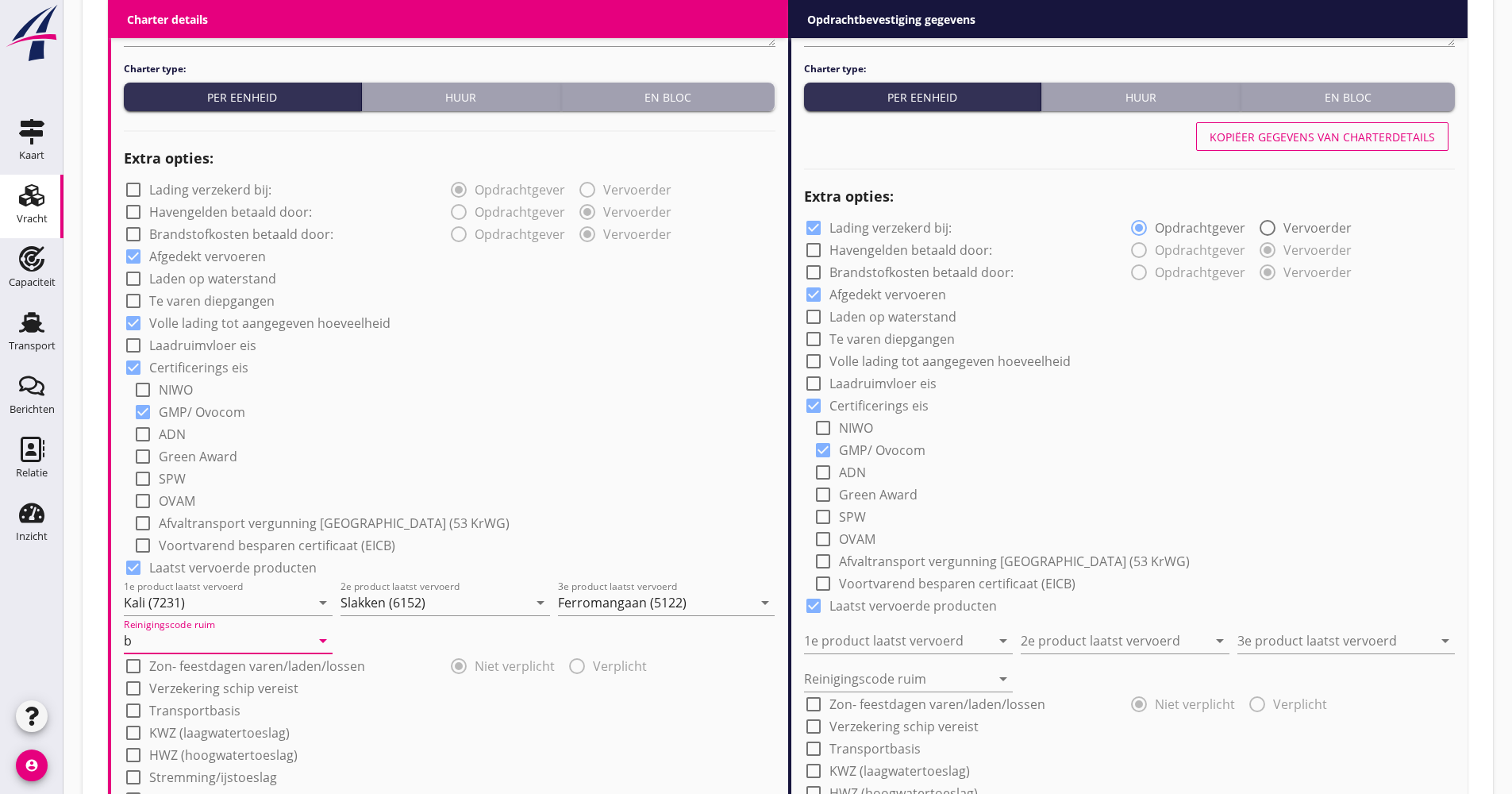
click at [195, 694] on label "Verzekering schip vereist" at bounding box center [224, 688] width 150 height 16
checkbox input "true"
click at [194, 709] on label "Transportbasis" at bounding box center [195, 711] width 91 height 16
checkbox input "true"
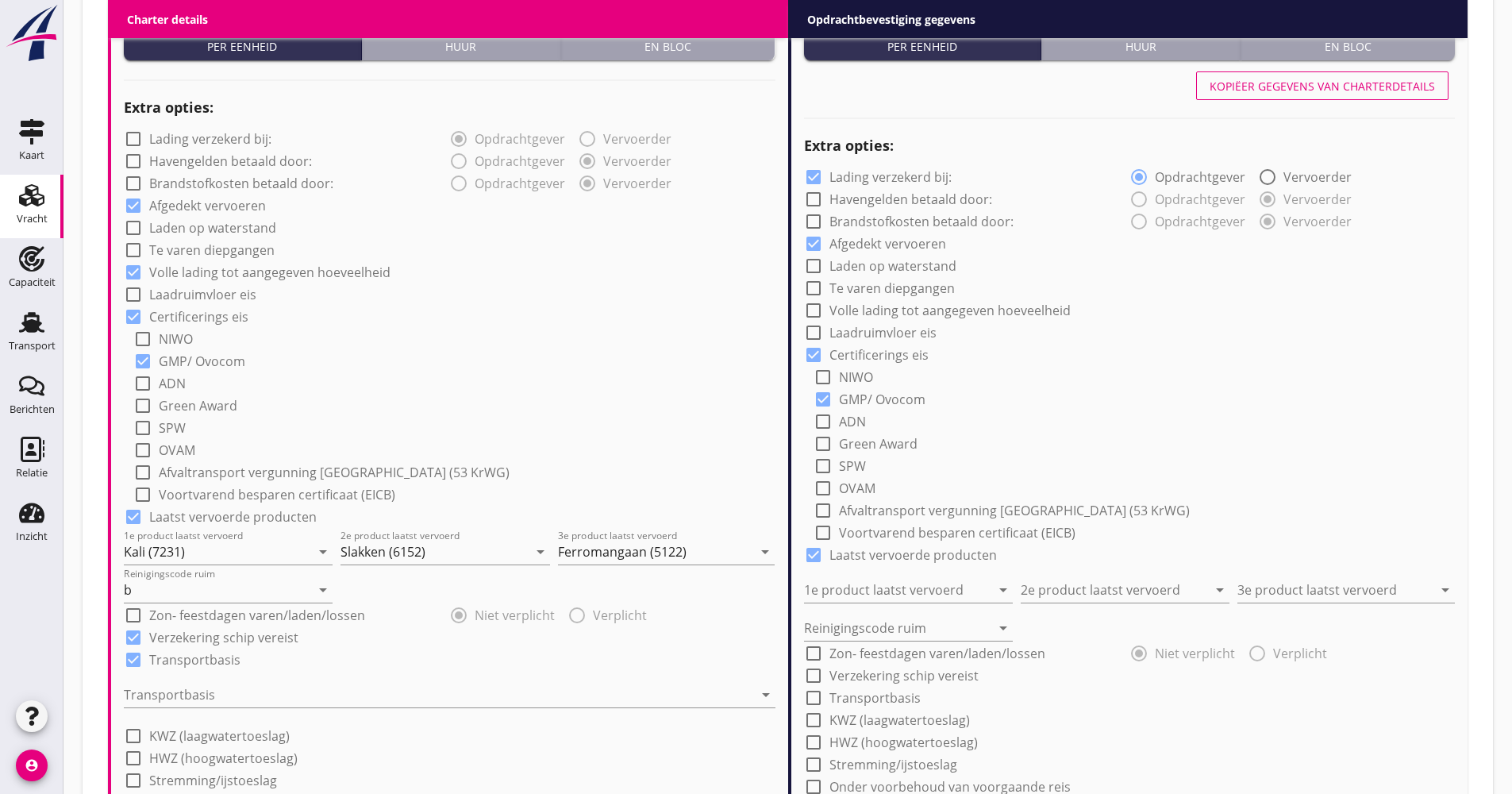
scroll to position [1140, 0]
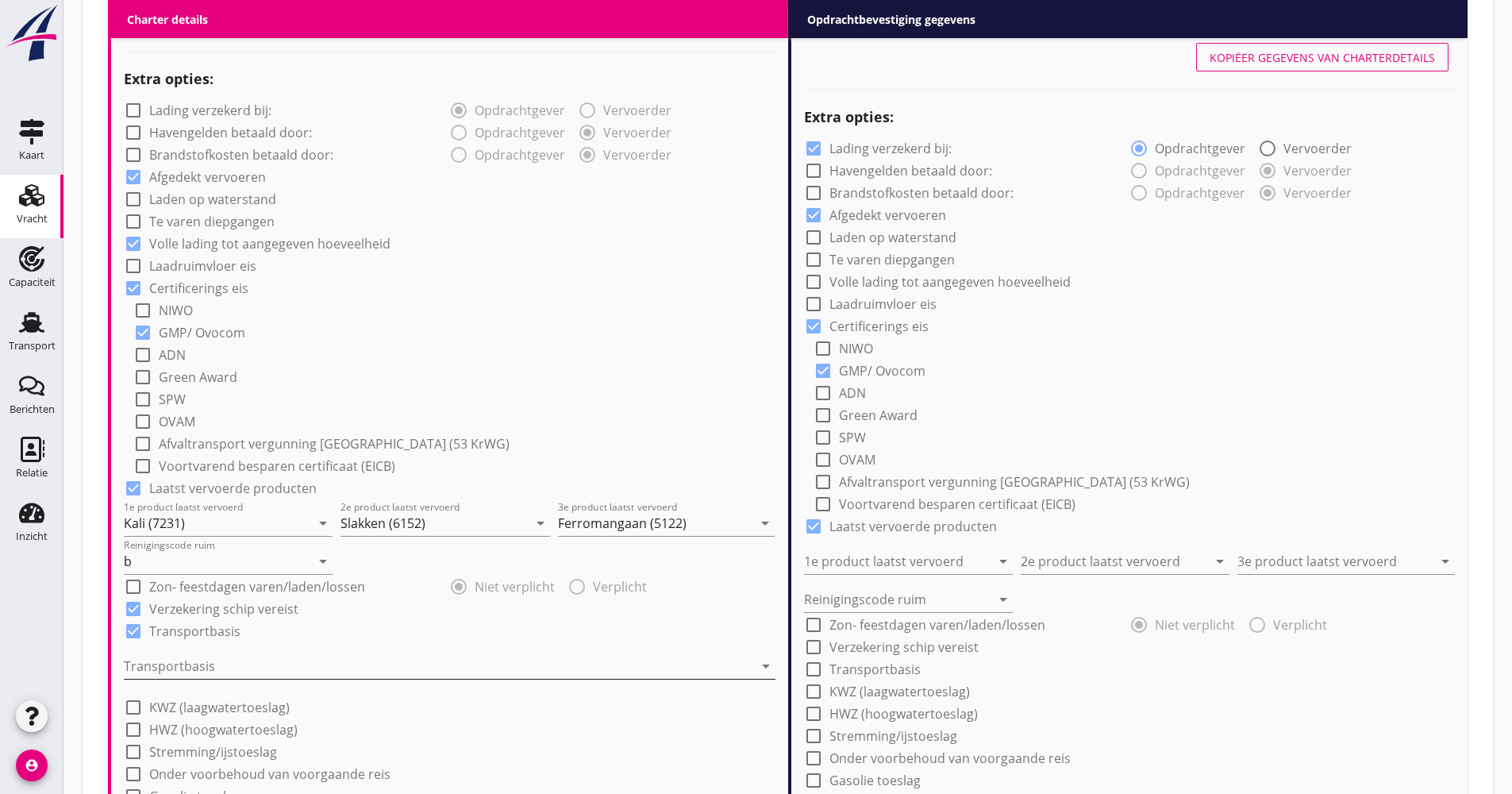
click at [196, 656] on div at bounding box center [438, 666] width 629 height 26
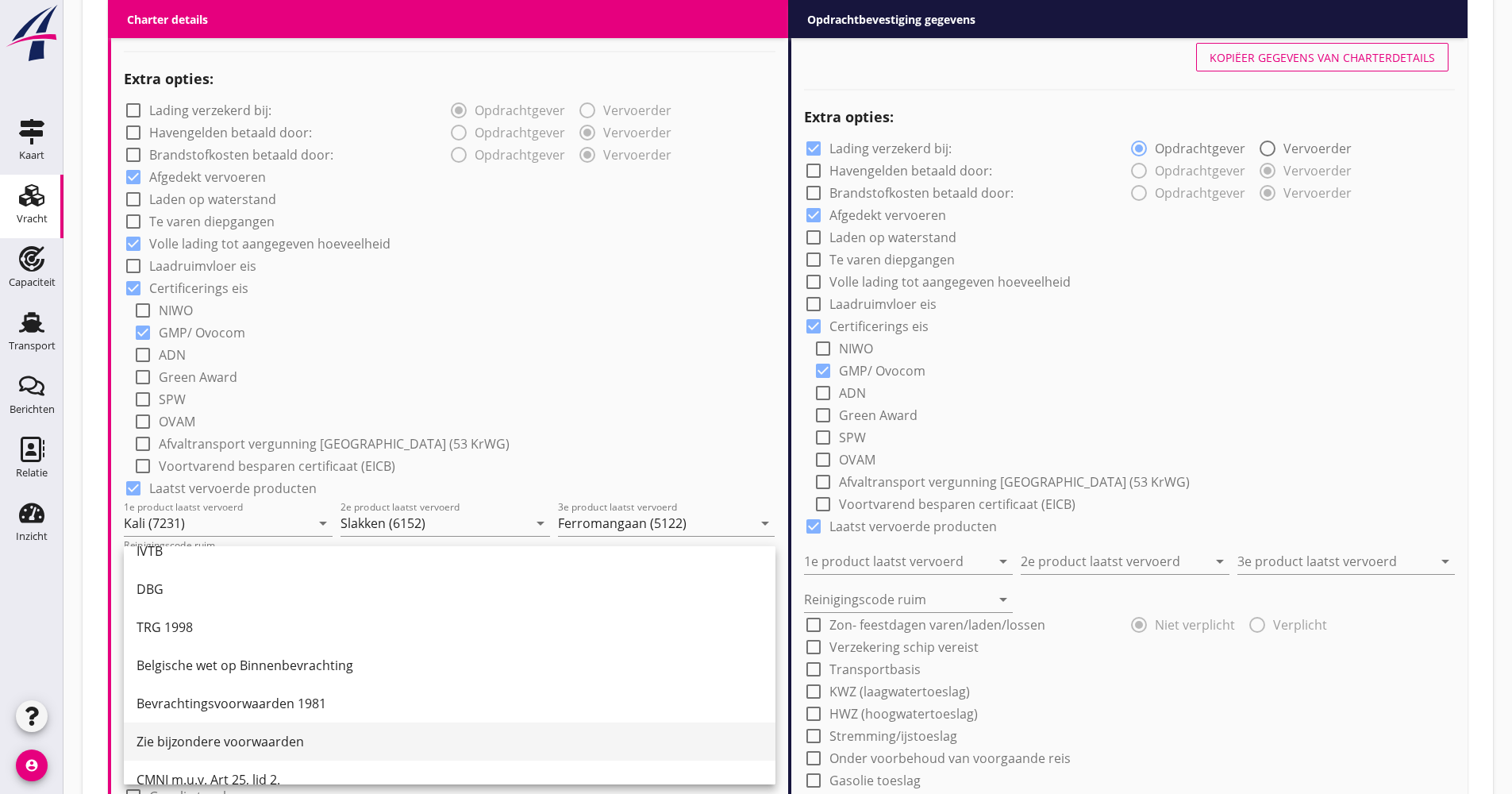
scroll to position [42, 0]
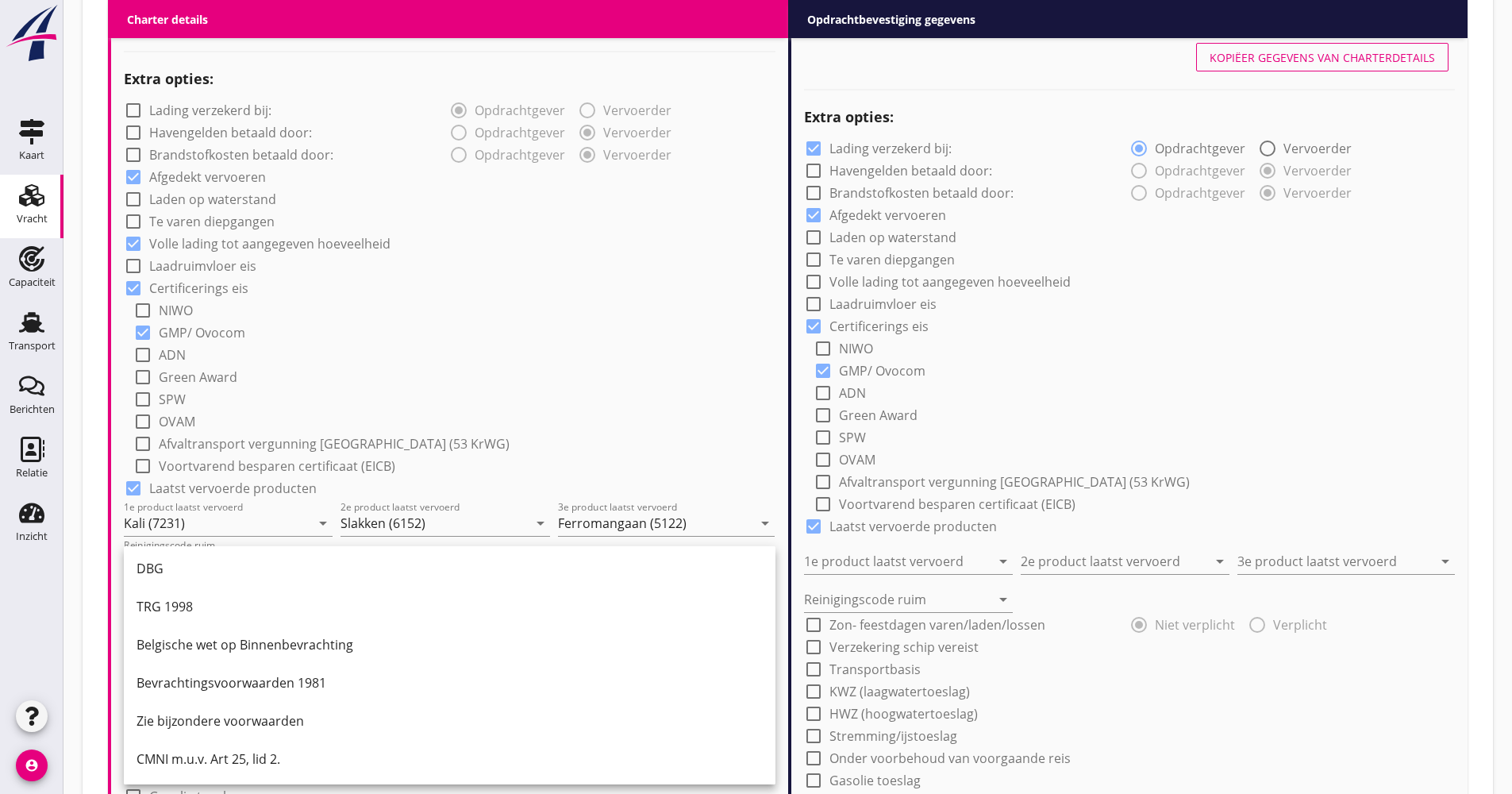
drag, startPoint x: 199, startPoint y: 756, endPoint x: 193, endPoint y: 744, distance: 13.4
click at [198, 756] on div "CMNI m.u.v. Art 25, lid 2." at bounding box center [449, 759] width 626 height 19
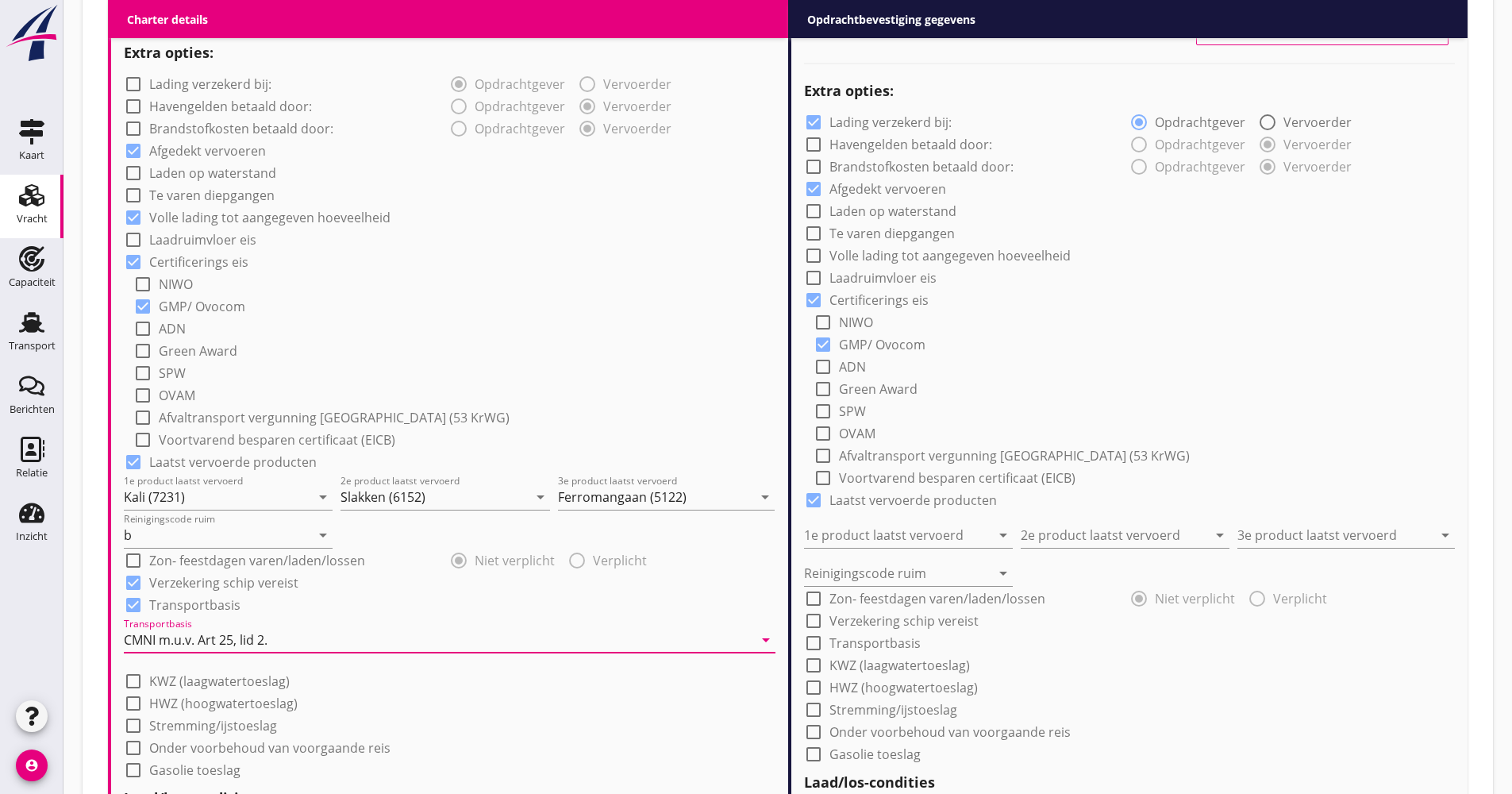
scroll to position [1378, 0]
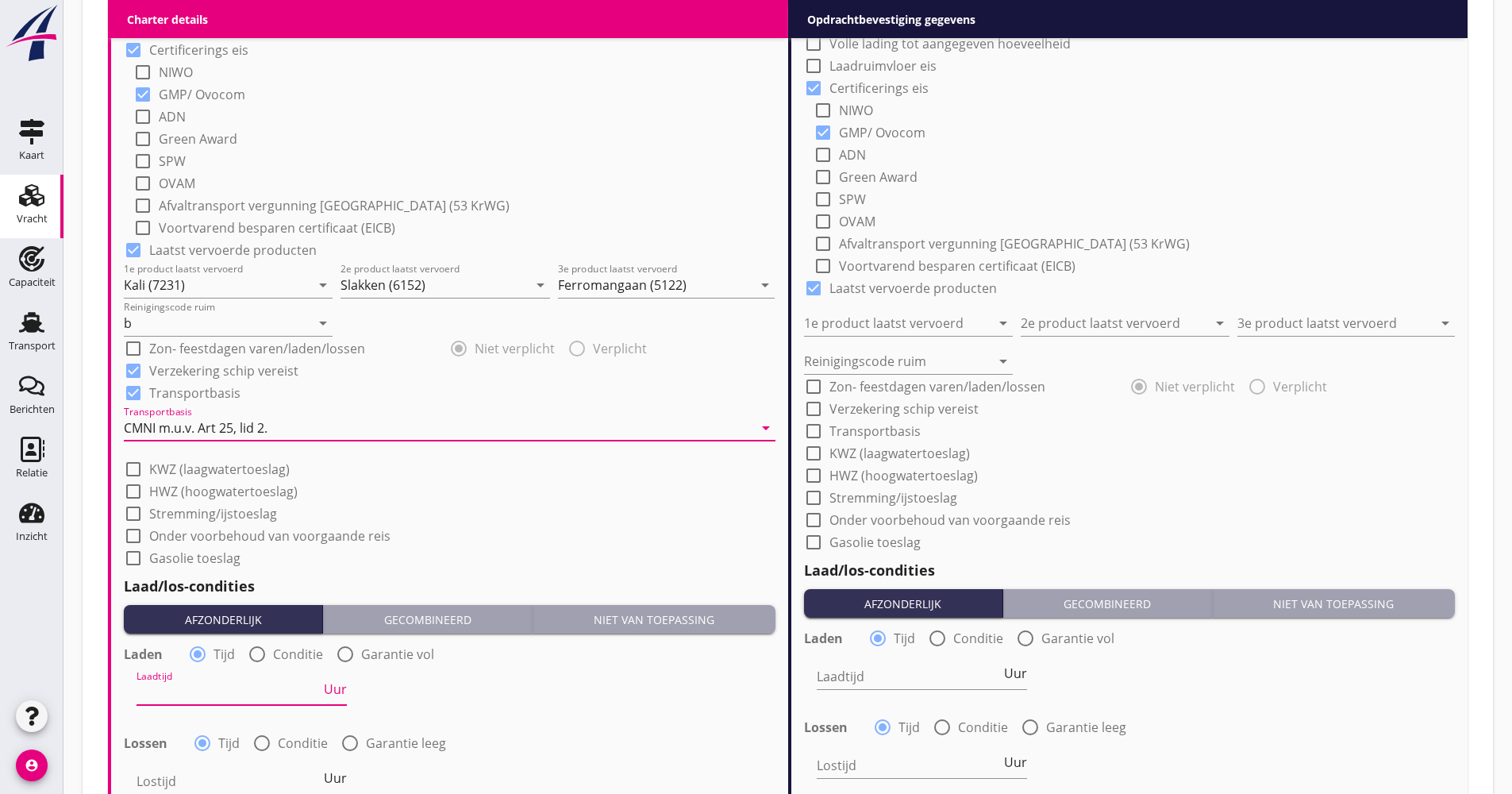
click at [204, 686] on input "Laadtijd" at bounding box center [229, 692] width 184 height 26
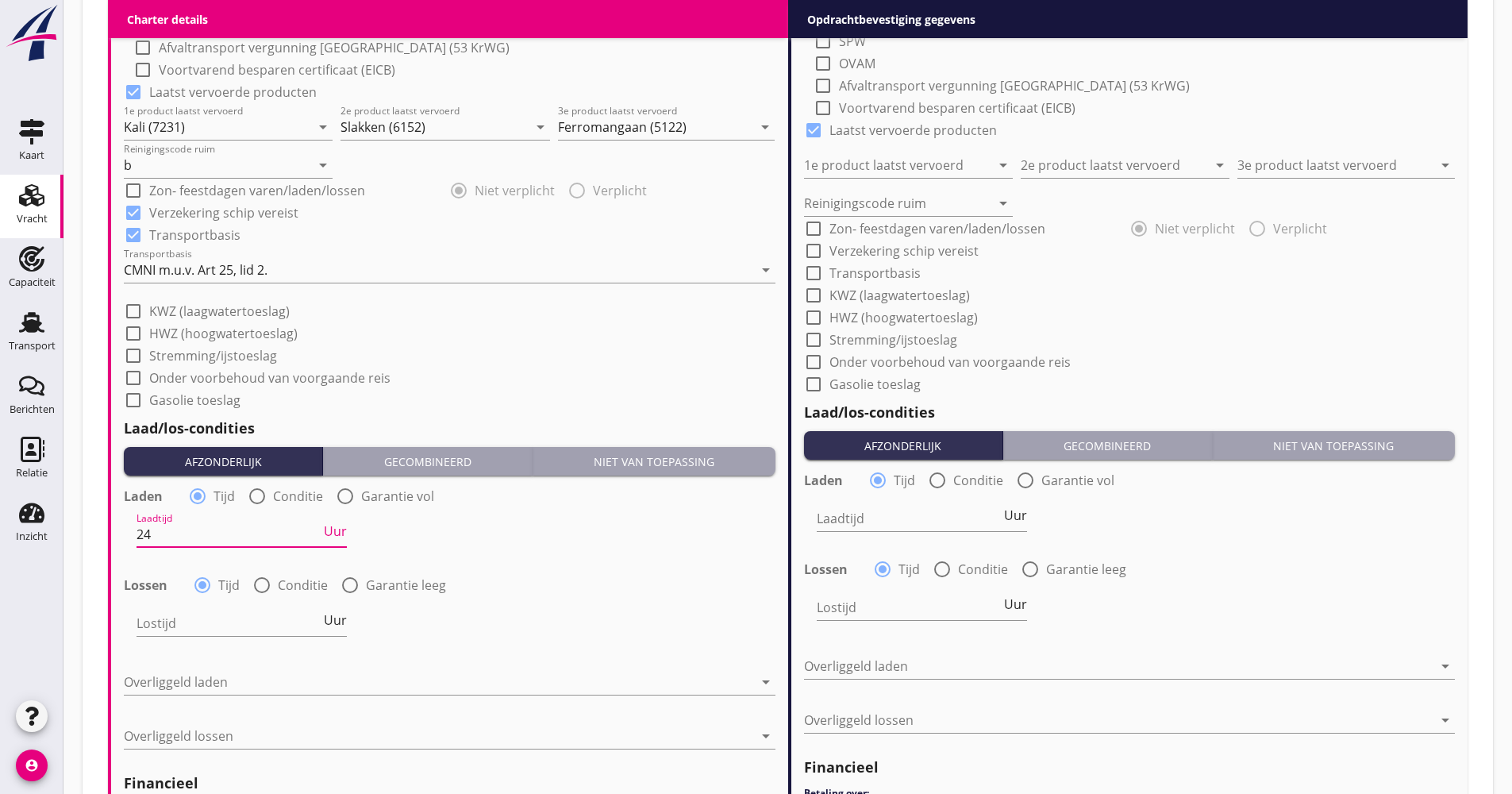
scroll to position [1537, 0]
type input "24"
click at [234, 635] on div "Lostijd Uur" at bounding box center [241, 622] width 210 height 26
type input "30"
click at [273, 694] on div at bounding box center [438, 681] width 629 height 26
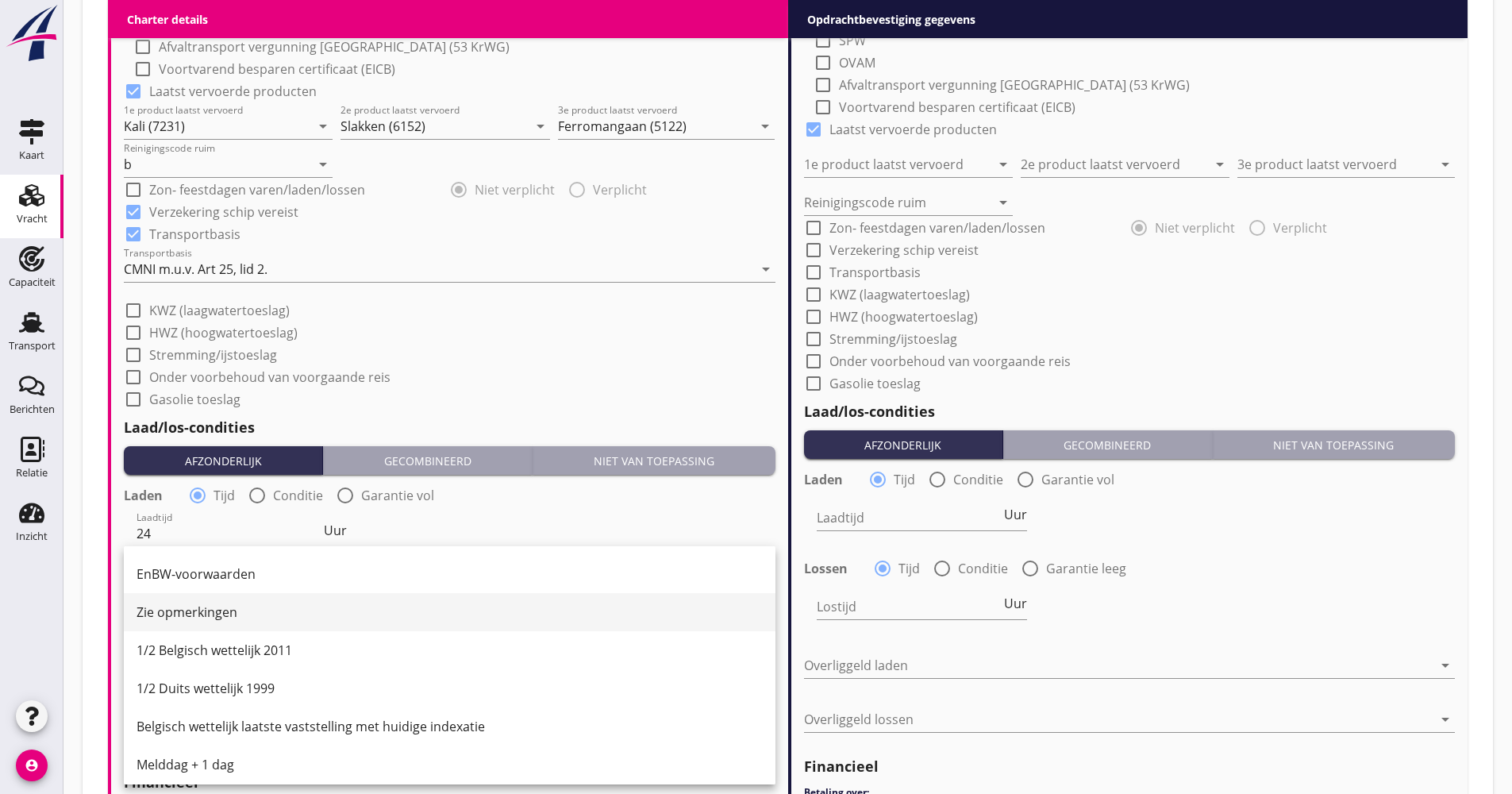
scroll to position [397, 0]
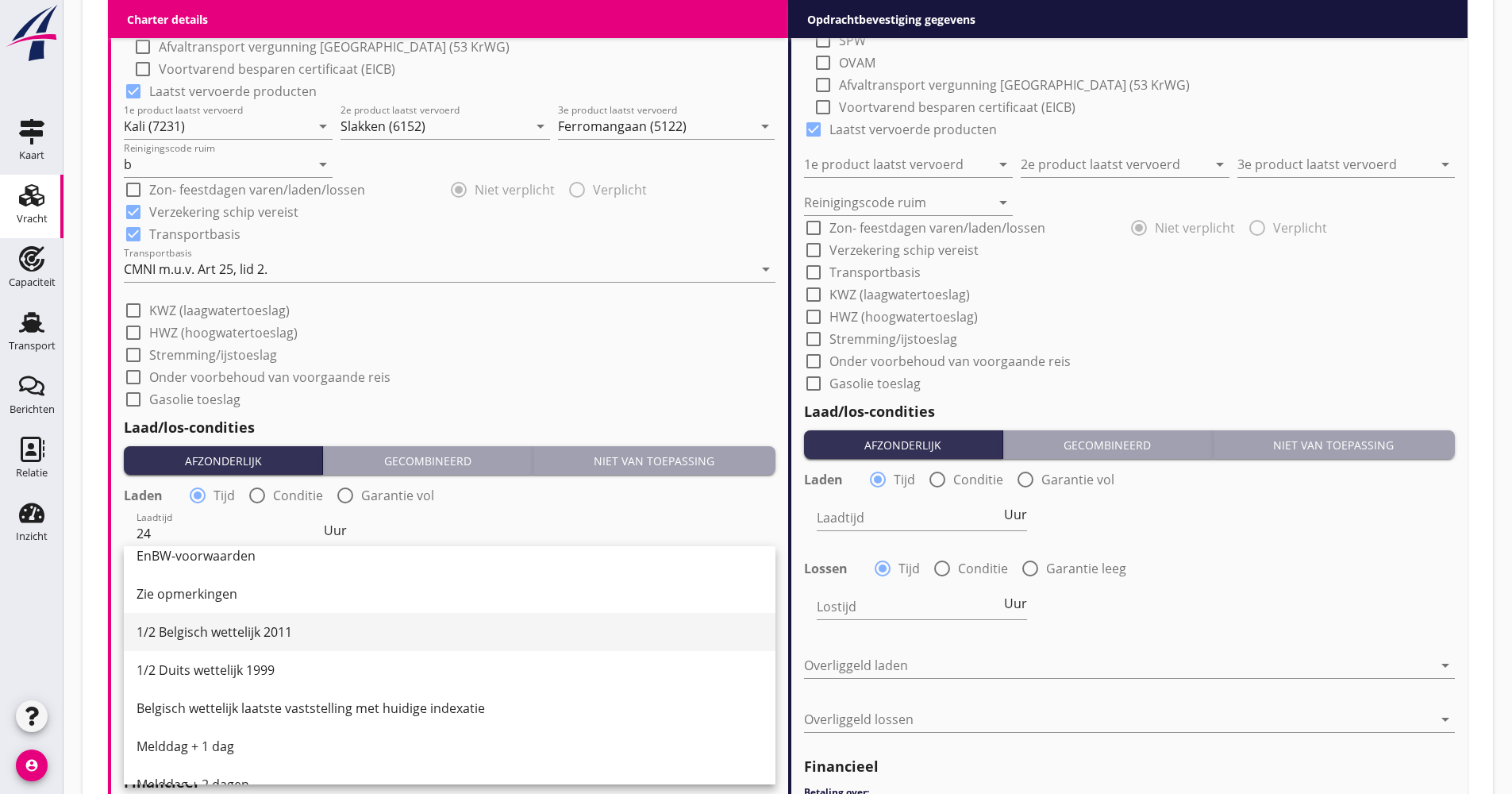
click at [239, 638] on div "1/2 Belgisch wettelijk 2011" at bounding box center [449, 632] width 626 height 19
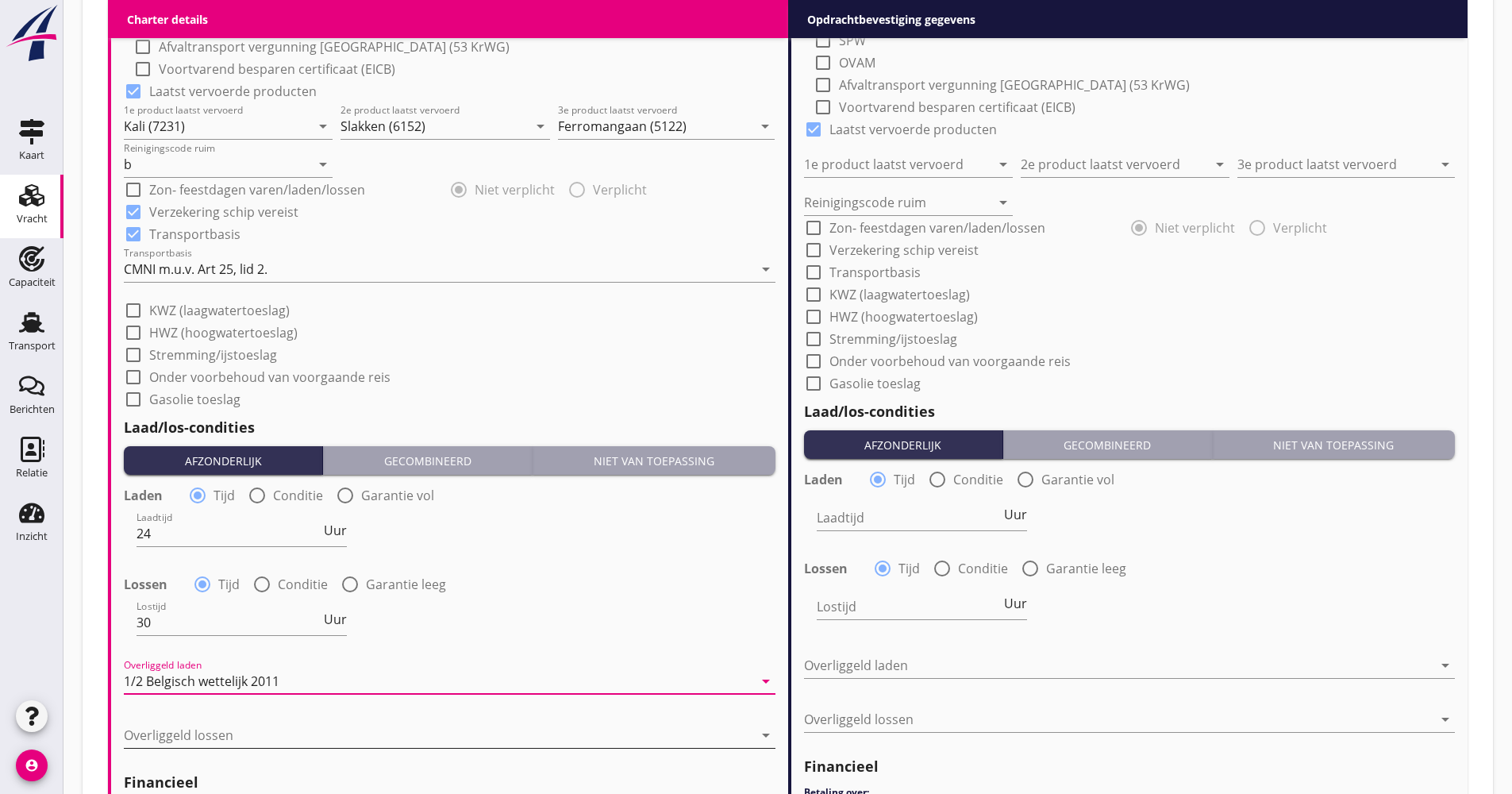
click at [209, 733] on div at bounding box center [438, 735] width 629 height 26
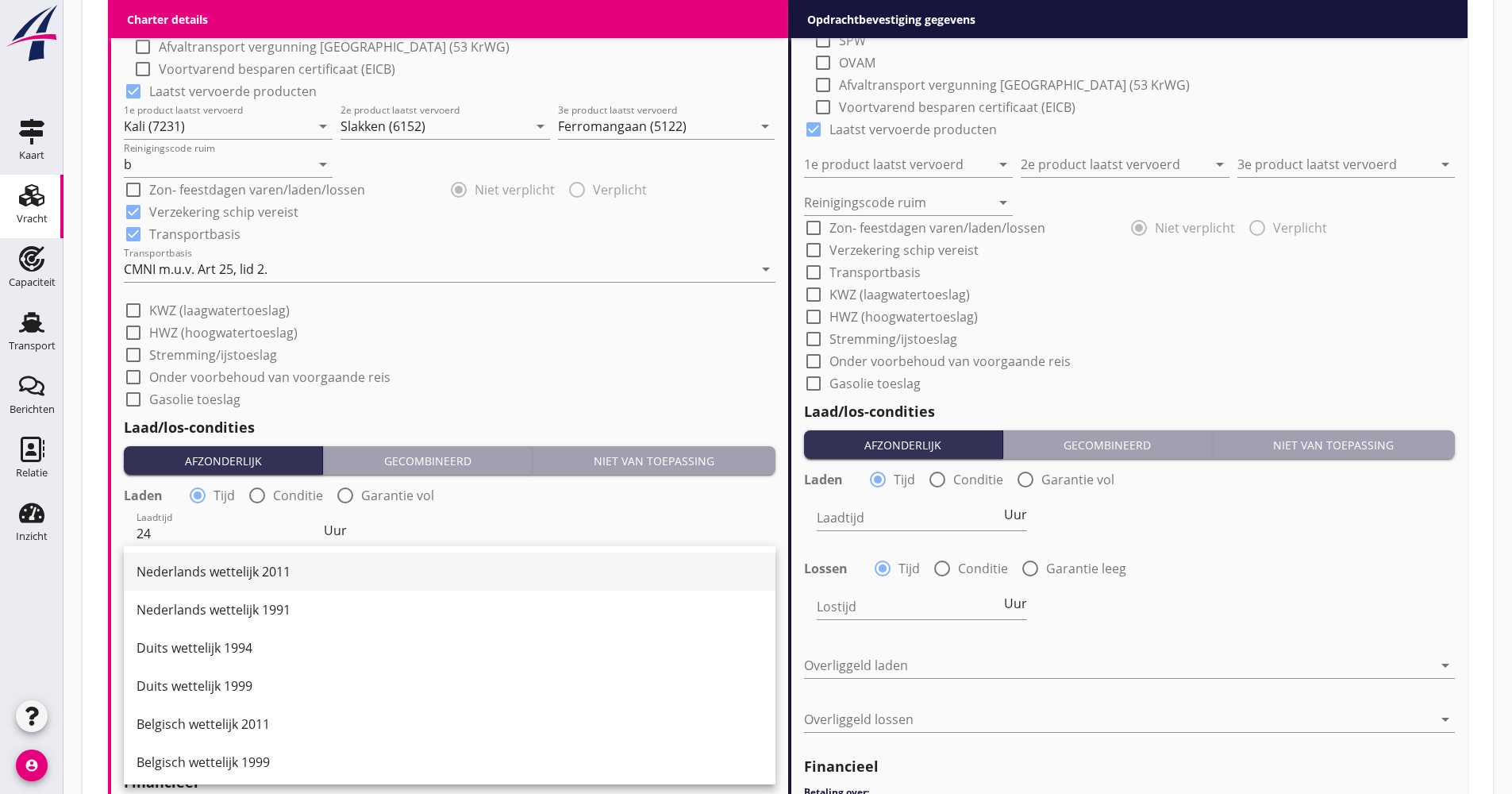
click at [210, 575] on div "Nederlands wettelijk 2011" at bounding box center [449, 572] width 626 height 19
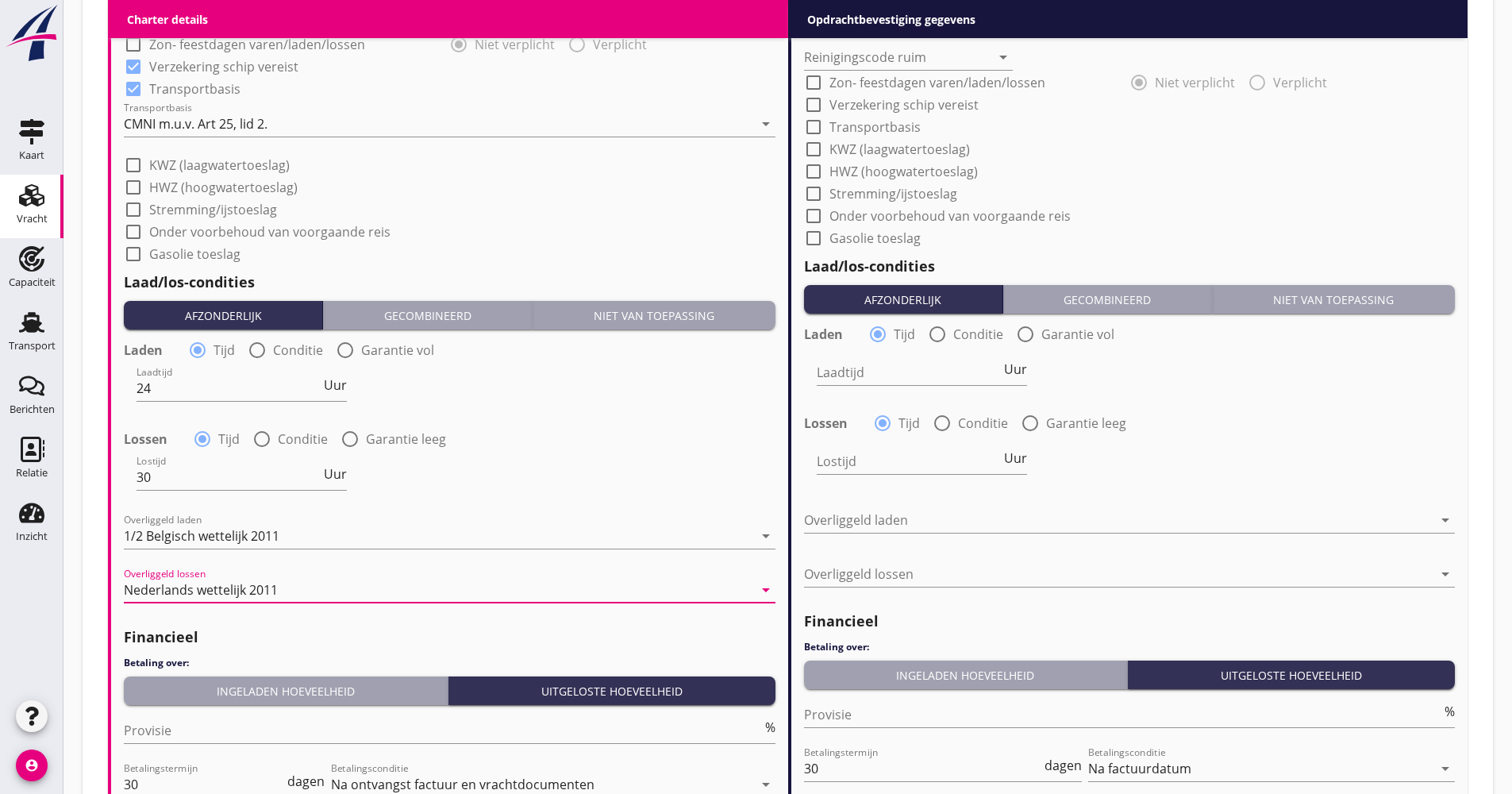
scroll to position [1775, 0]
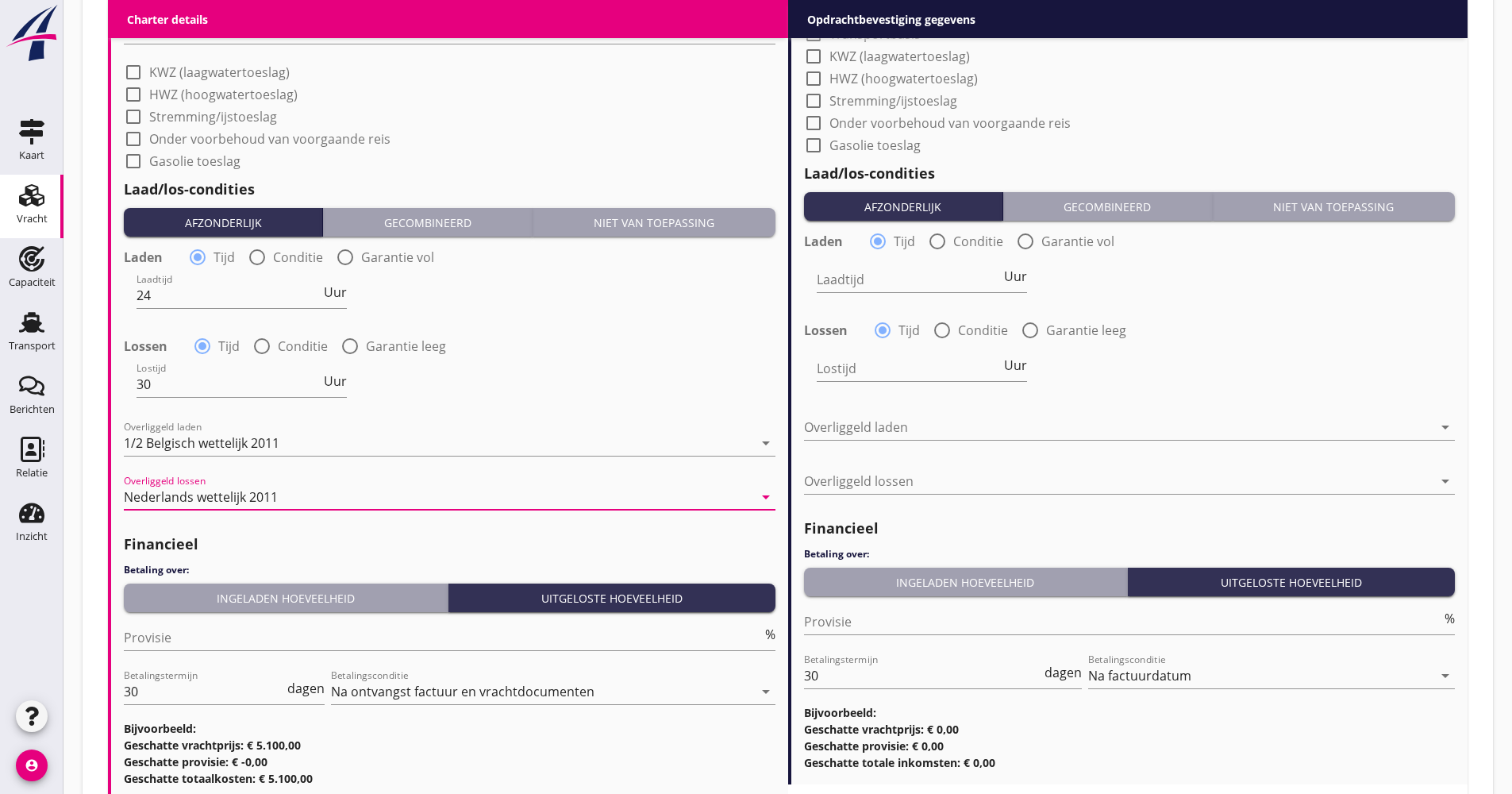
click at [271, 601] on div "Ingeladen hoeveelheid" at bounding box center [285, 598] width 311 height 17
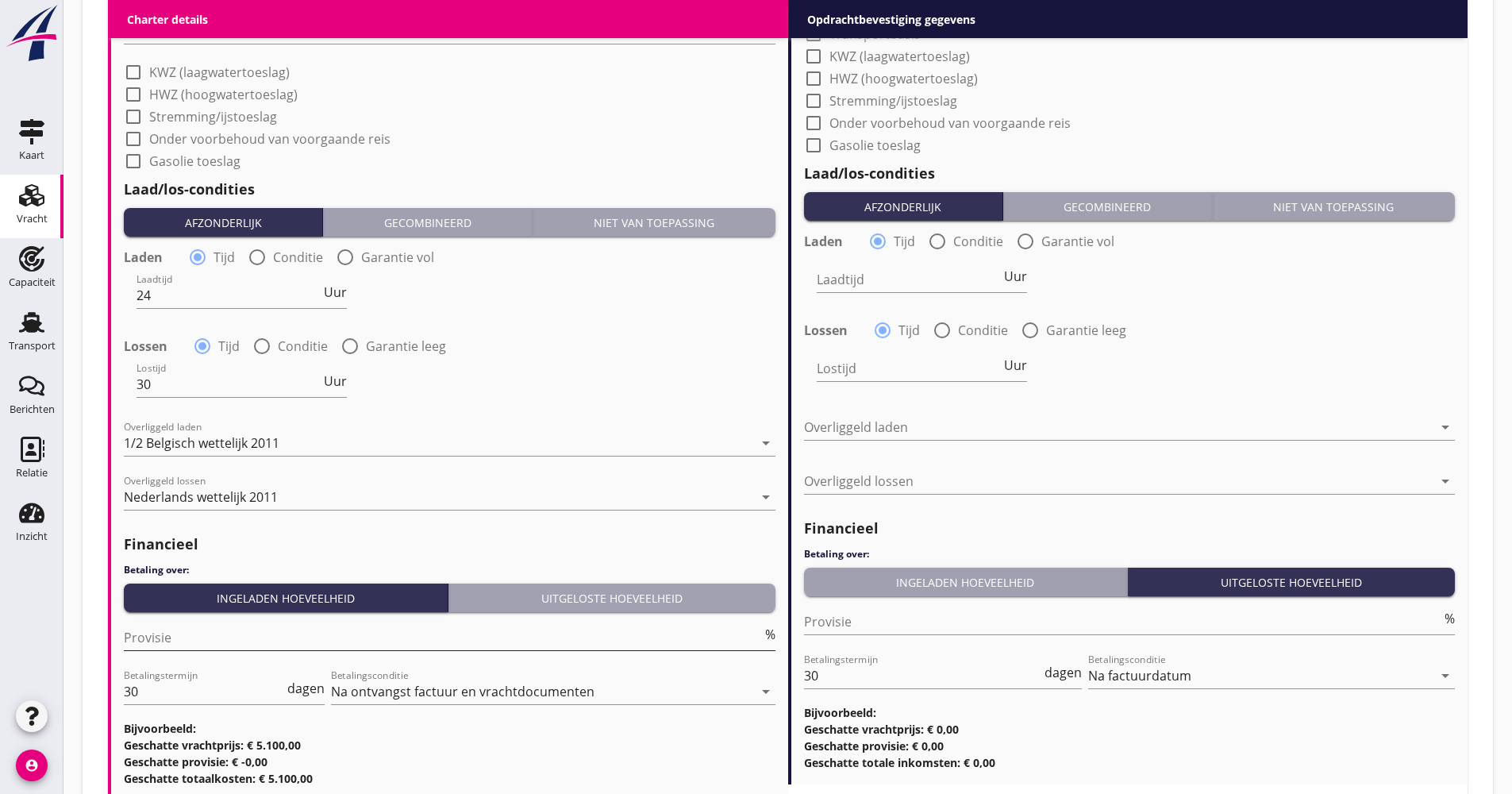
click at [204, 641] on input "Provisie" at bounding box center [443, 637] width 638 height 26
type input "5.00"
drag, startPoint x: 171, startPoint y: 684, endPoint x: 74, endPoint y: 684, distance: 97.0
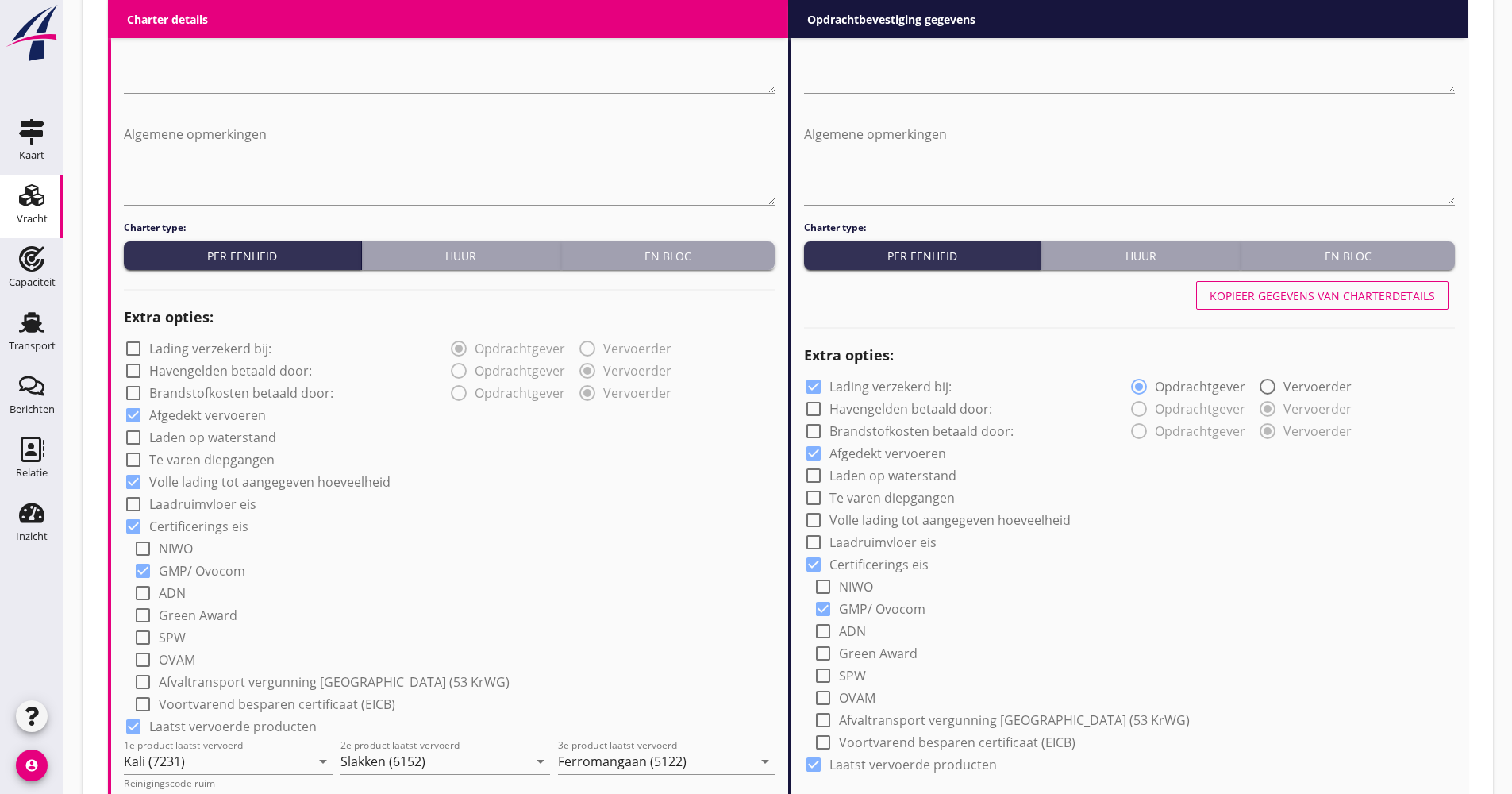
click at [1311, 299] on div "Kopiëer gegevens van charterdetails" at bounding box center [1323, 295] width 225 height 17
checkbox input "false"
checkbox input "true"
type input "Kali (7231)"
type input "Slakken (6152)"
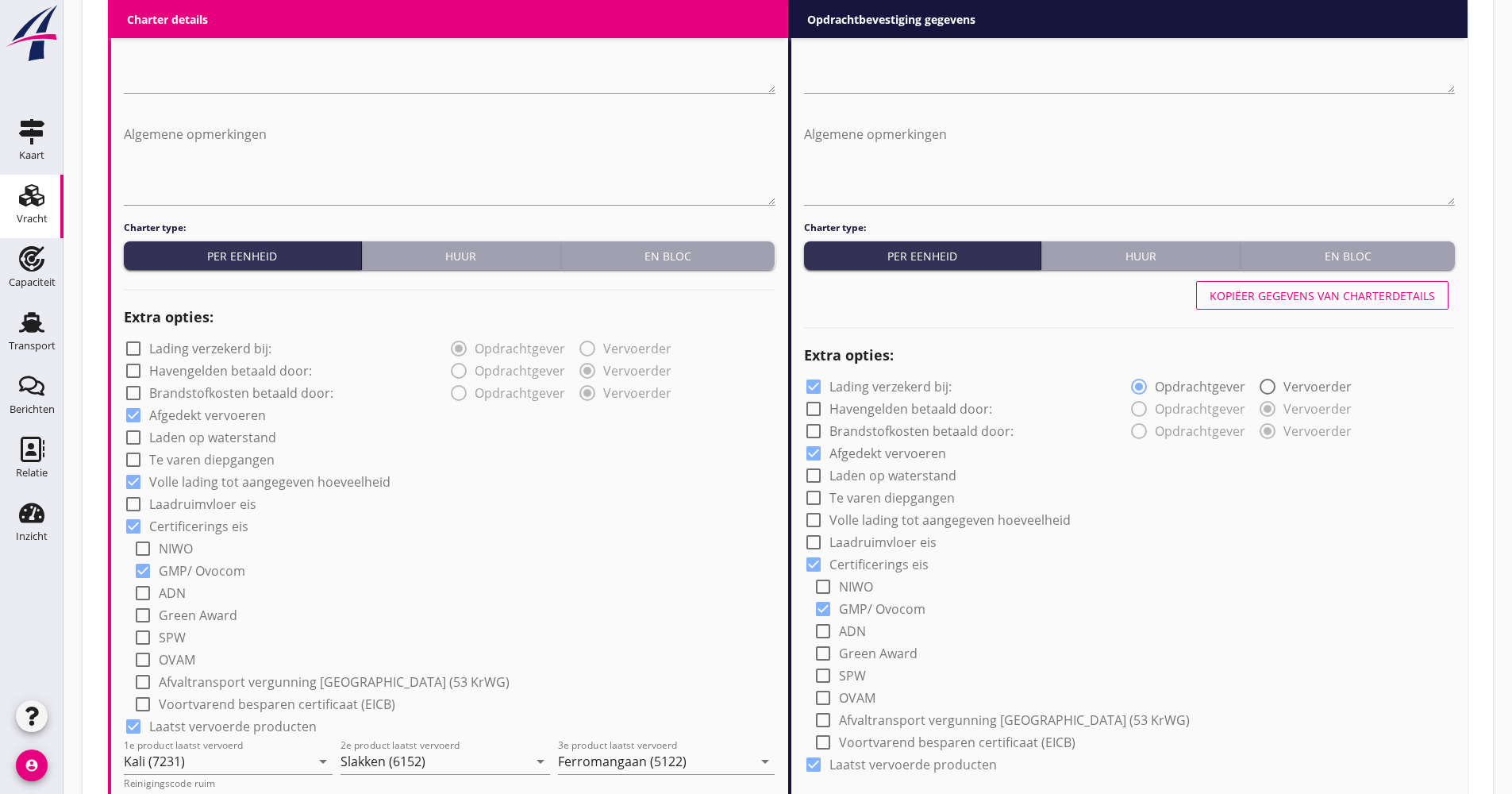
type input "Ferromangaan (5122)"
type input "b"
checkbox input "true"
type input "24"
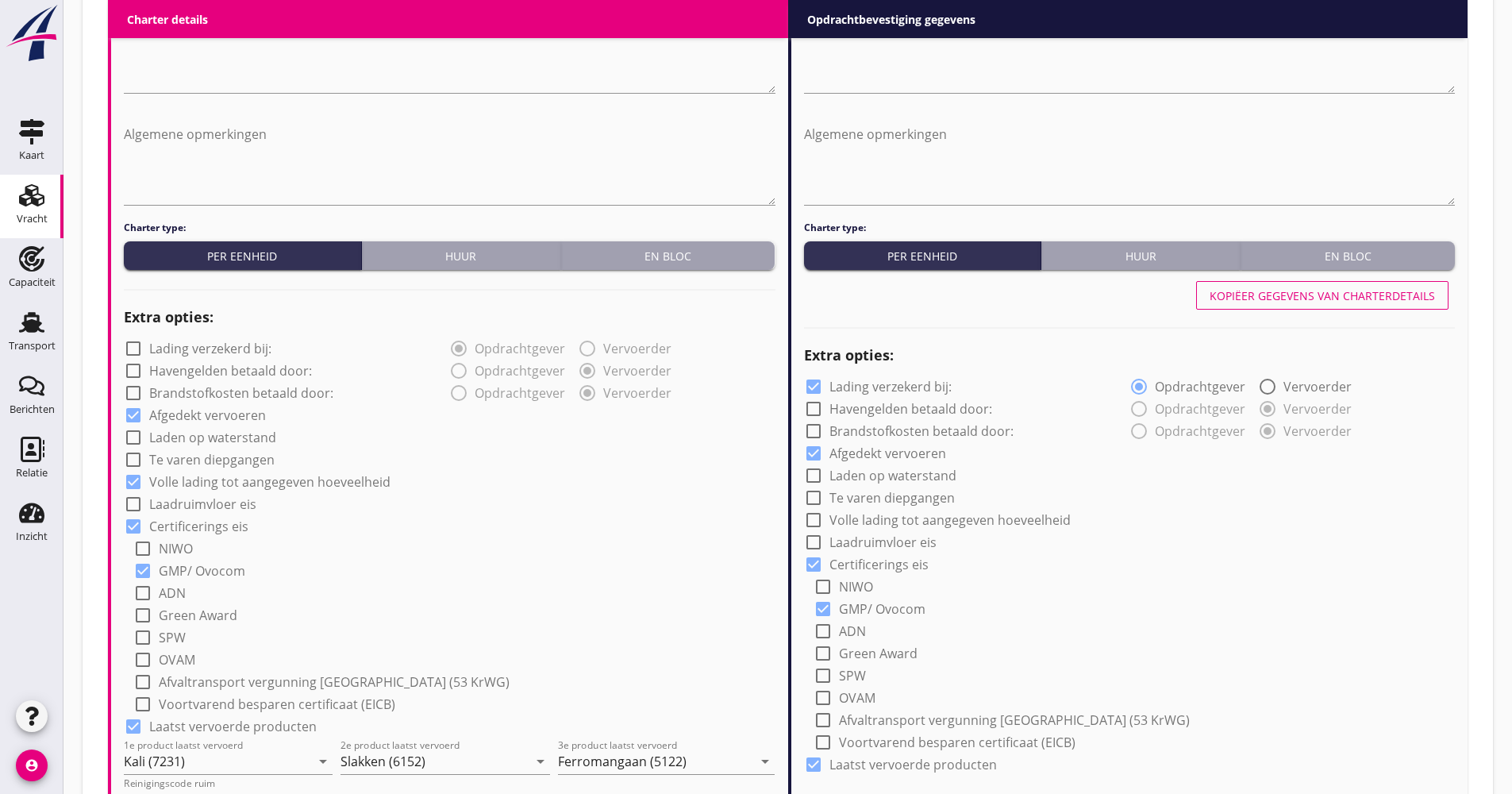
type input "30"
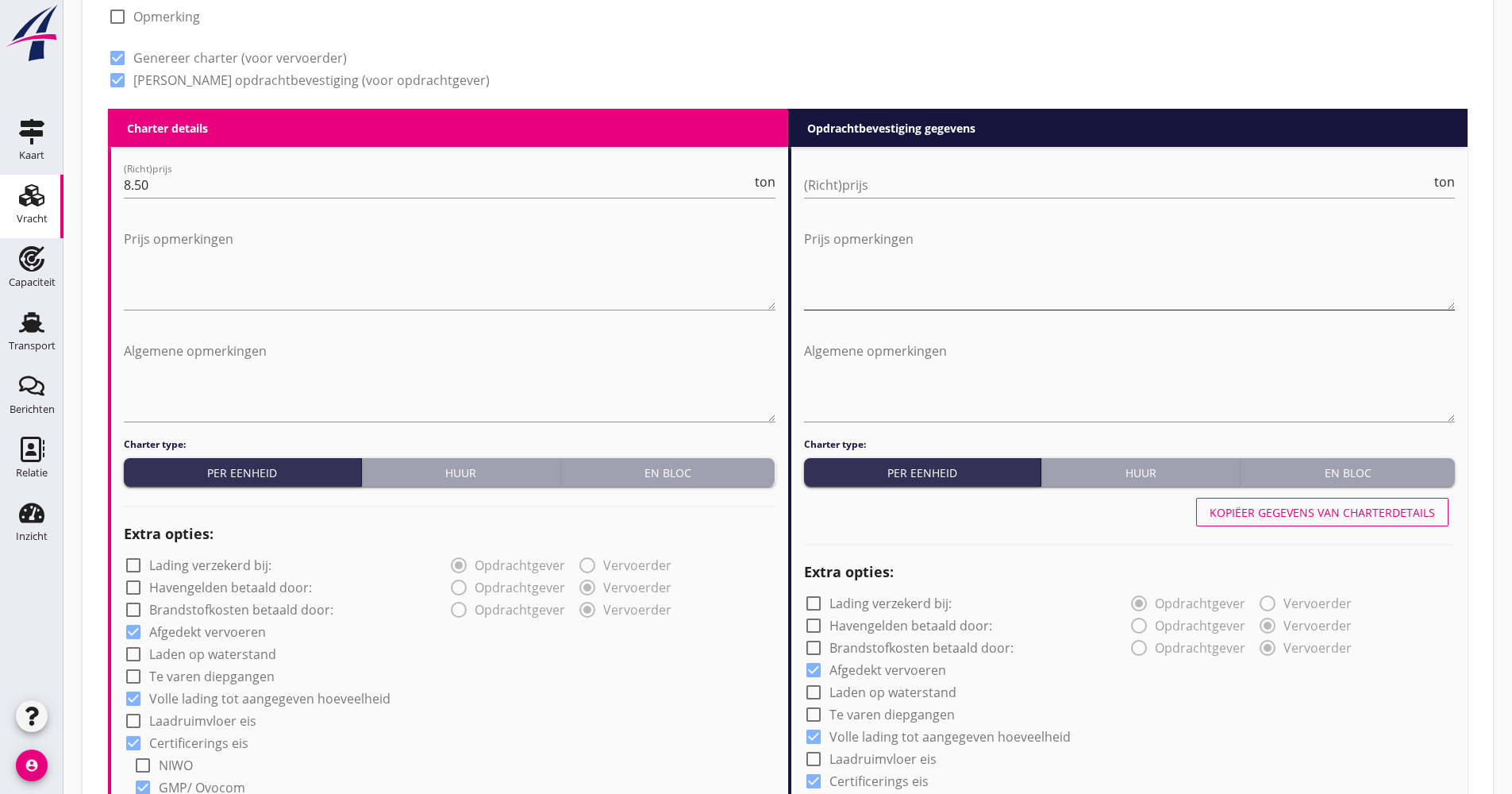
scroll to position [664, 0]
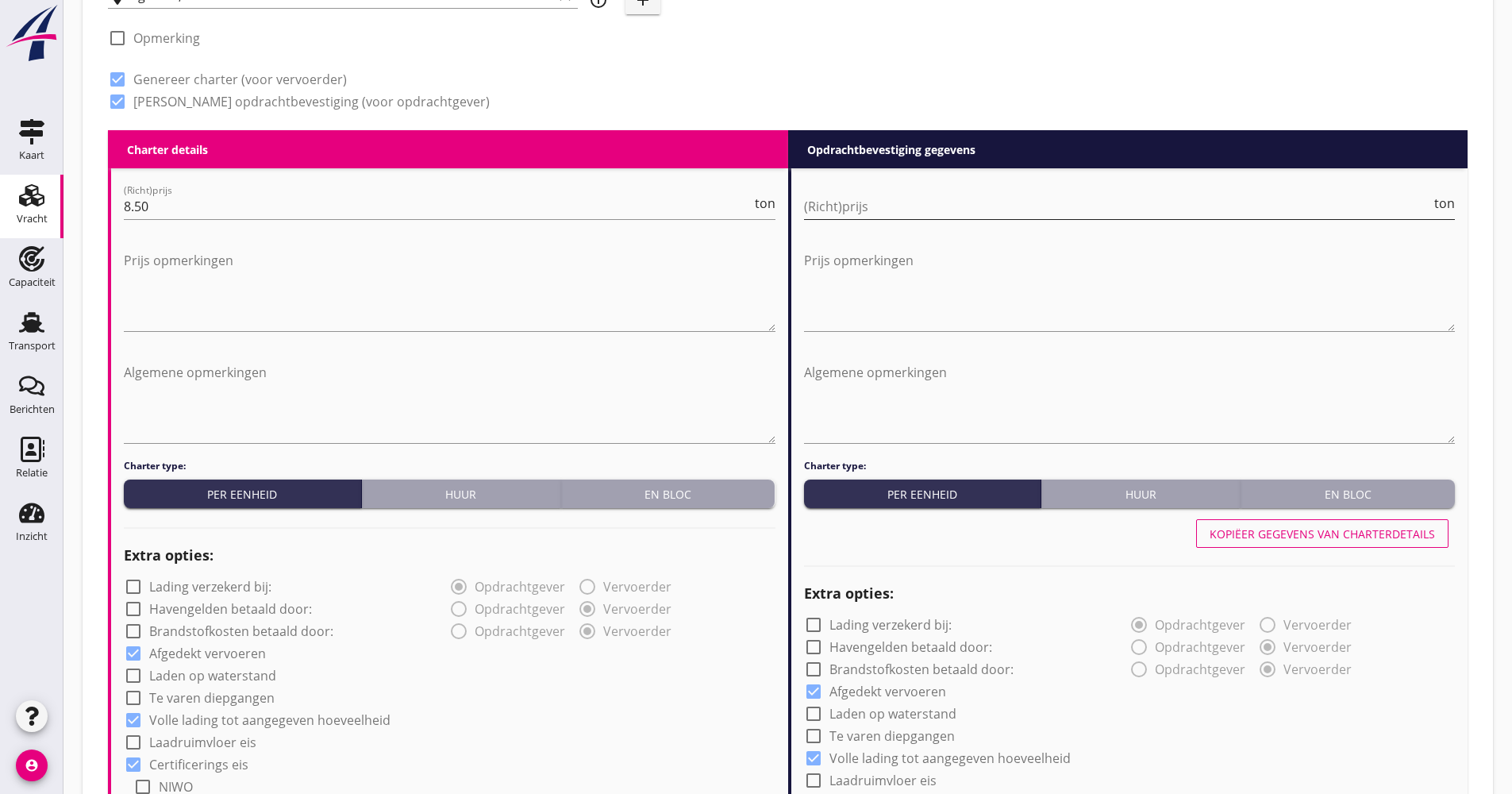
drag, startPoint x: 890, startPoint y: 203, endPoint x: 881, endPoint y: 199, distance: 9.8
click at [886, 203] on input "(Richt)prijs" at bounding box center [1118, 206] width 628 height 26
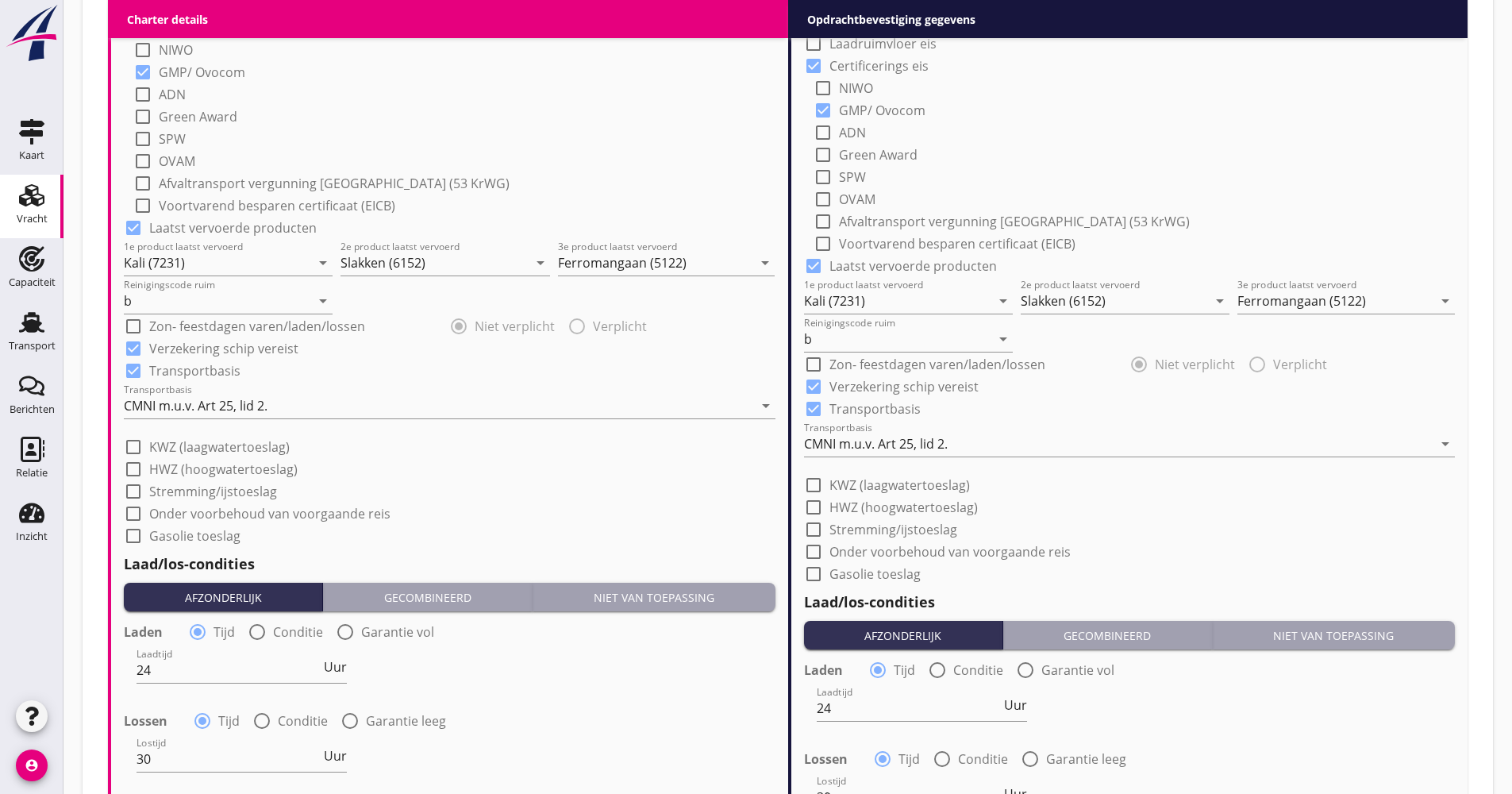
scroll to position [1458, 0]
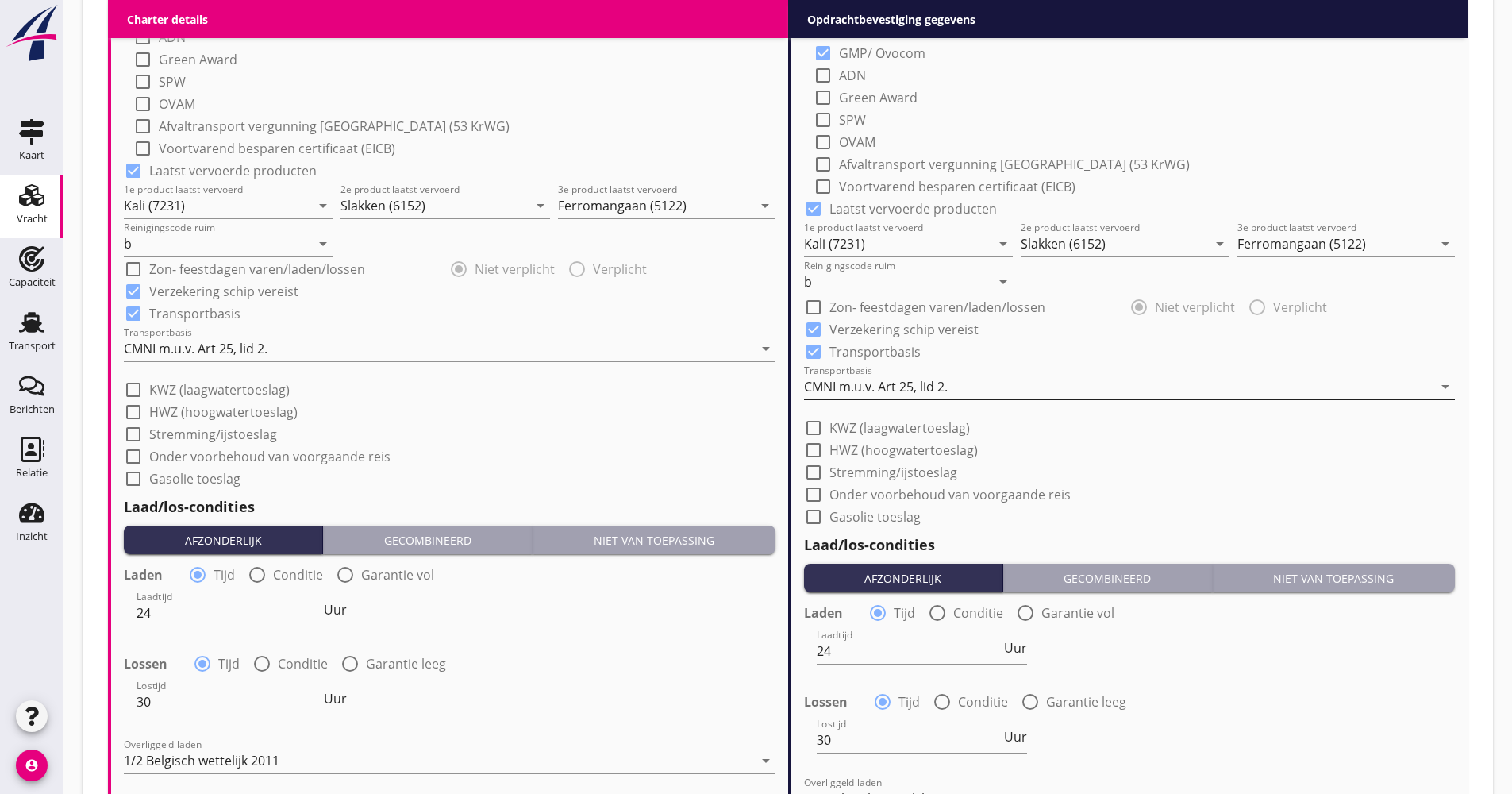
type input "8.50"
click at [876, 385] on div "CMNI m.u.v. Art 25, lid 2." at bounding box center [876, 387] width 144 height 14
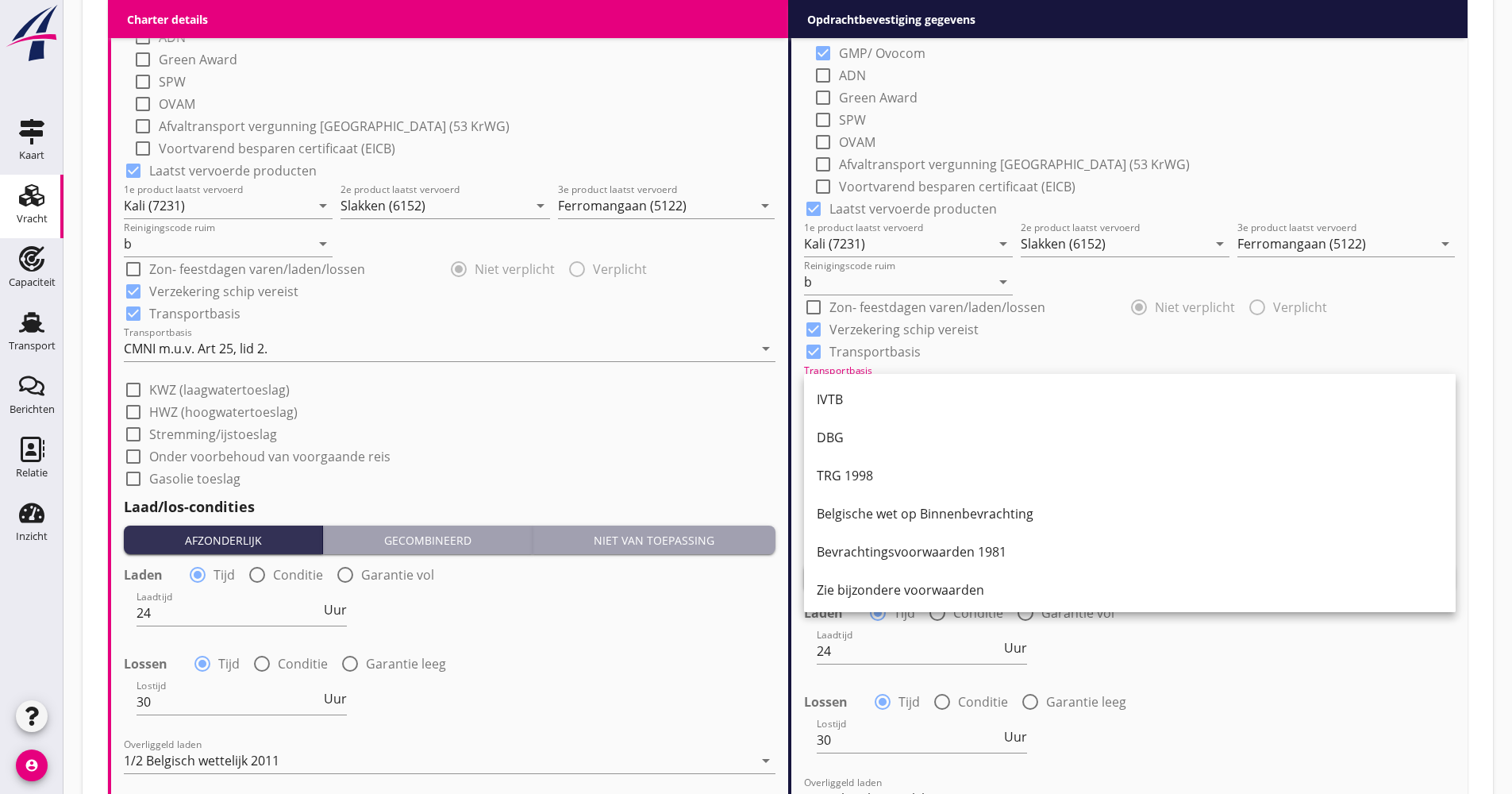
click at [868, 401] on div "IVTB" at bounding box center [1130, 399] width 626 height 19
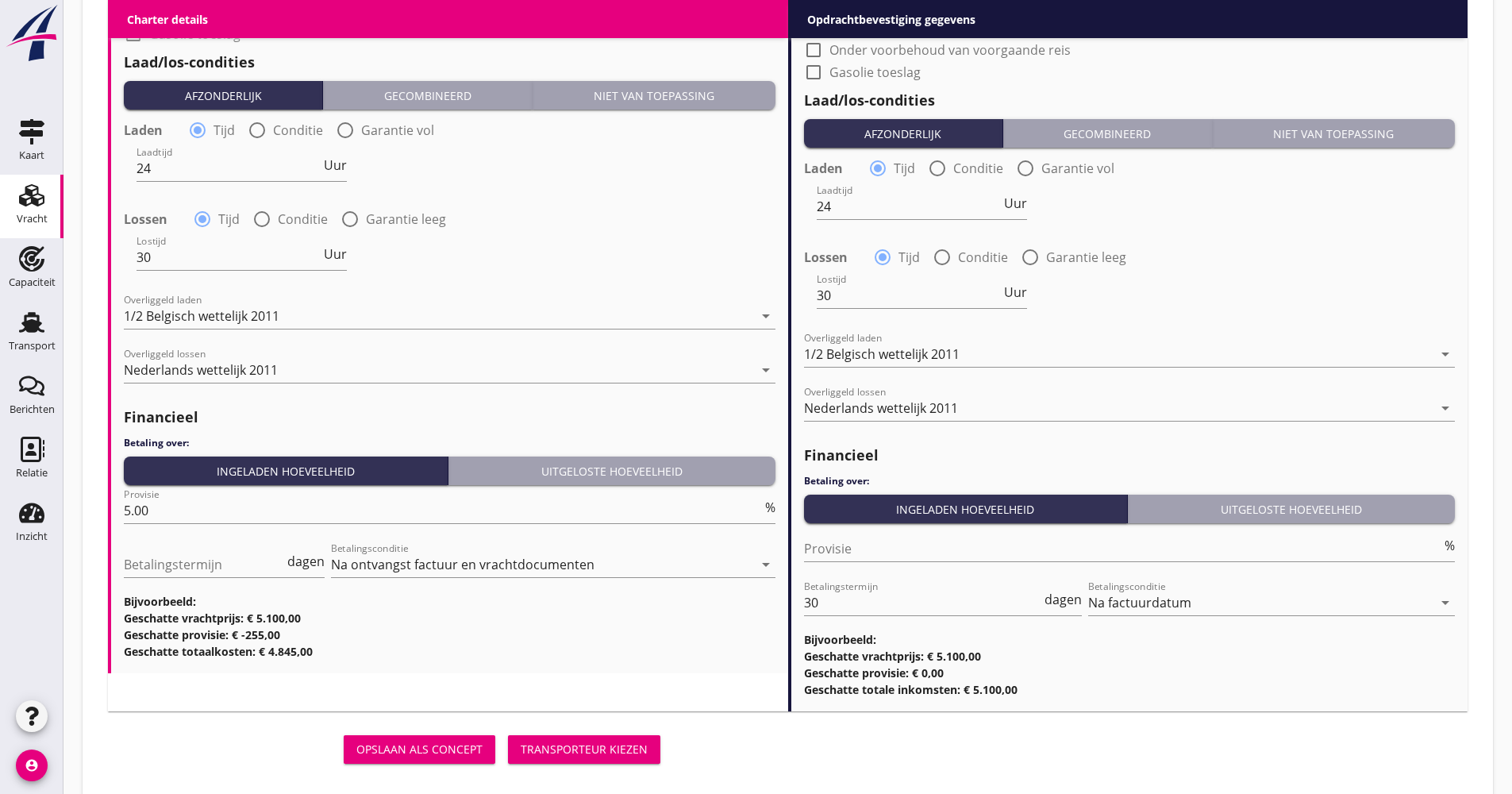
scroll to position [1927, 0]
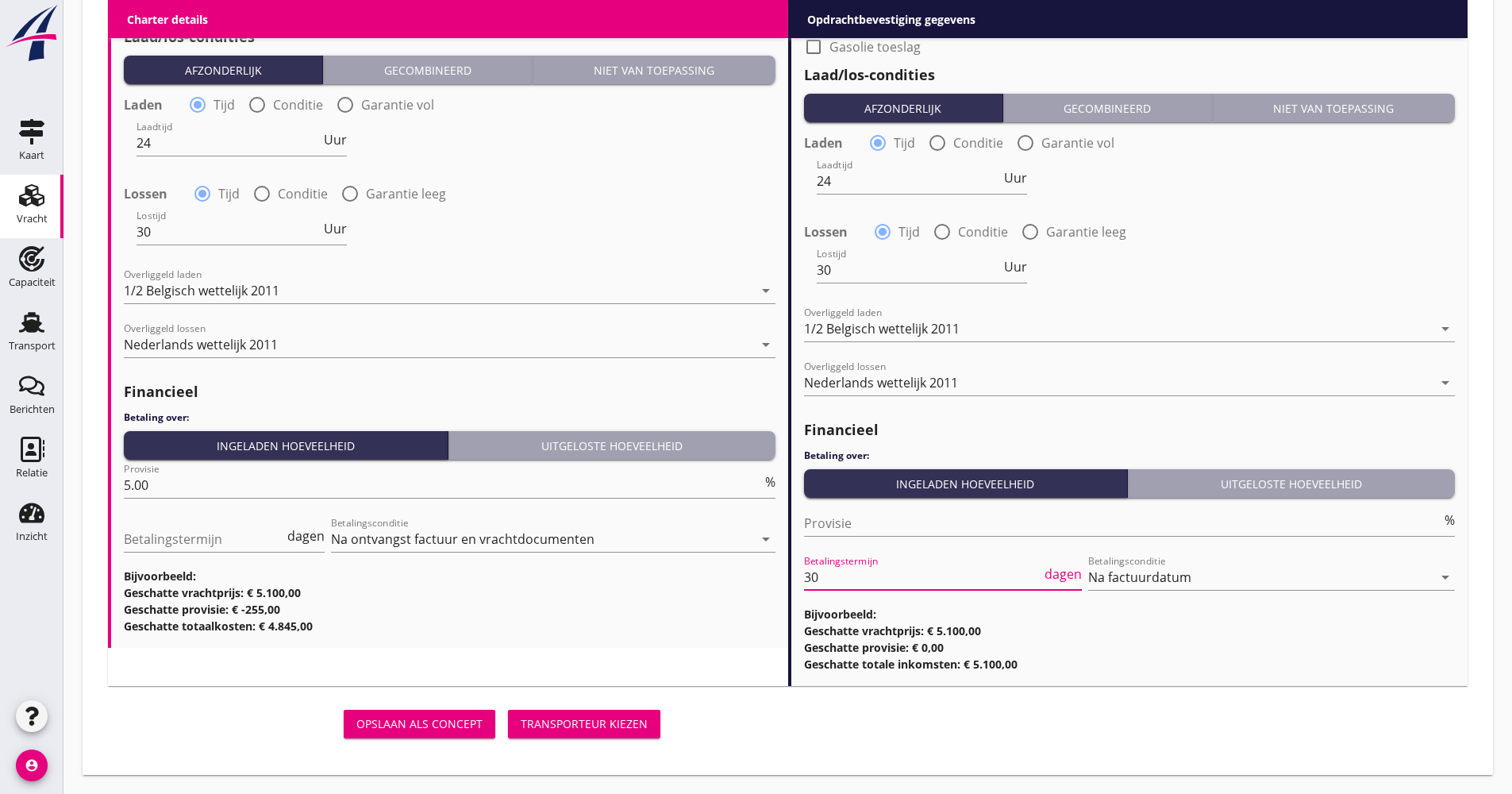
drag, startPoint x: 795, startPoint y: 577, endPoint x: 747, endPoint y: 582, distance: 48.3
type input "21"
drag, startPoint x: 835, startPoint y: 740, endPoint x: 820, endPoint y: 727, distance: 19.8
click at [832, 740] on div "Opslaan als concept Transporteur kiezen" at bounding box center [788, 724] width 1372 height 51
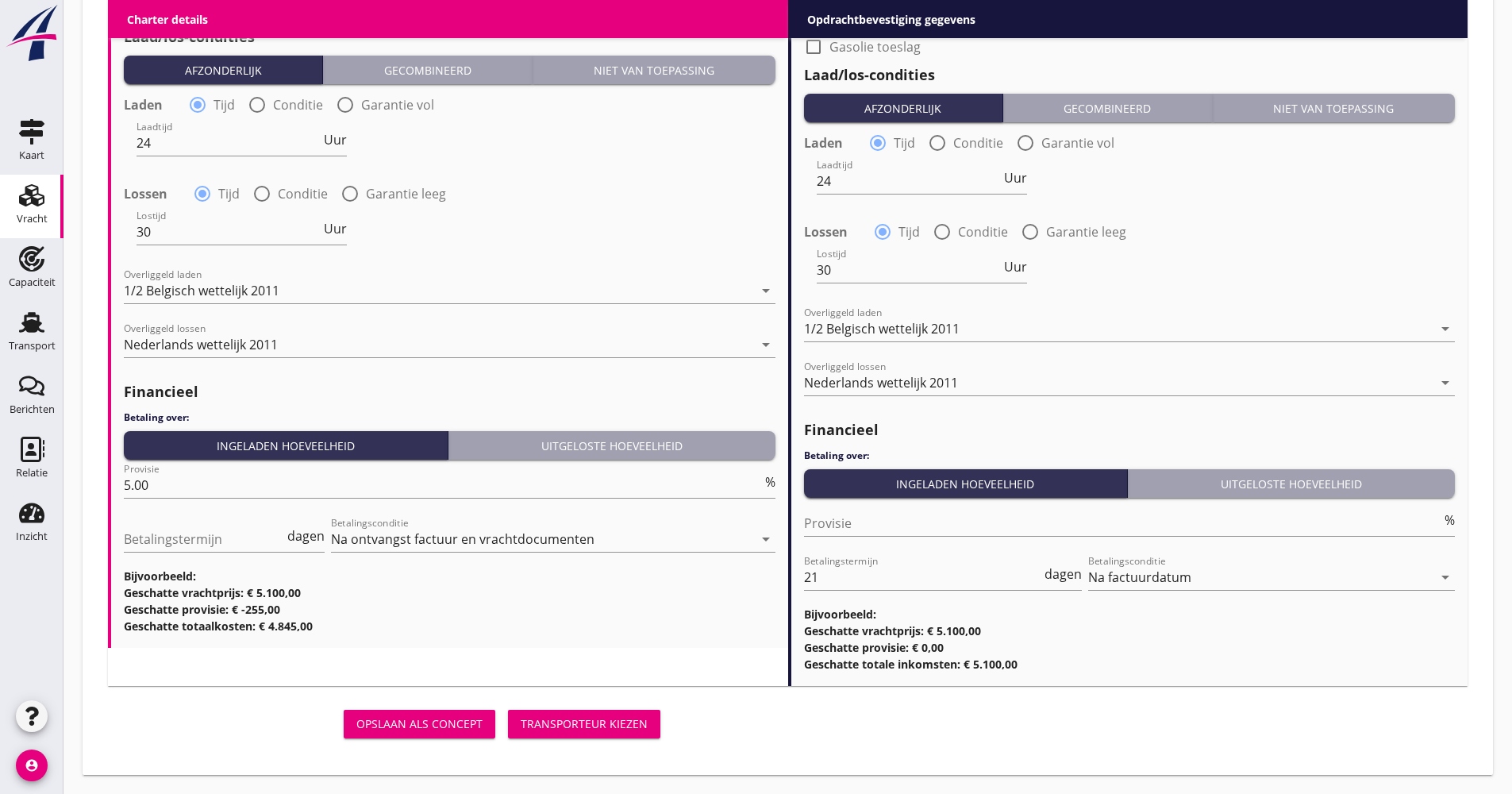
click at [603, 718] on div "Transporteur kiezen" at bounding box center [584, 723] width 127 height 17
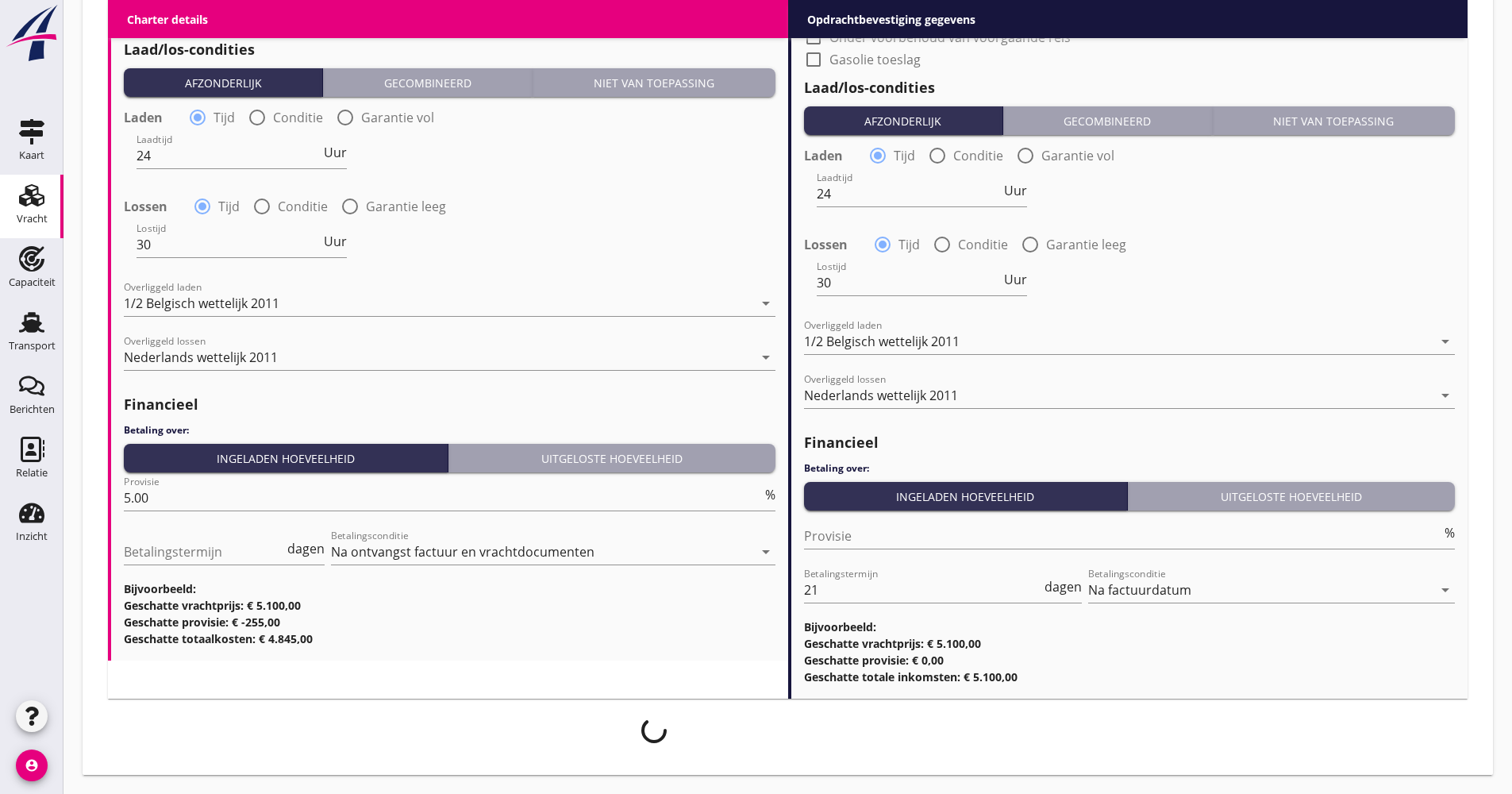
scroll to position [1915, 0]
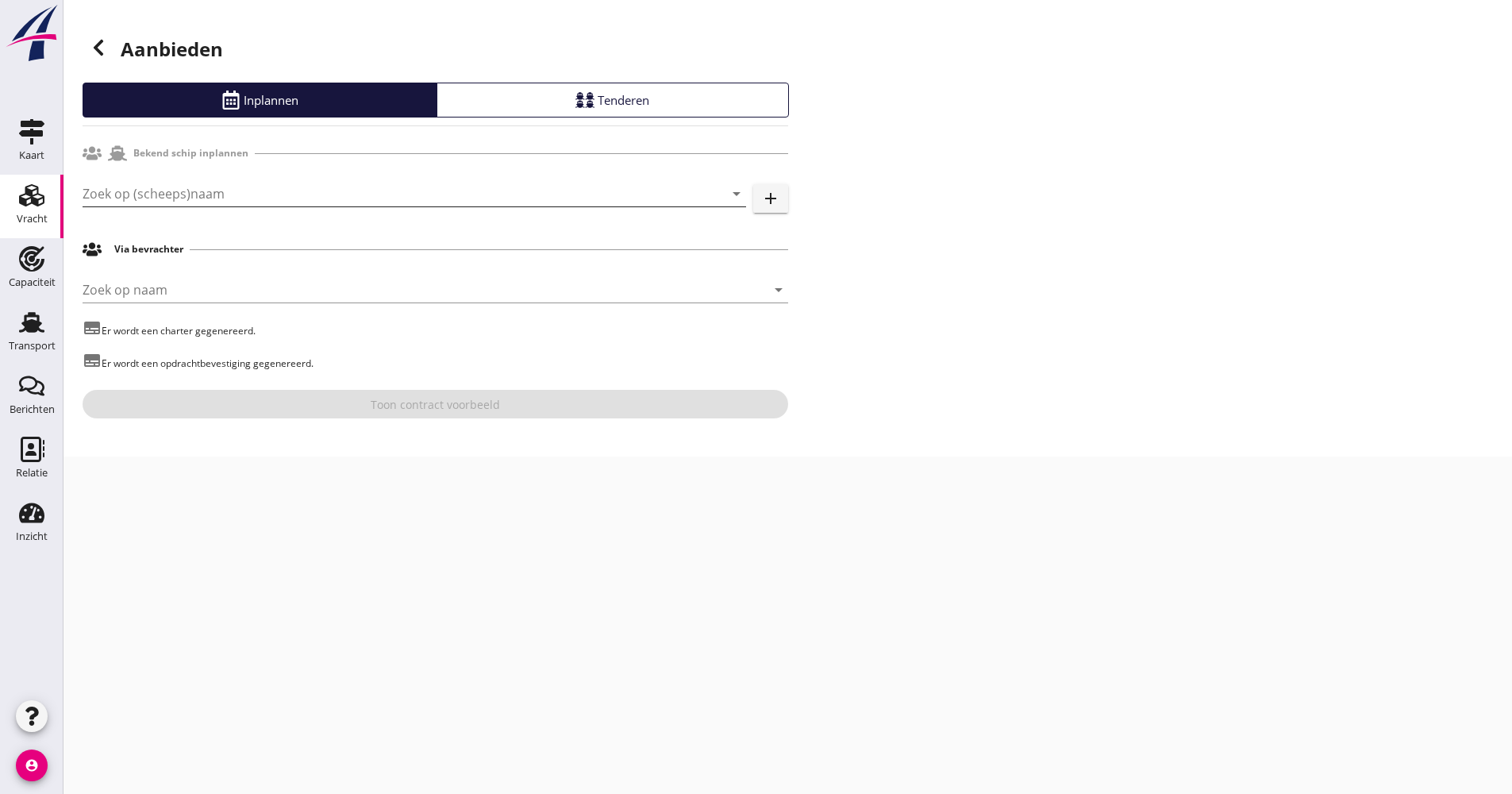
click at [197, 197] on input "Zoek op (scheeps)naam" at bounding box center [392, 194] width 619 height 26
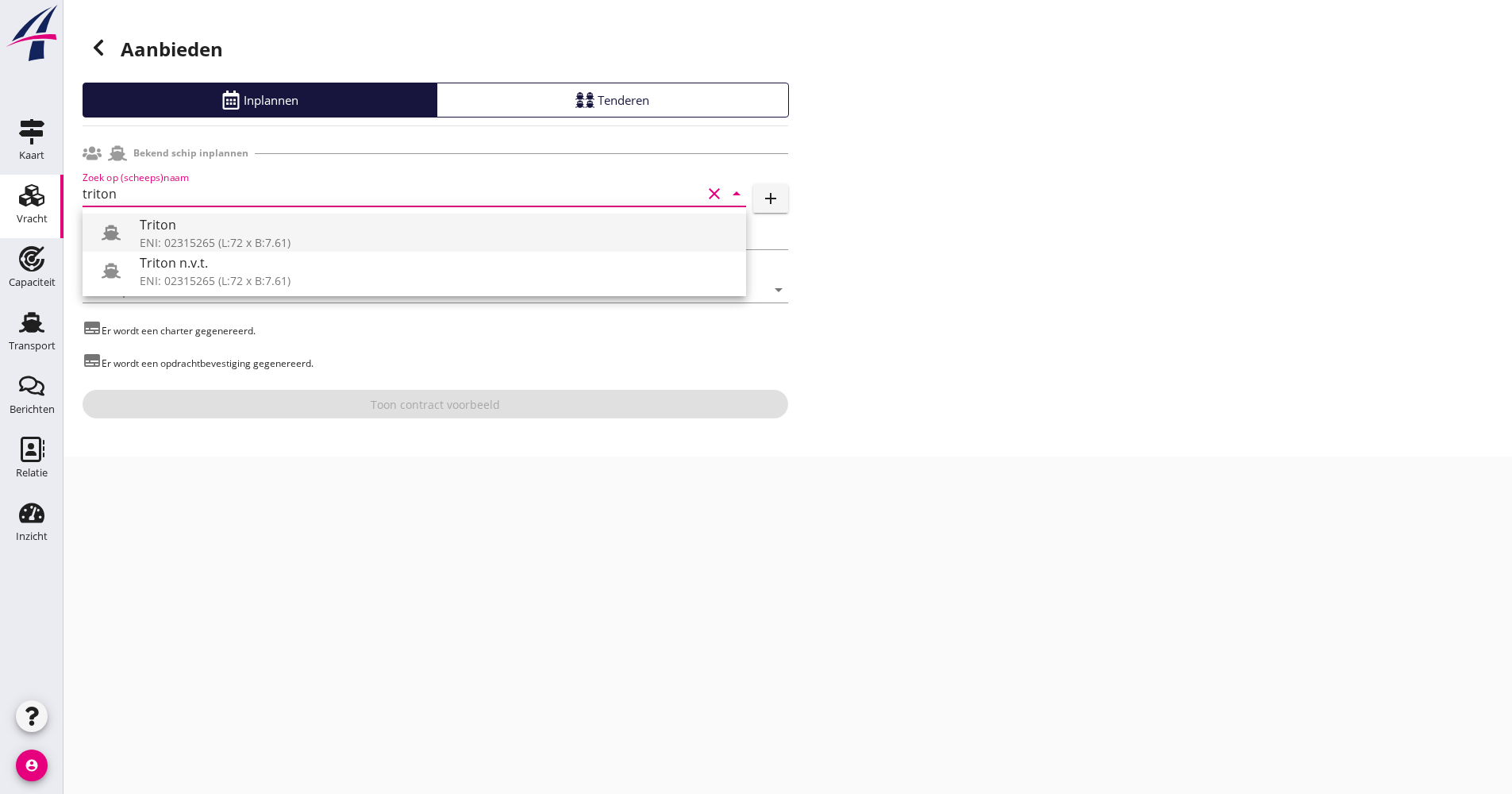
click at [123, 234] on div at bounding box center [111, 233] width 32 height 32
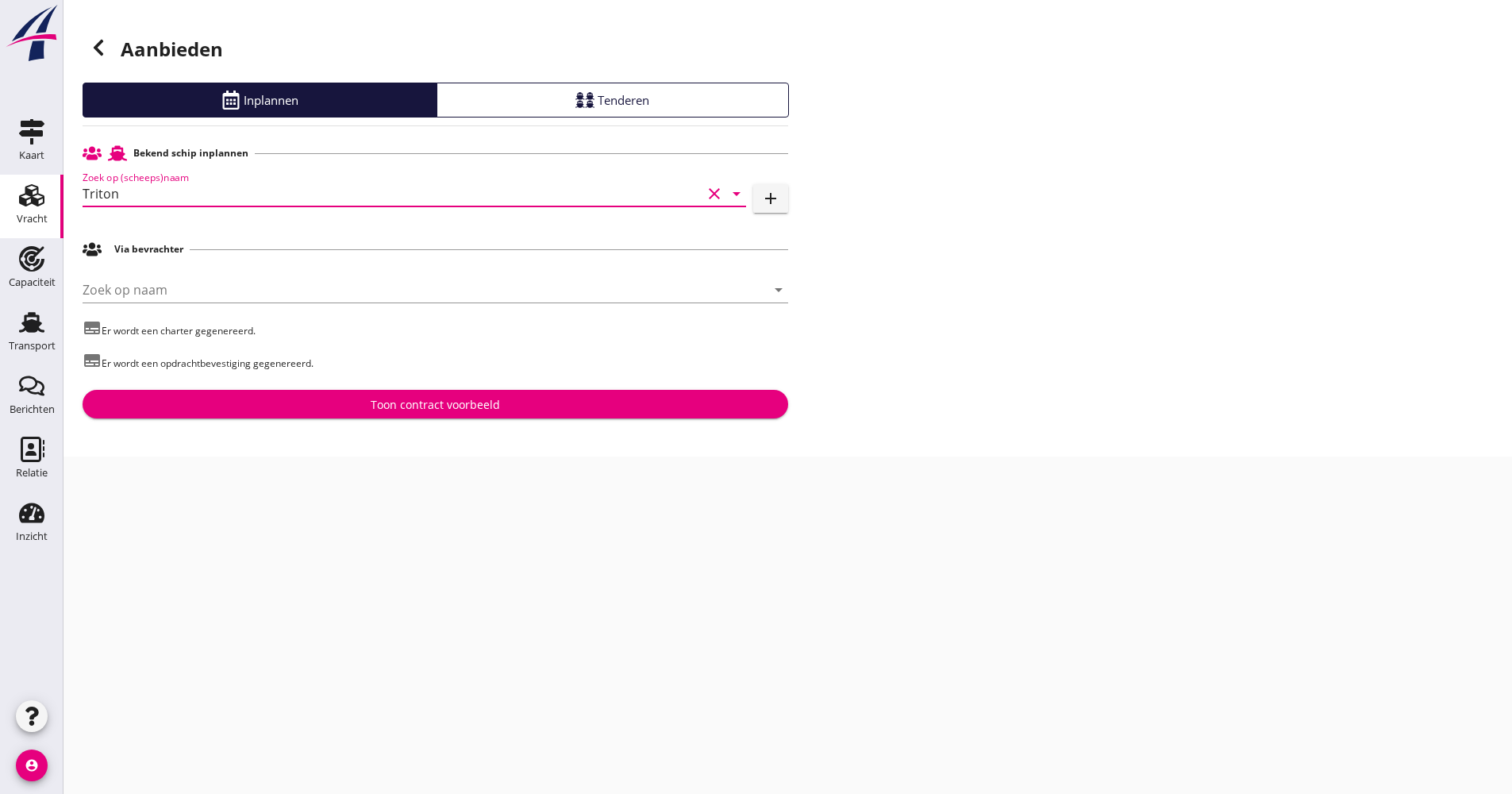
type input "Triton"
click at [330, 402] on div "Toon contract voorbeeld" at bounding box center [435, 404] width 680 height 17
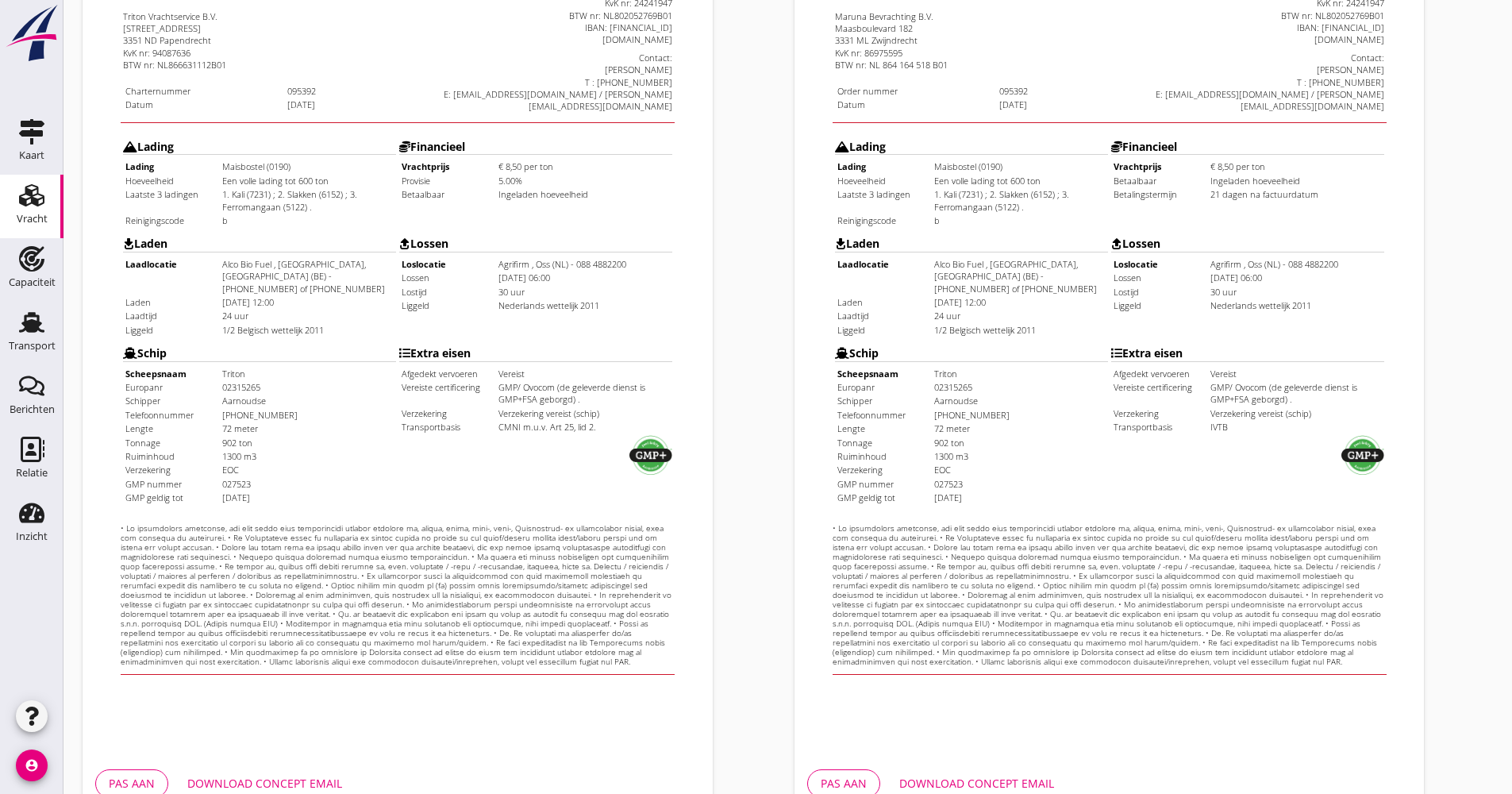
scroll to position [382, 0]
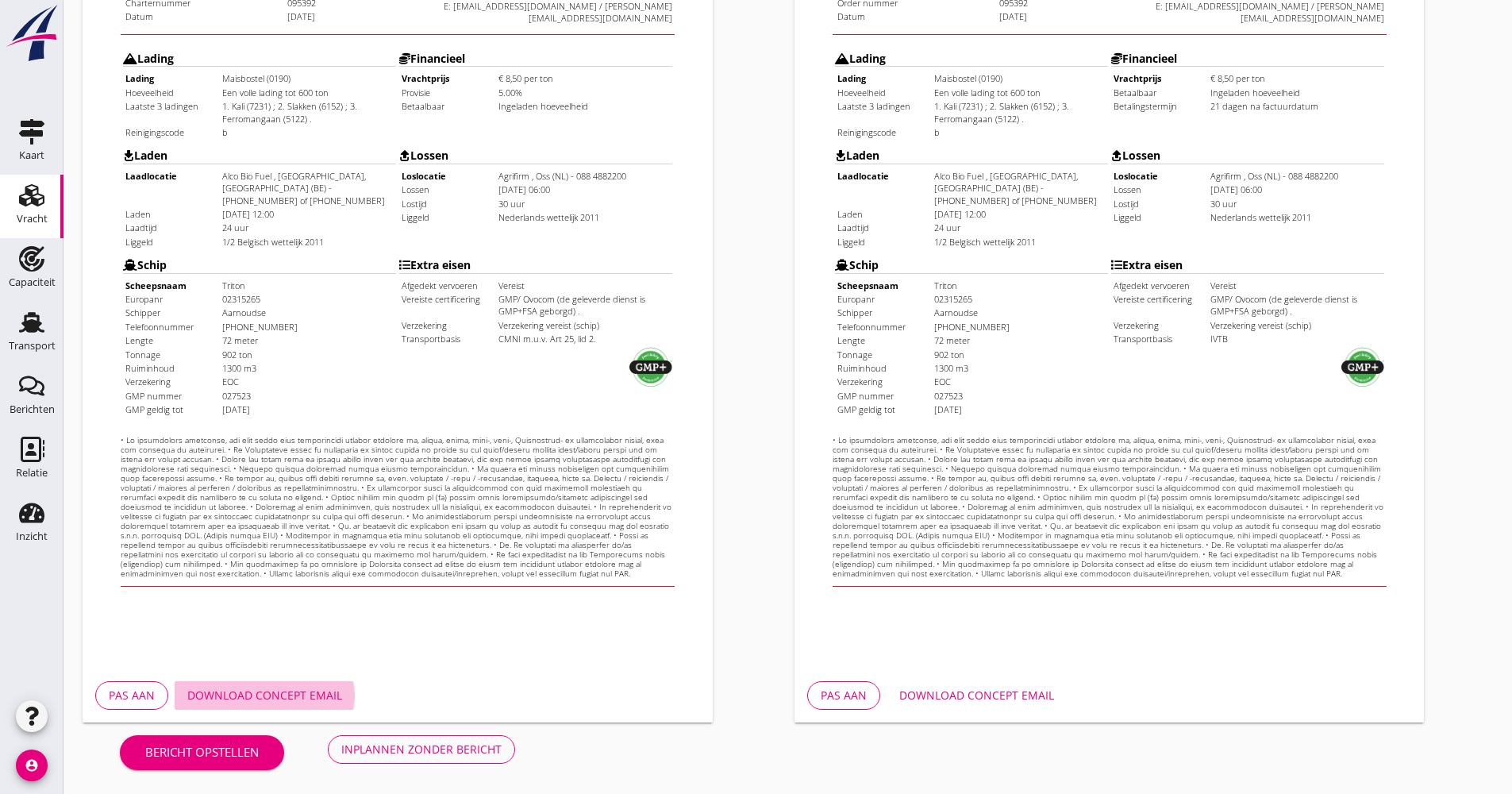
click at [310, 699] on div "Download concept email" at bounding box center [265, 695] width 155 height 17
click at [481, 754] on button "Inplannen zonder bericht" at bounding box center [421, 749] width 187 height 29
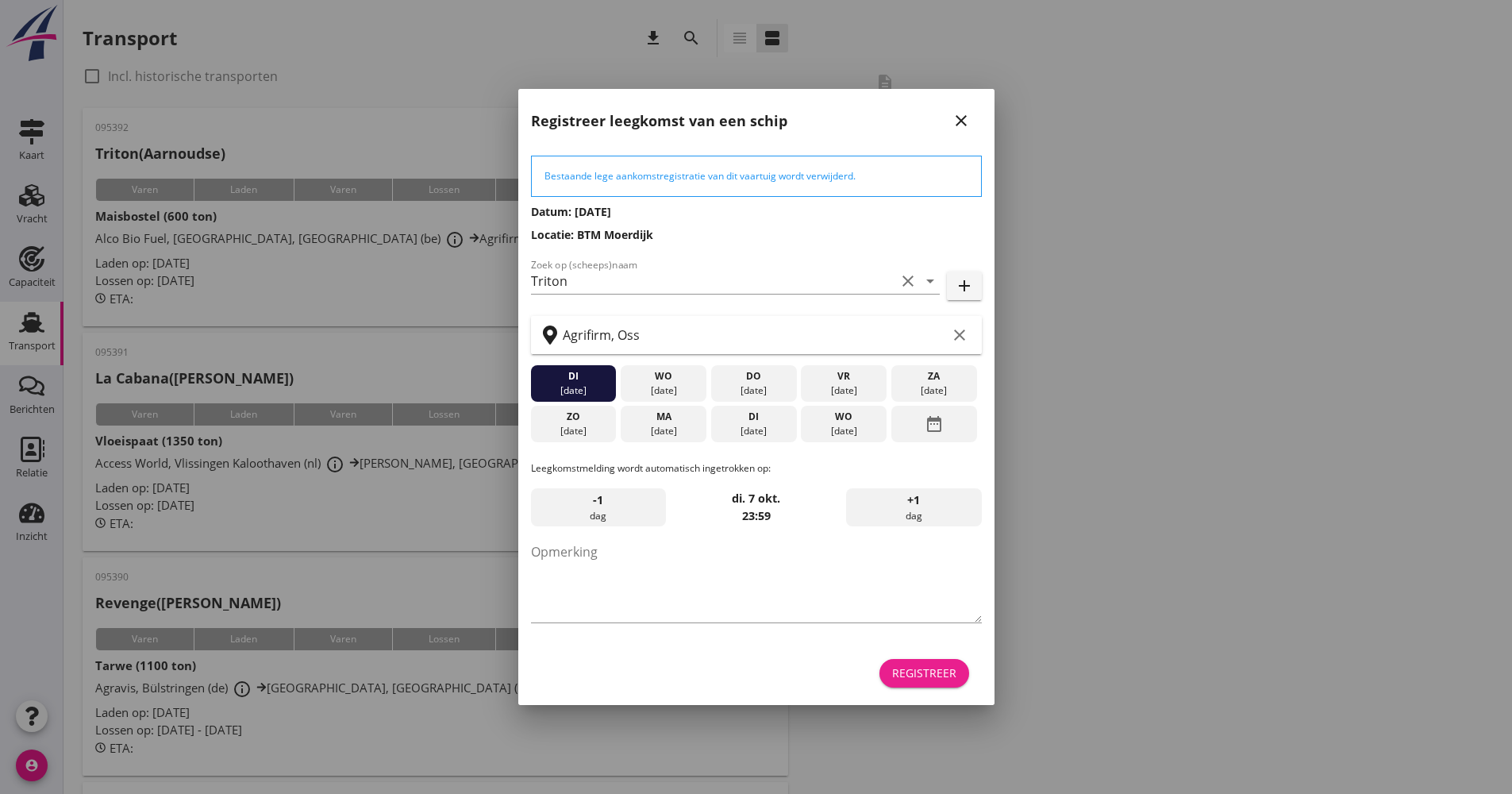
click at [947, 676] on div "Registreer" at bounding box center [924, 672] width 64 height 17
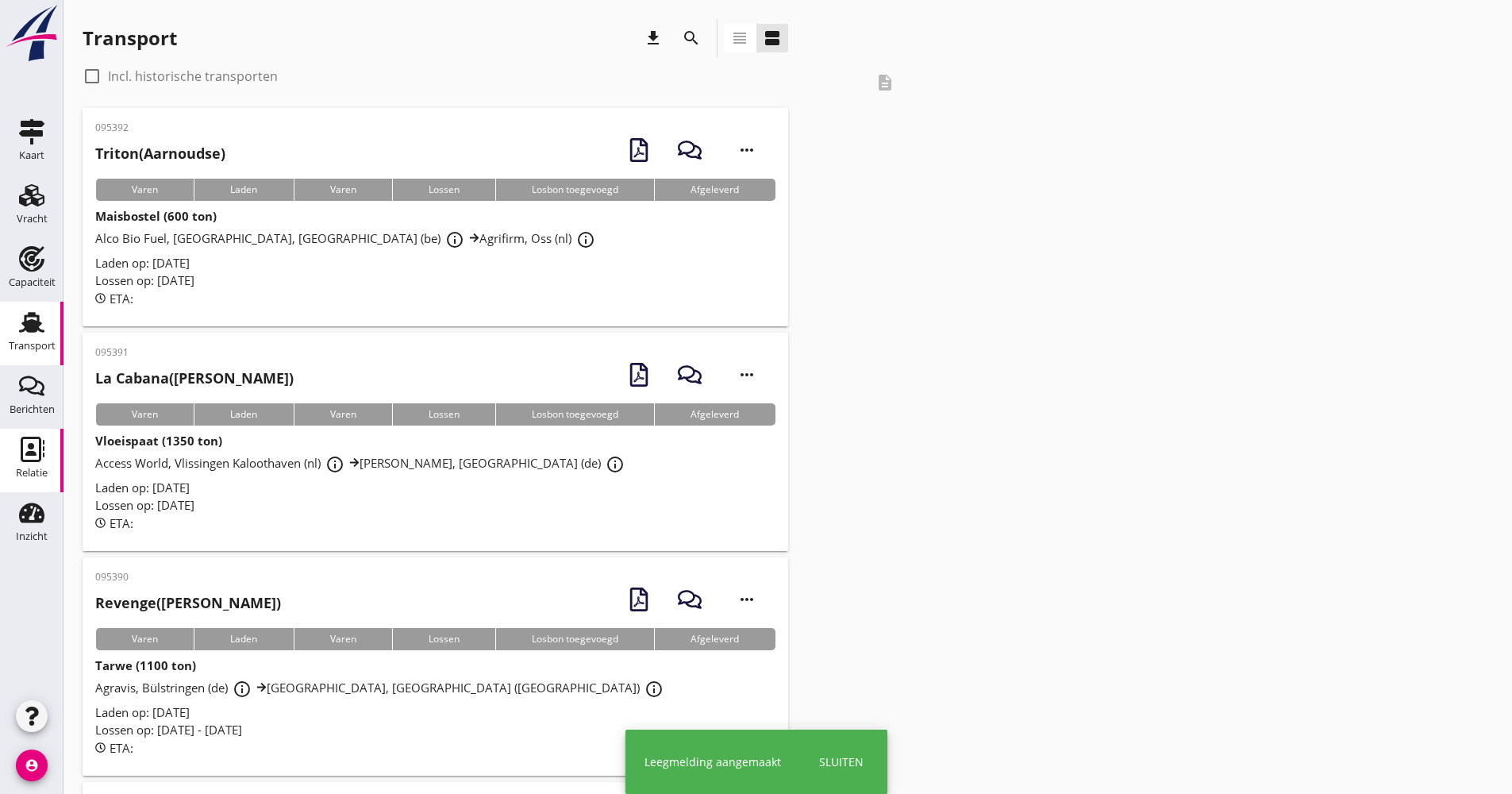
click at [25, 461] on use at bounding box center [33, 449] width 24 height 26
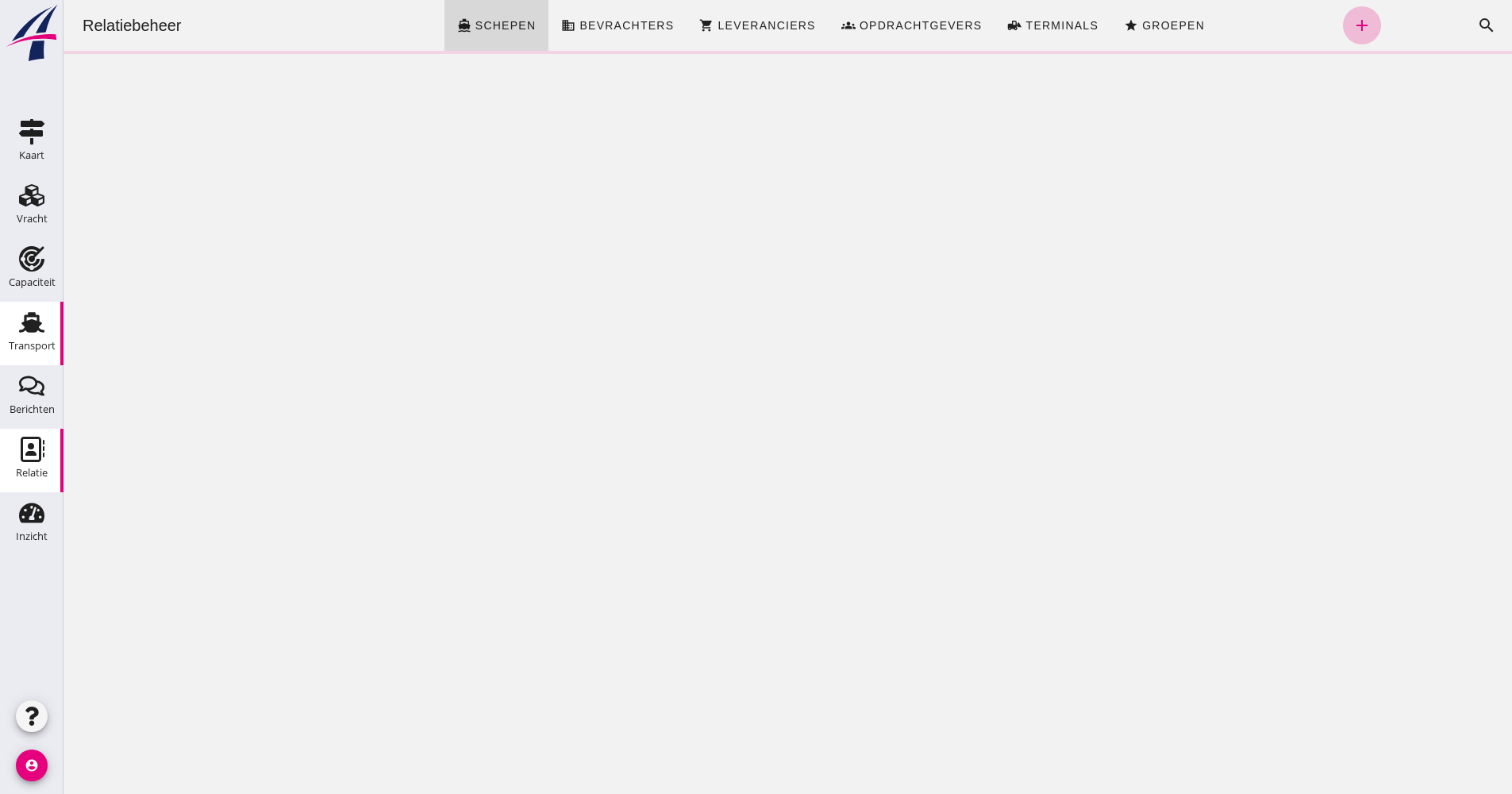
click at [30, 338] on div "Transport" at bounding box center [32, 346] width 47 height 22
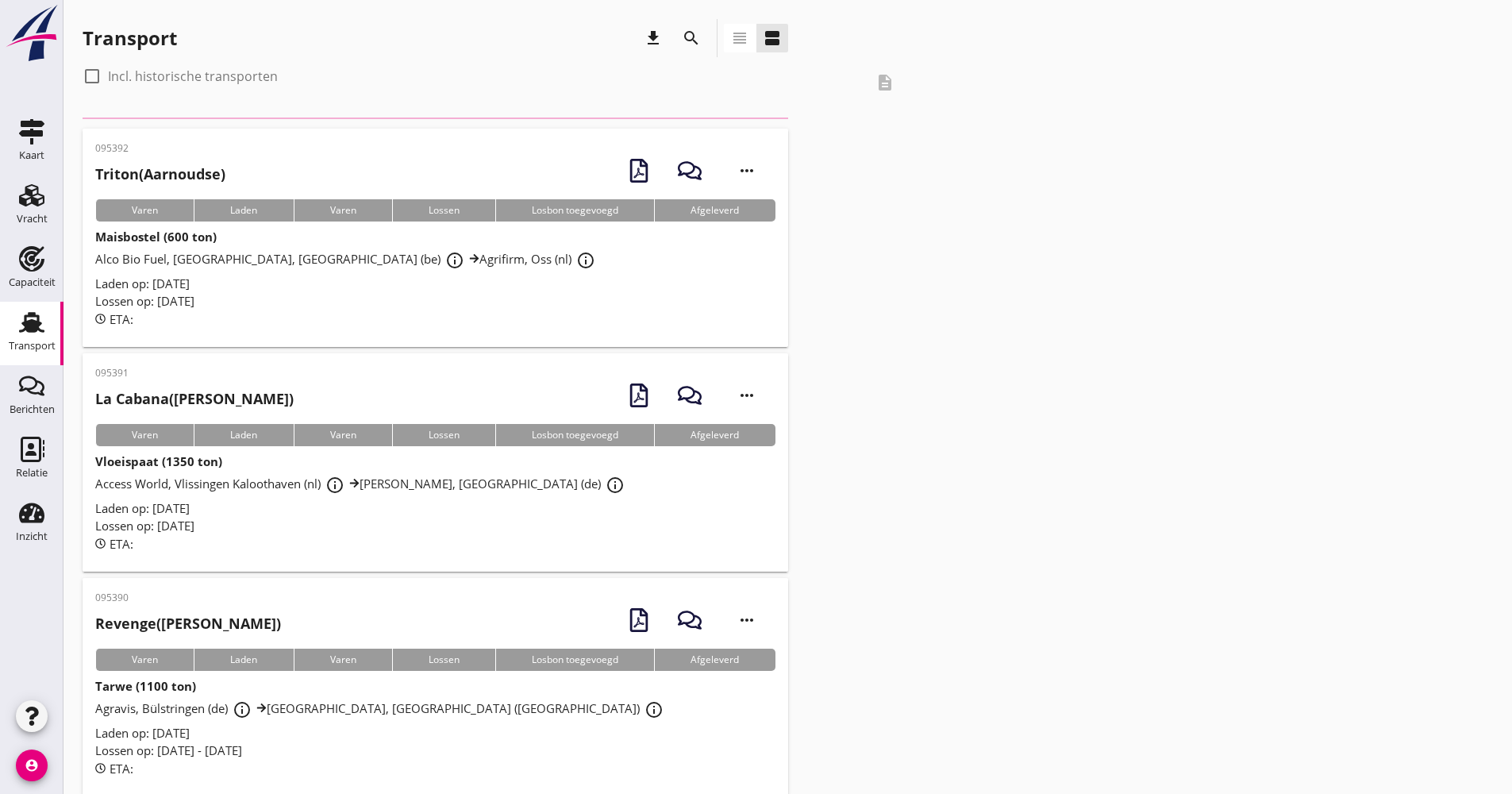
click at [684, 35] on icon "search" at bounding box center [692, 38] width 19 height 19
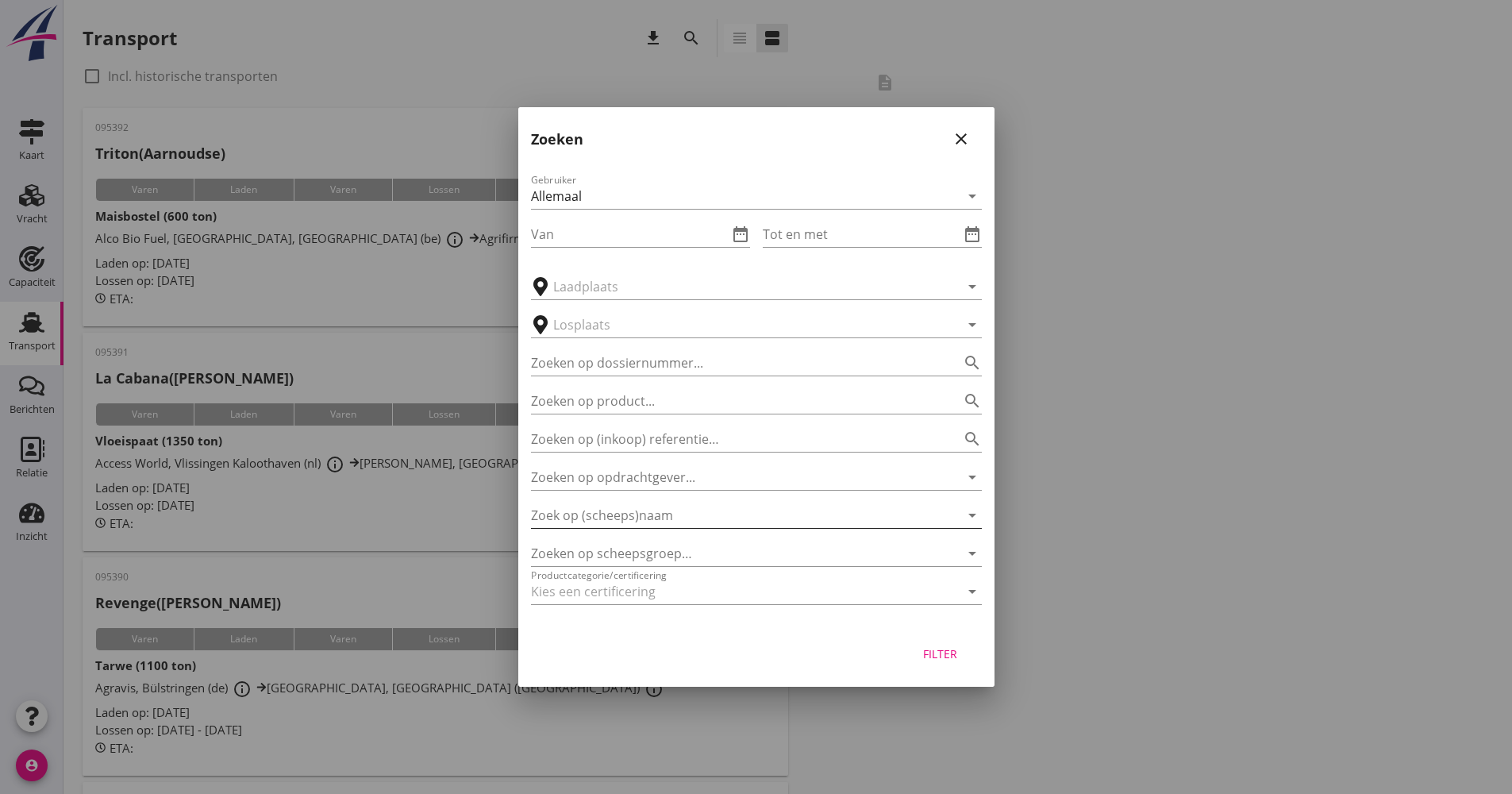
click at [633, 519] on input "Zoek op (scheeps)naam" at bounding box center [734, 515] width 406 height 26
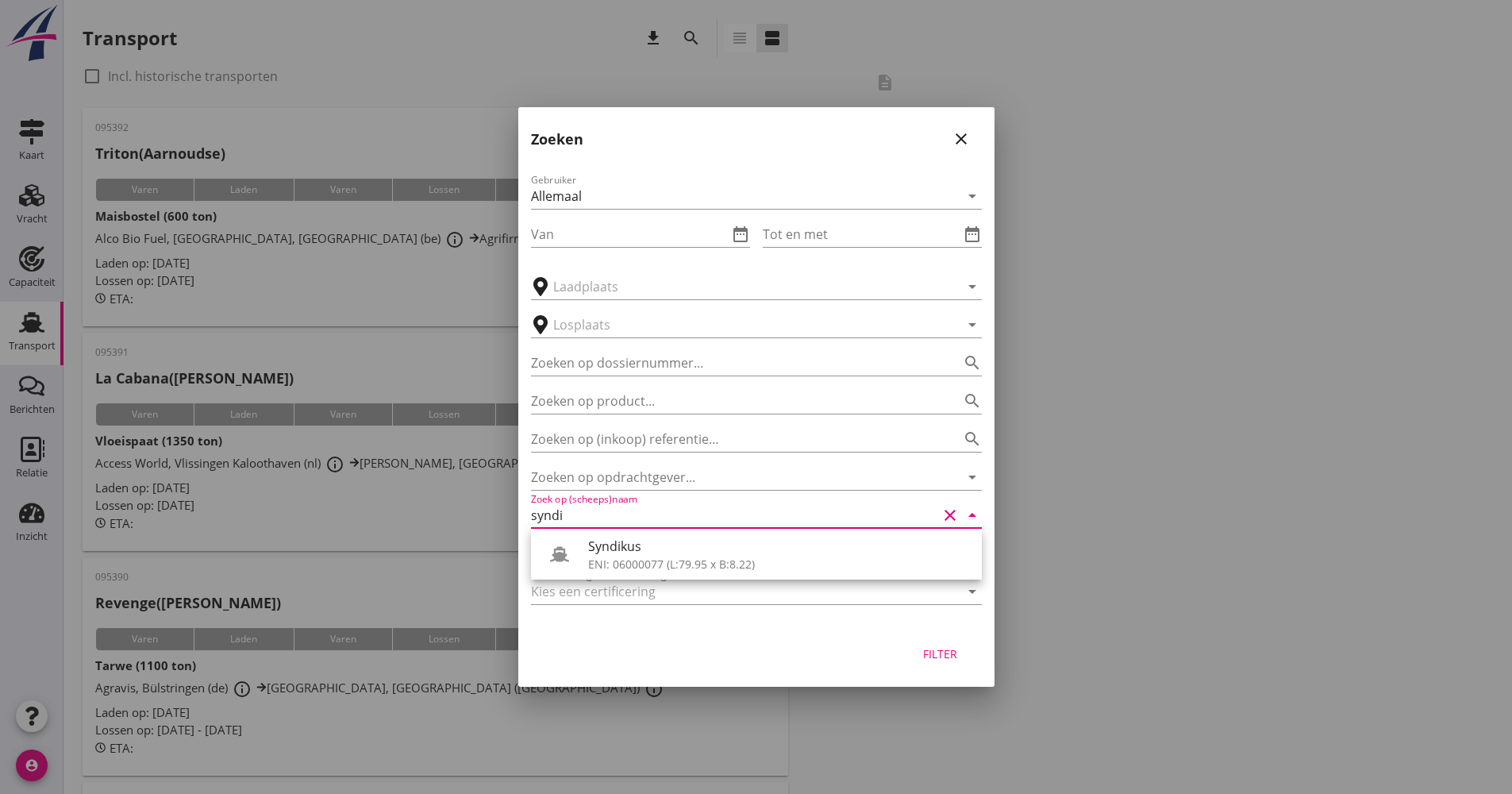
click at [631, 564] on div "ENI: 06000077 (L:79.95 x B:8.22)" at bounding box center [779, 564] width 381 height 17
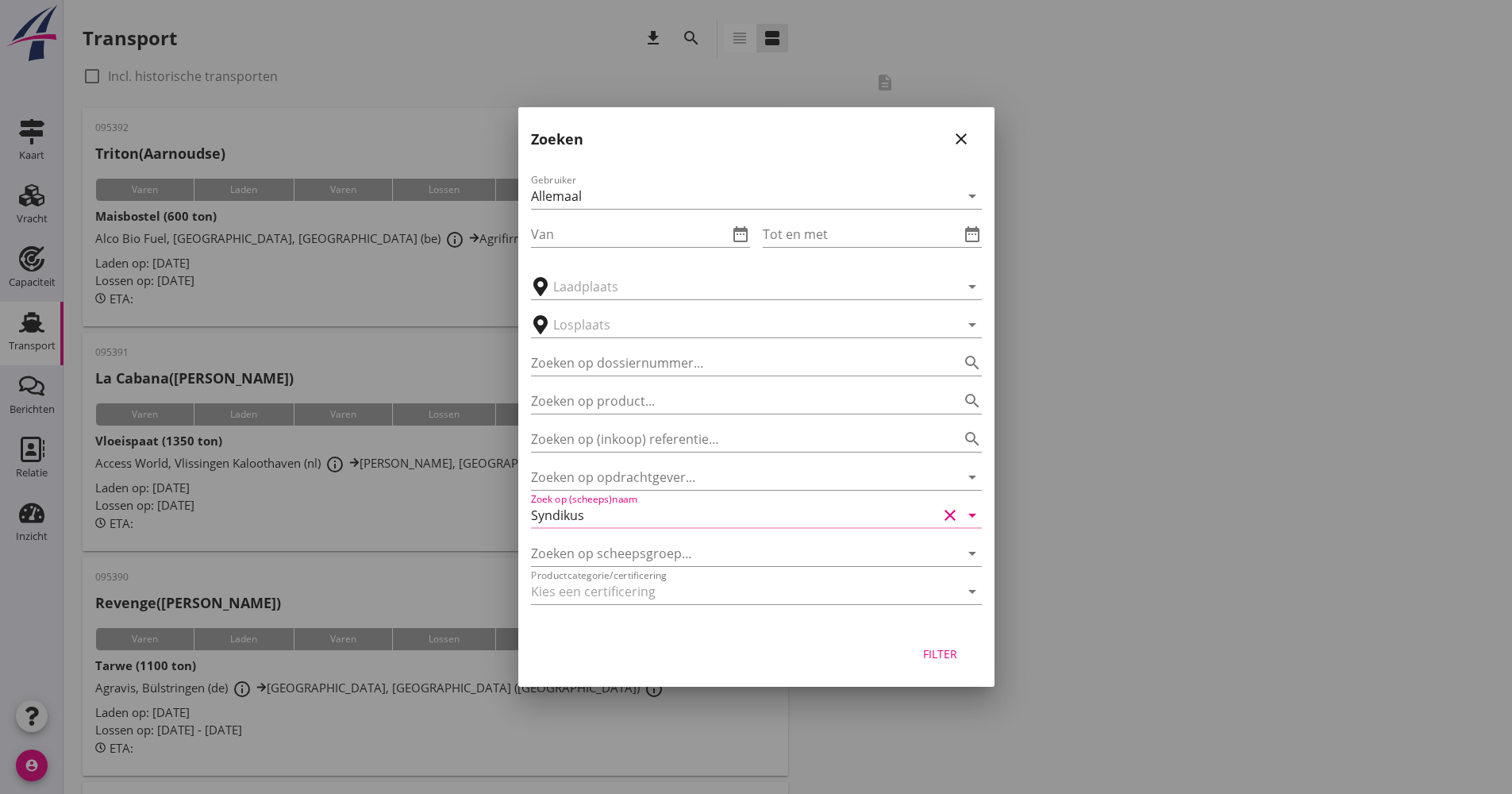
click at [920, 649] on div "Filter" at bounding box center [941, 653] width 45 height 17
type input "Syndikus"
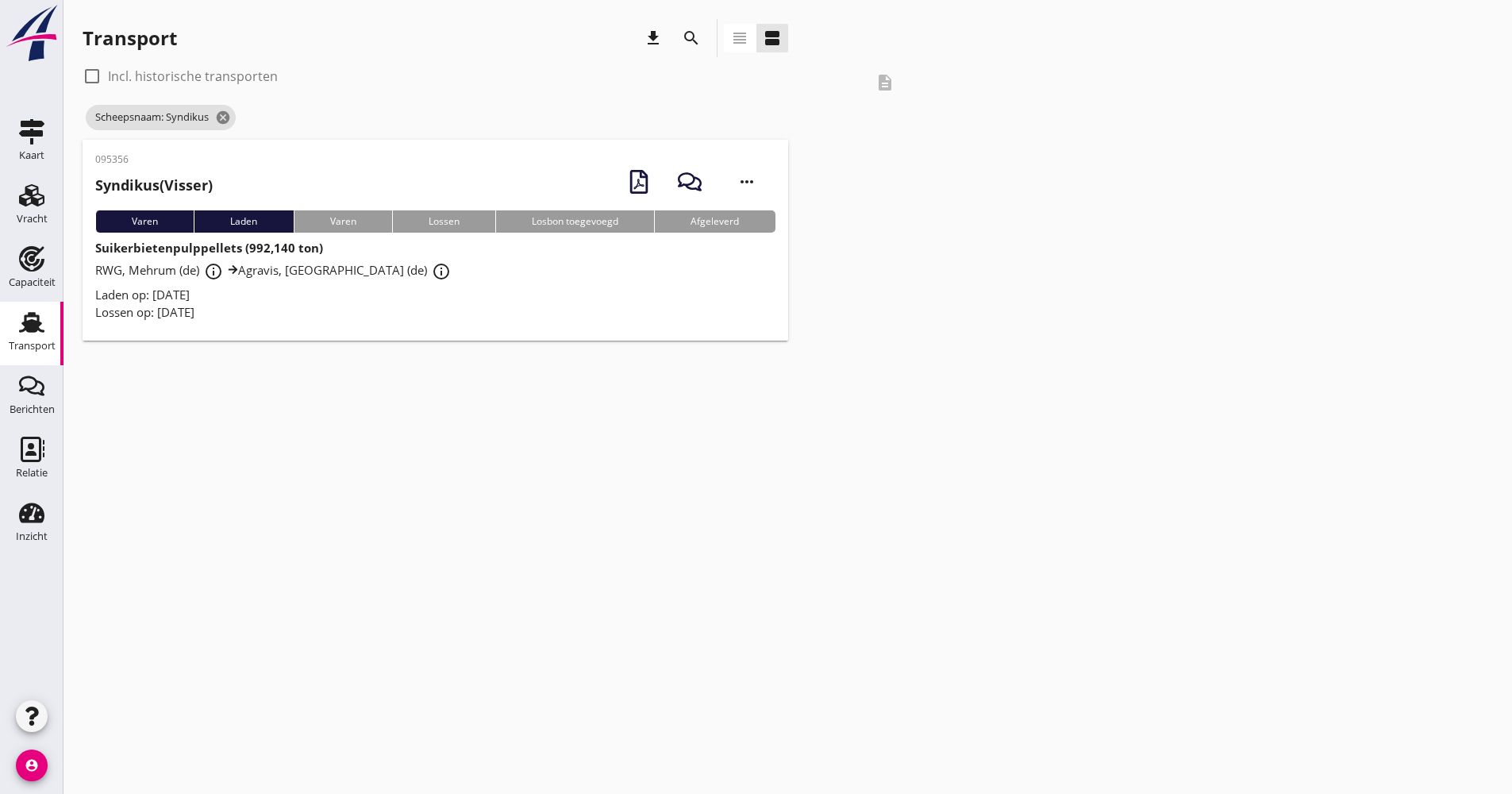
click at [672, 281] on div "RWG, Mehrum (de) info_outline Agravis, [GEOGRAPHIC_DATA] (de) info_outline" at bounding box center [435, 272] width 680 height 29
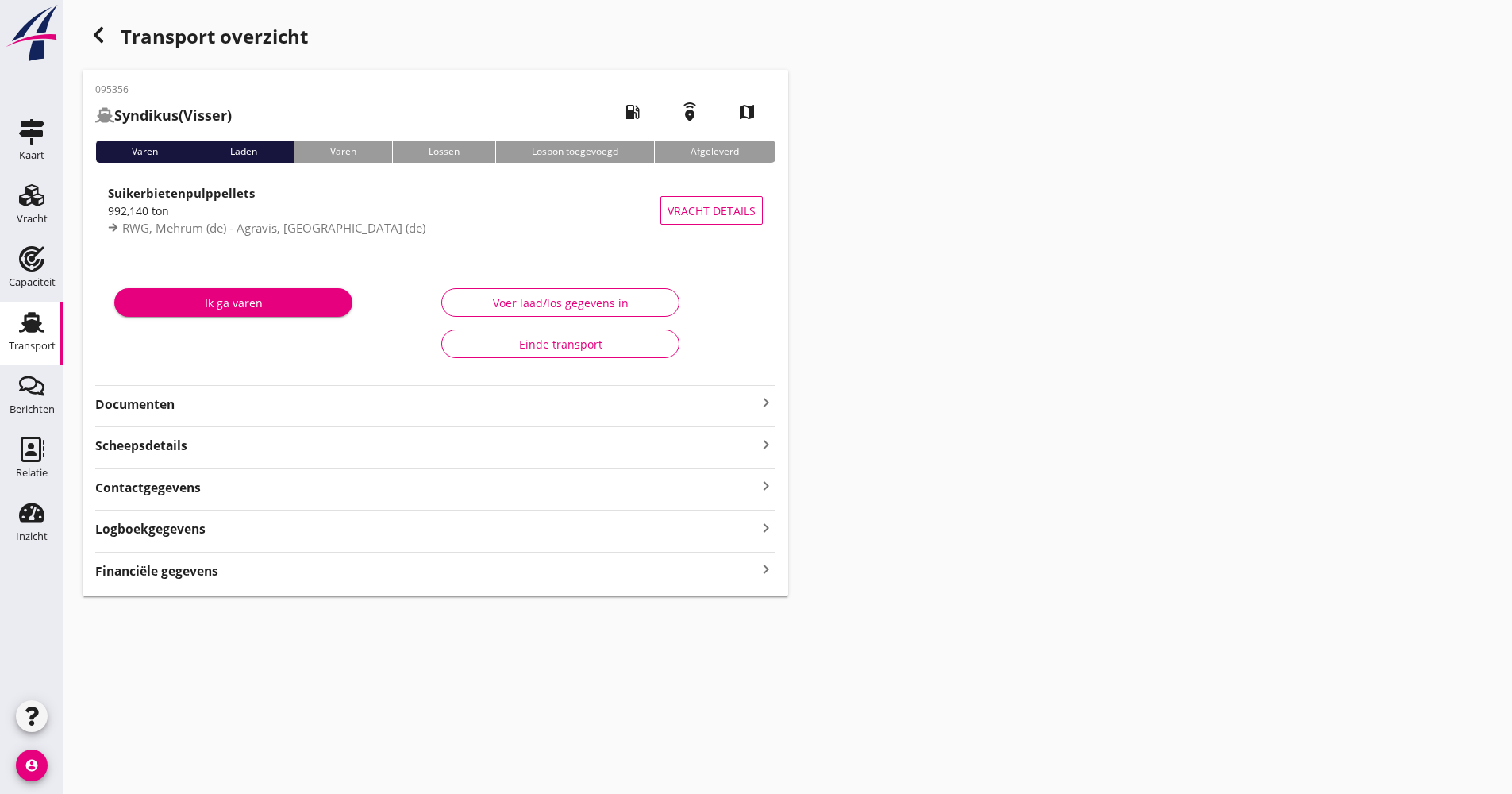
click at [277, 402] on strong "Documenten" at bounding box center [425, 404] width 661 height 18
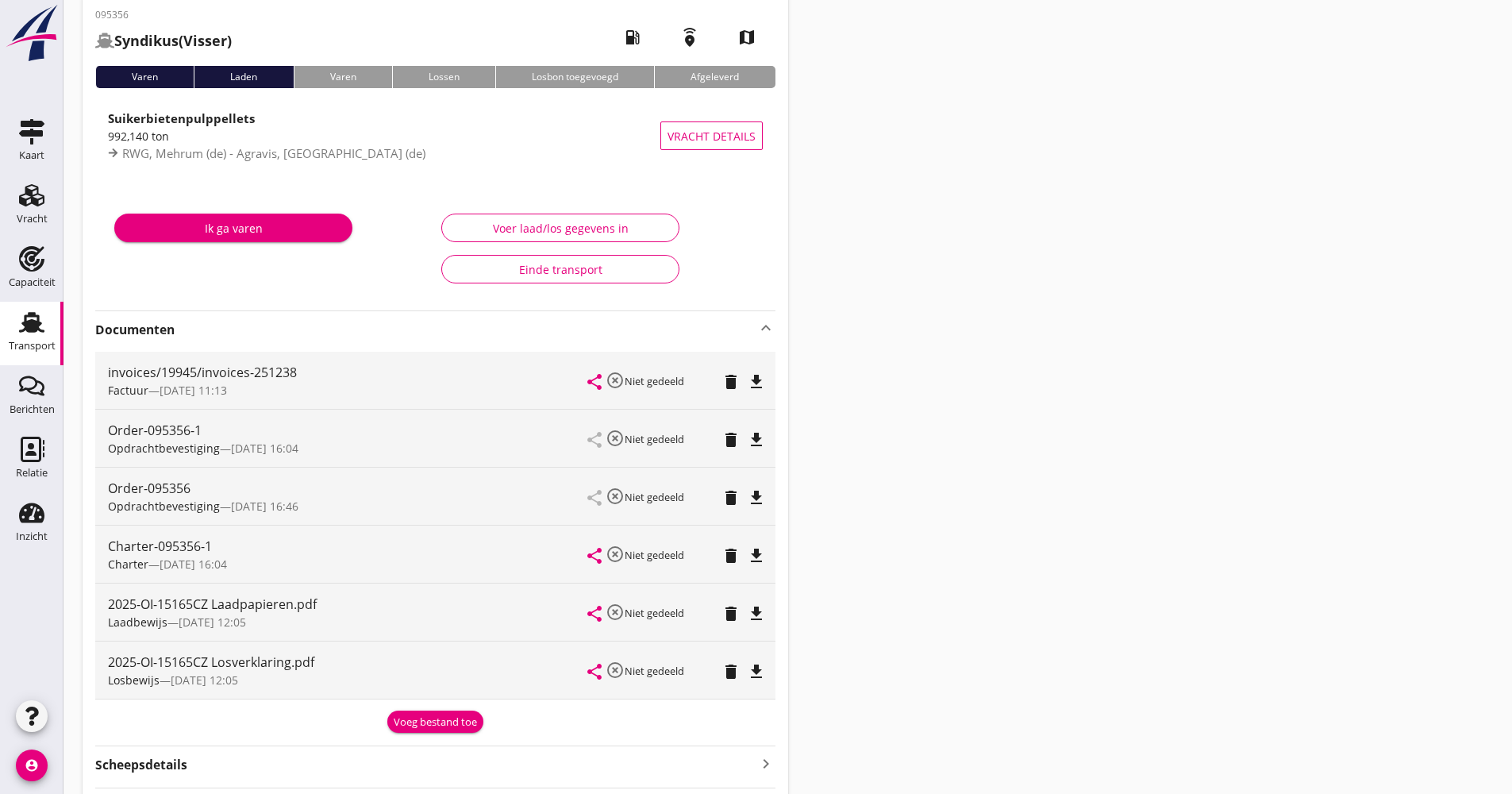
scroll to position [159, 0]
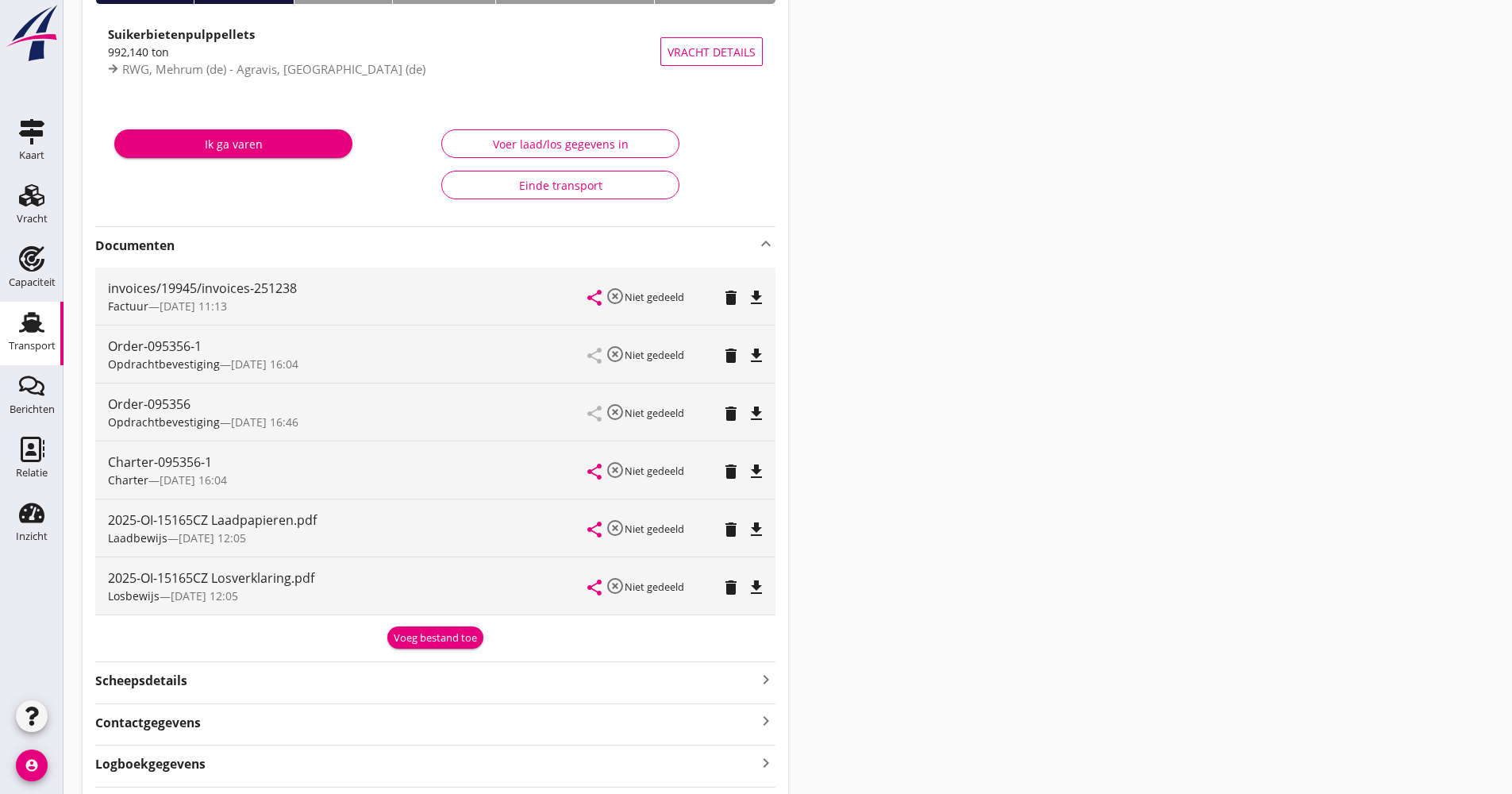
click at [760, 533] on icon "file_download" at bounding box center [756, 529] width 19 height 19
click at [755, 528] on div "file_download" at bounding box center [756, 528] width 13 height 19
click at [10, 316] on link "Transport Transport" at bounding box center [31, 333] width 63 height 63
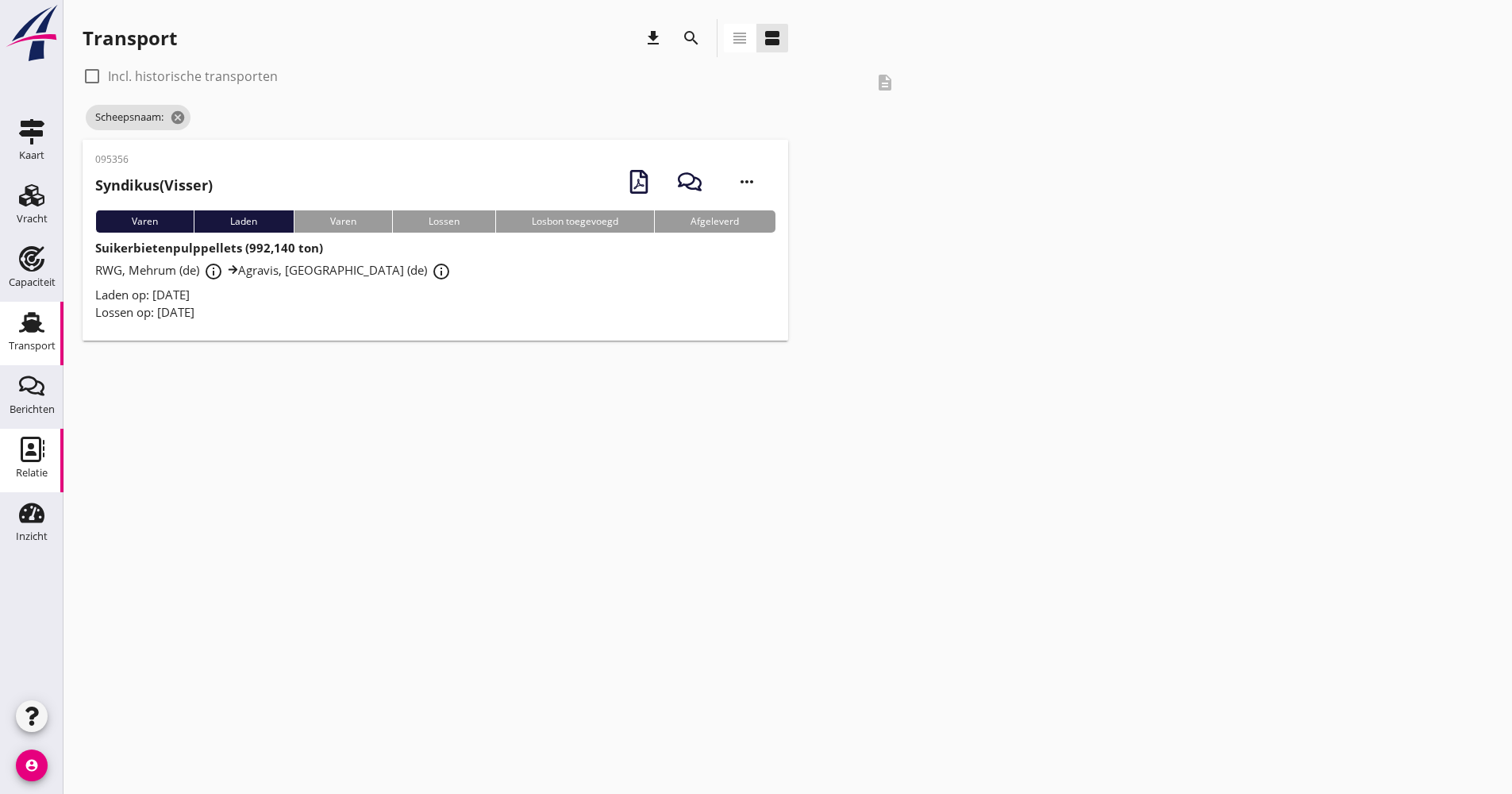
click at [27, 456] on use at bounding box center [33, 449] width 24 height 26
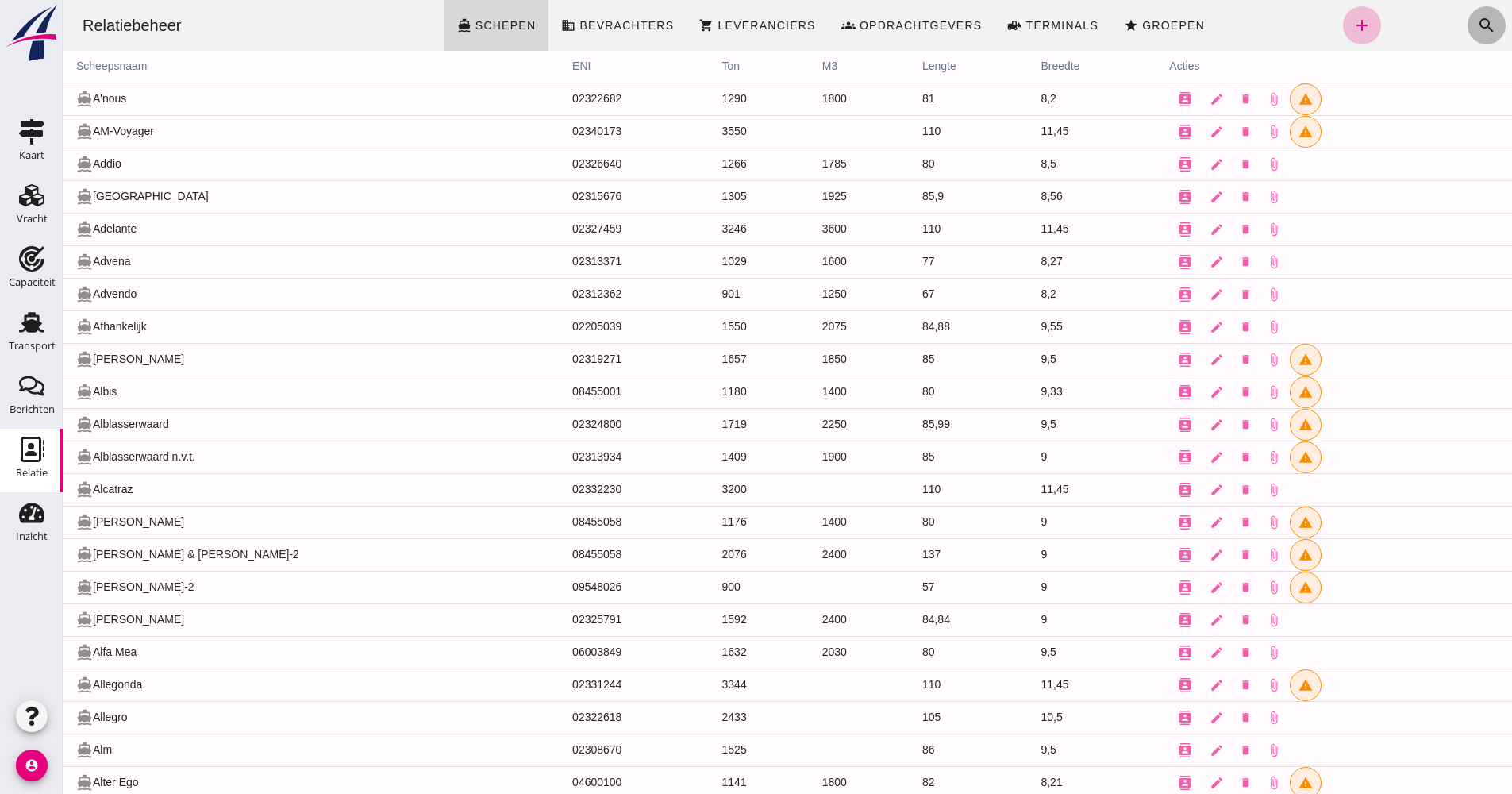
drag, startPoint x: 1467, startPoint y: 24, endPoint x: 1413, endPoint y: 21, distance: 54.1
click at [1477, 24] on icon "search" at bounding box center [1486, 26] width 19 height 19
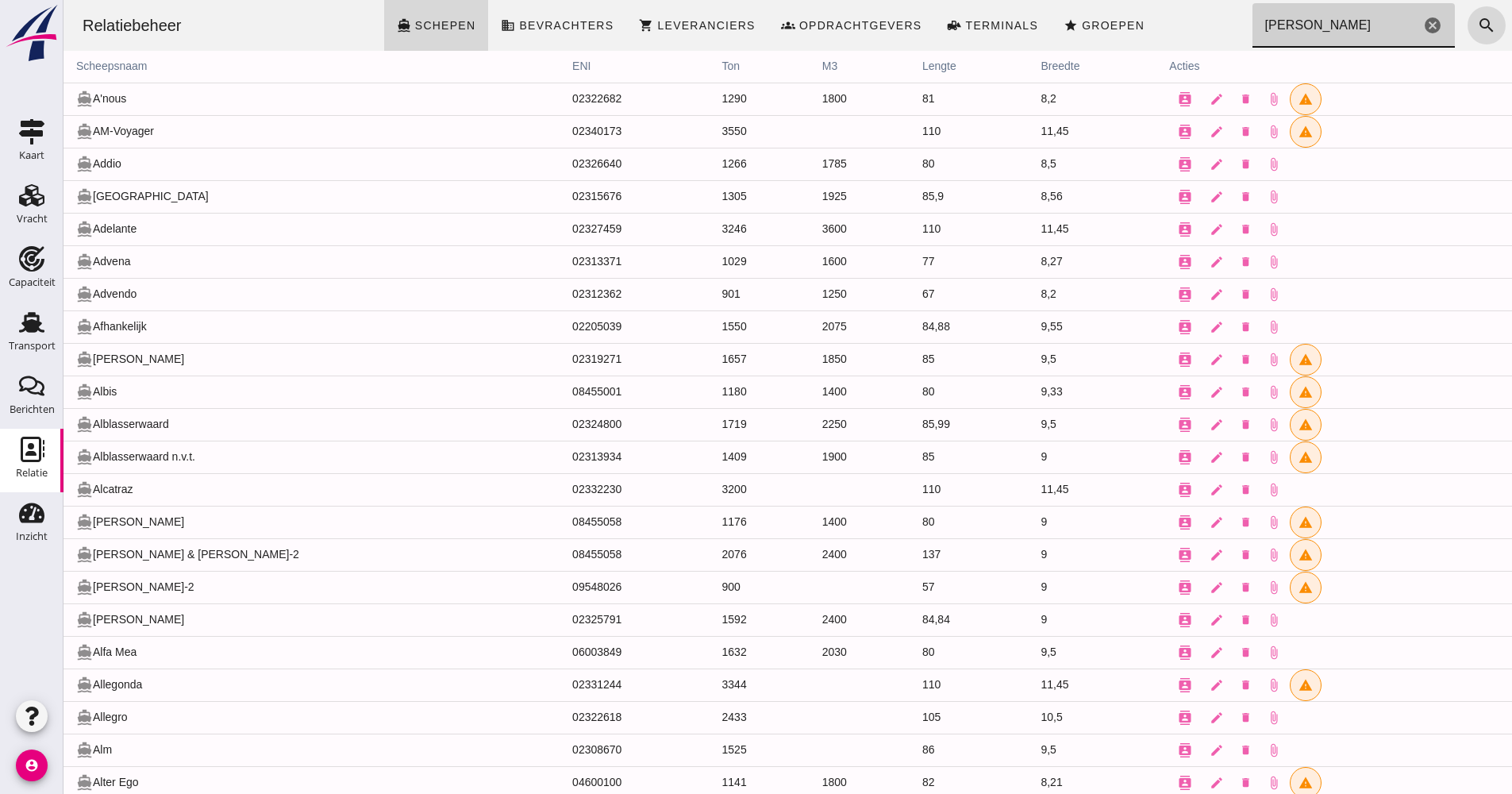
type input "[PERSON_NAME]"
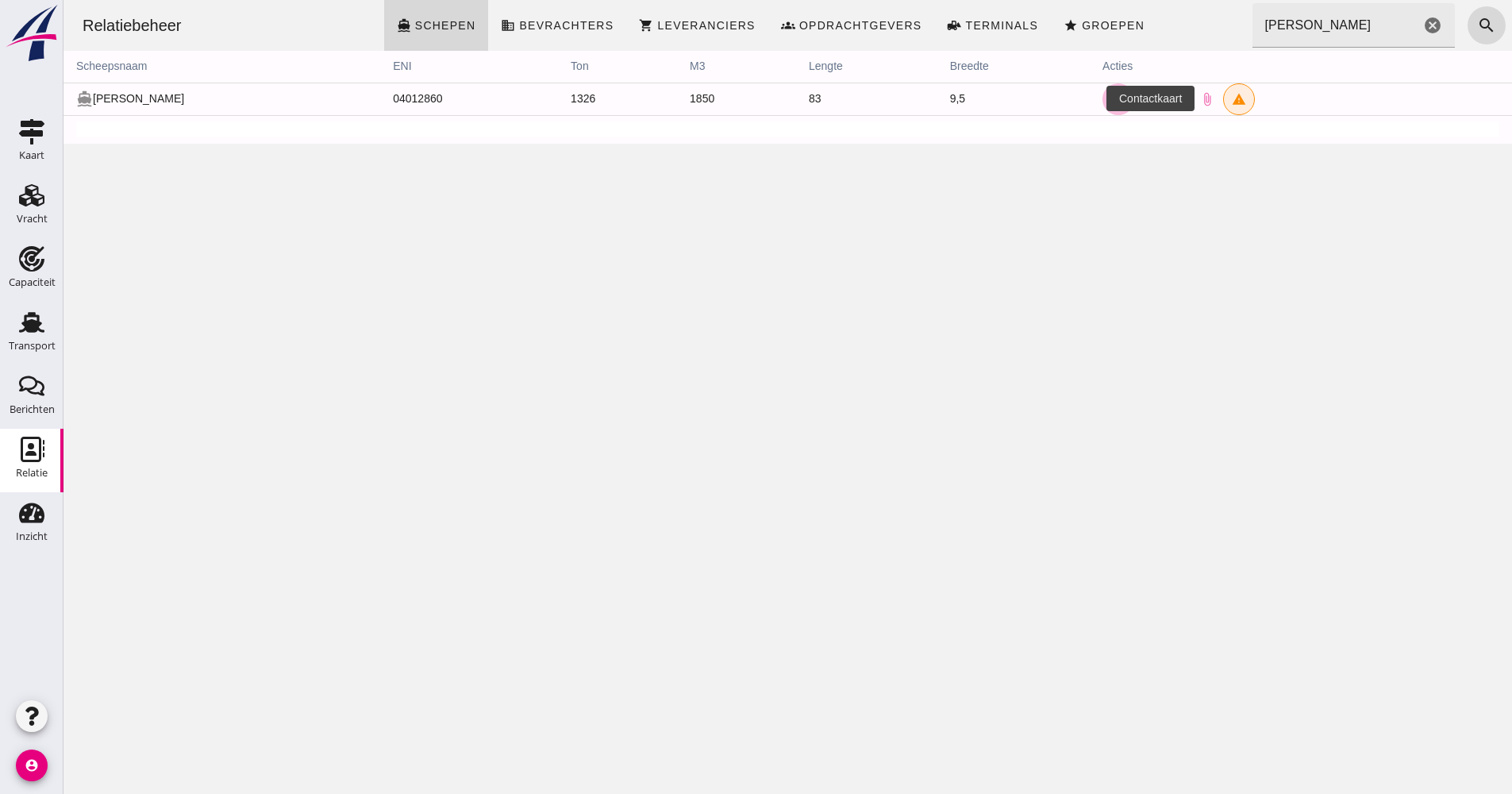
click at [1111, 95] on icon "contacts" at bounding box center [1119, 99] width 14 height 14
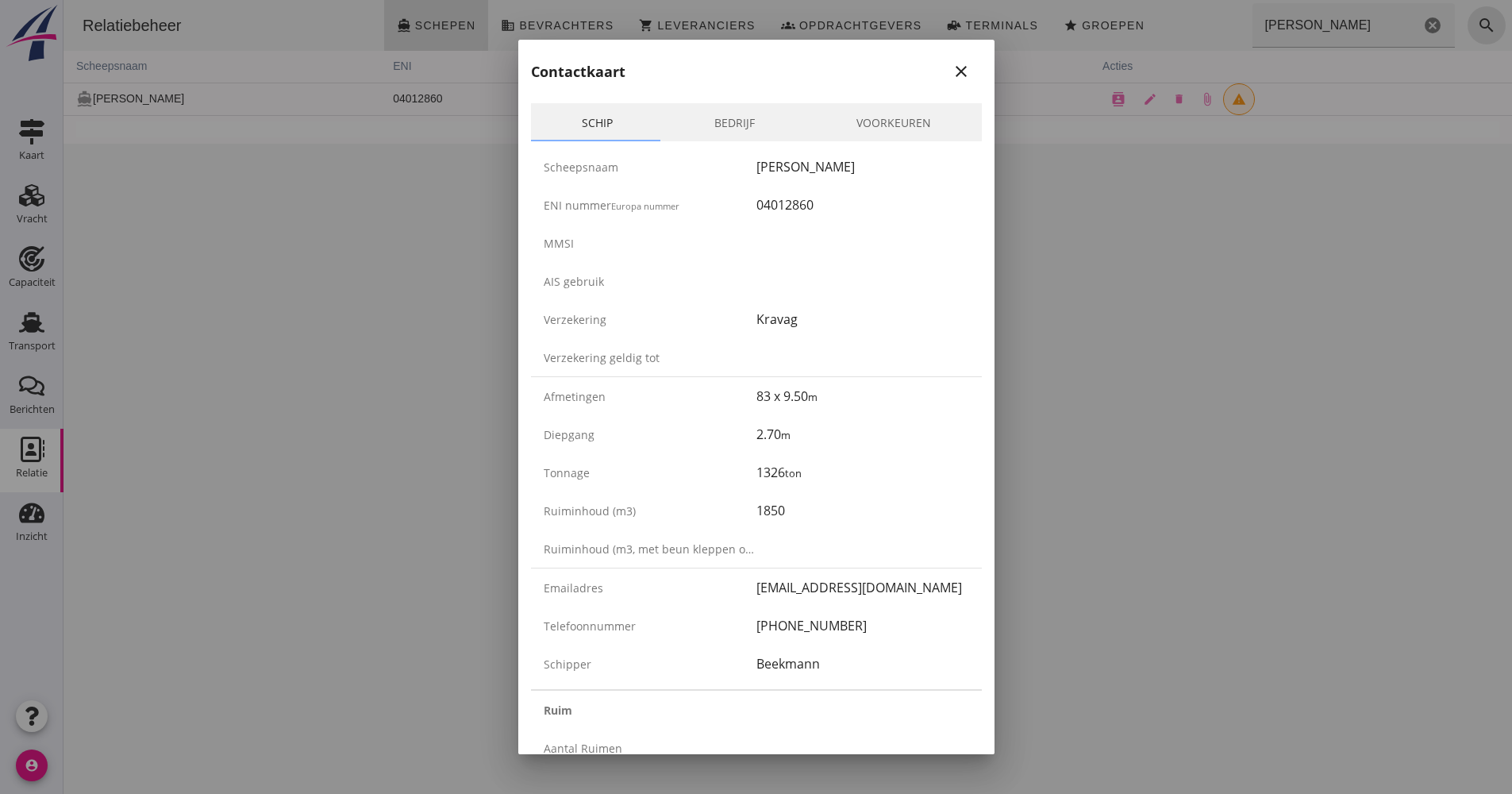
drag, startPoint x: 860, startPoint y: 619, endPoint x: 711, endPoint y: 620, distance: 149.0
click at [711, 620] on div "Telefoonnummer [PHONE_NUMBER]" at bounding box center [756, 625] width 451 height 38
drag, startPoint x: 711, startPoint y: 620, endPoint x: 775, endPoint y: 620, distance: 64.0
copy div "[PHONE_NUMBER]"
drag, startPoint x: 825, startPoint y: 198, endPoint x: 705, endPoint y: 201, distance: 120.0
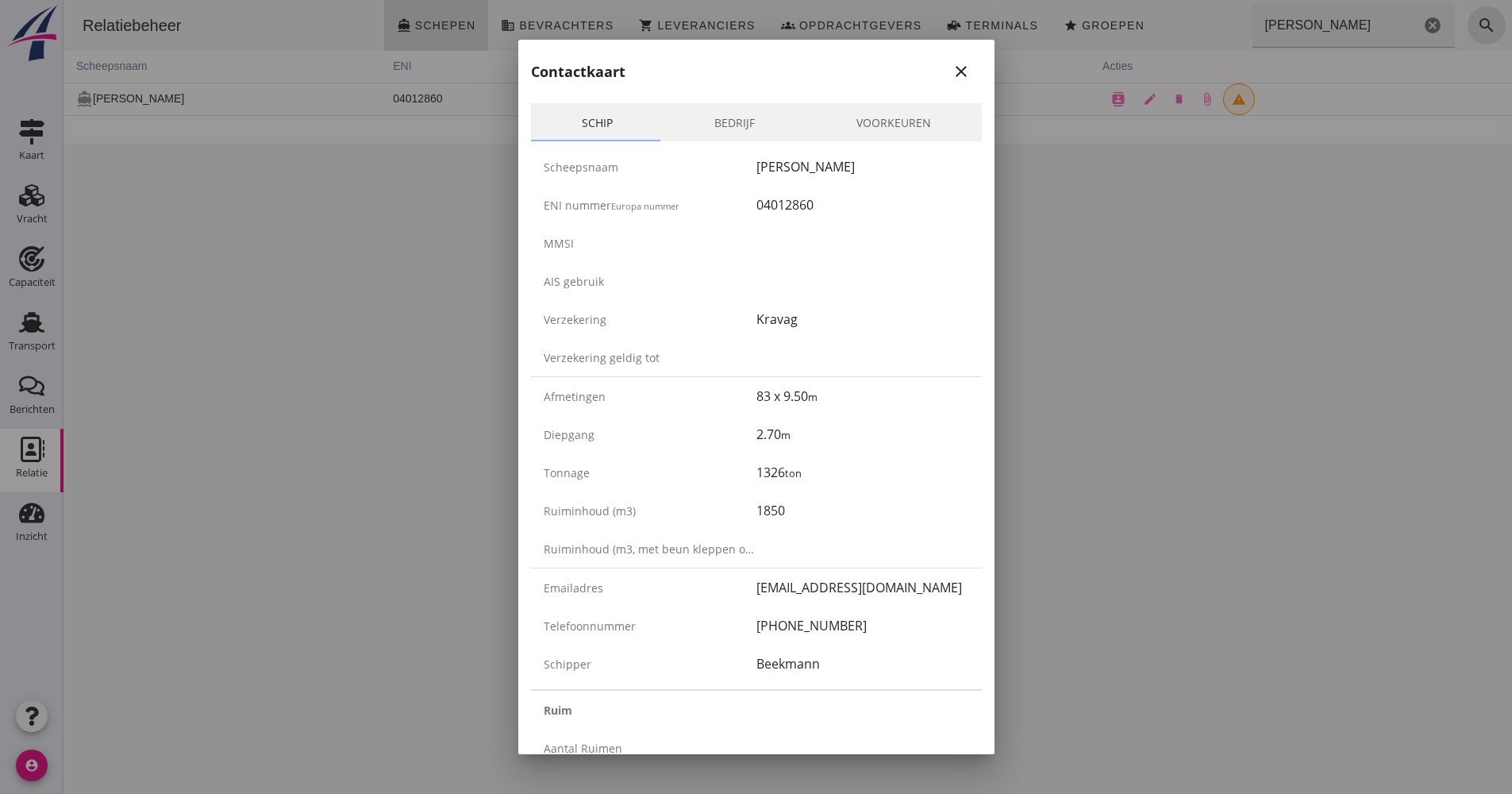
click at [705, 201] on div "ENI nummer Europa nummer 04012860" at bounding box center [756, 205] width 451 height 38
drag, startPoint x: 705, startPoint y: 201, endPoint x: 736, endPoint y: 196, distance: 31.4
copy div "04012860"
click at [947, 65] on button "close" at bounding box center [961, 71] width 29 height 29
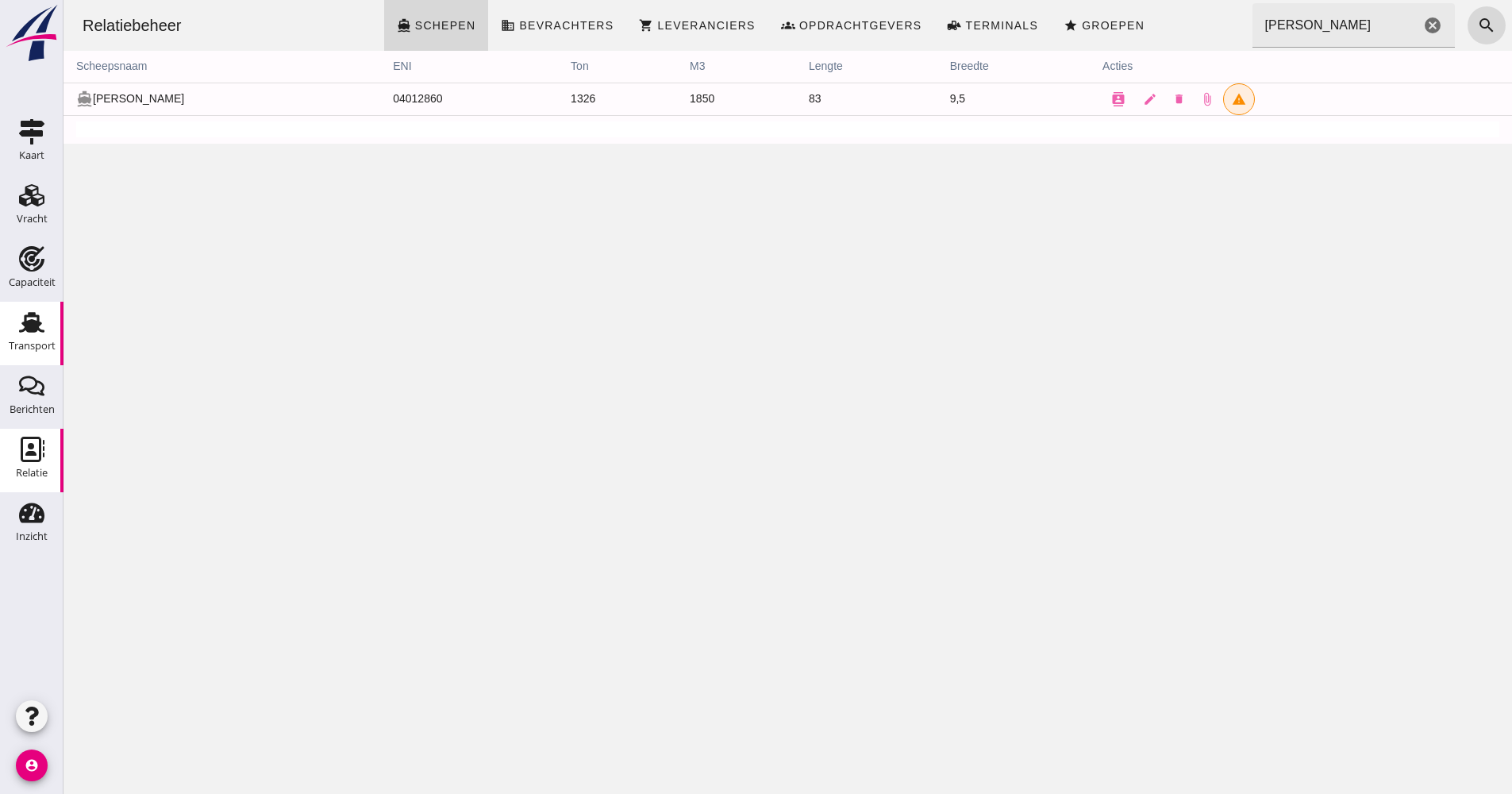
click at [43, 313] on icon "Transport" at bounding box center [32, 322] width 26 height 26
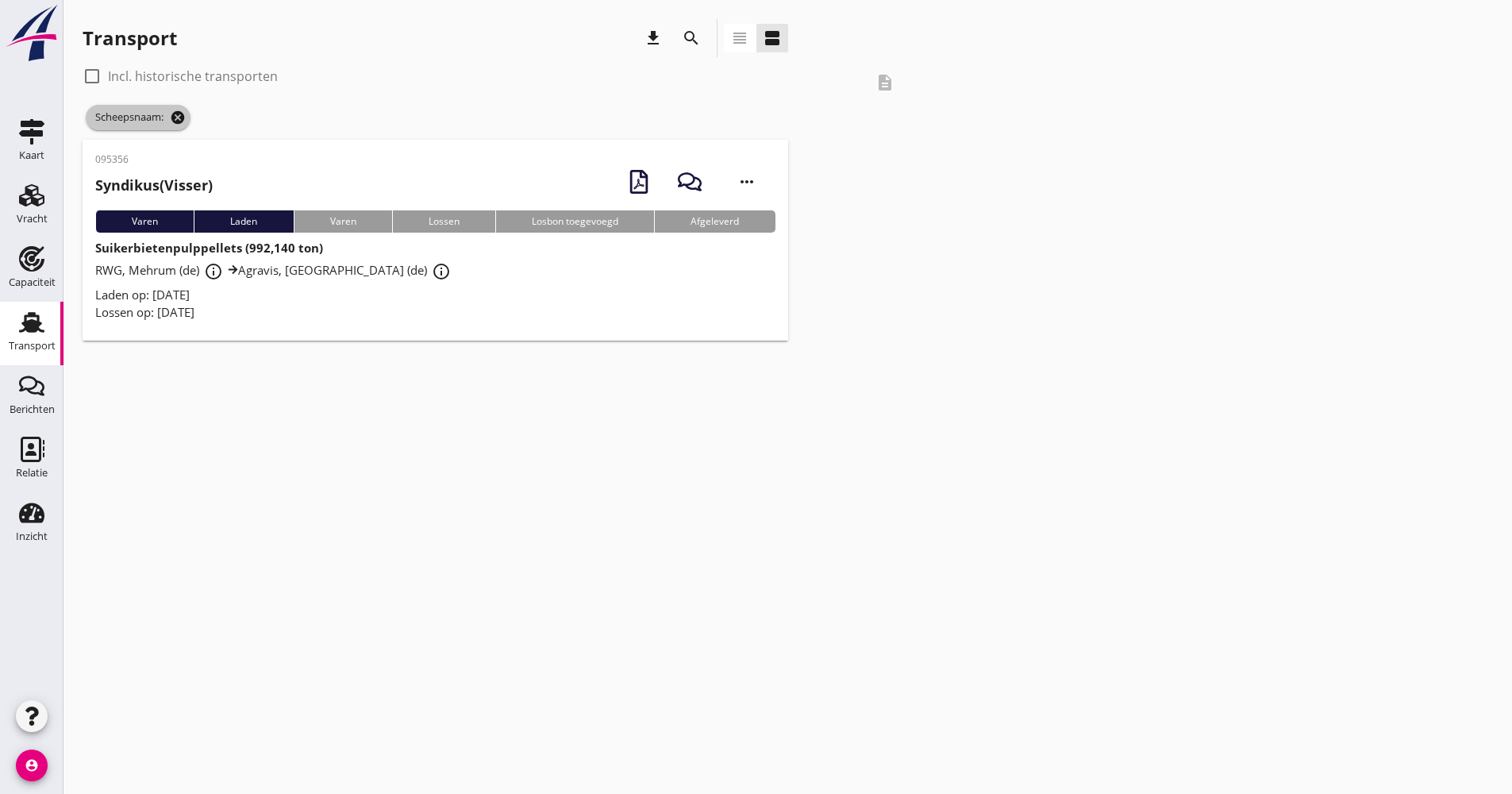
click at [175, 120] on icon "cancel" at bounding box center [178, 118] width 16 height 16
